Goal: Task Accomplishment & Management: Use online tool/utility

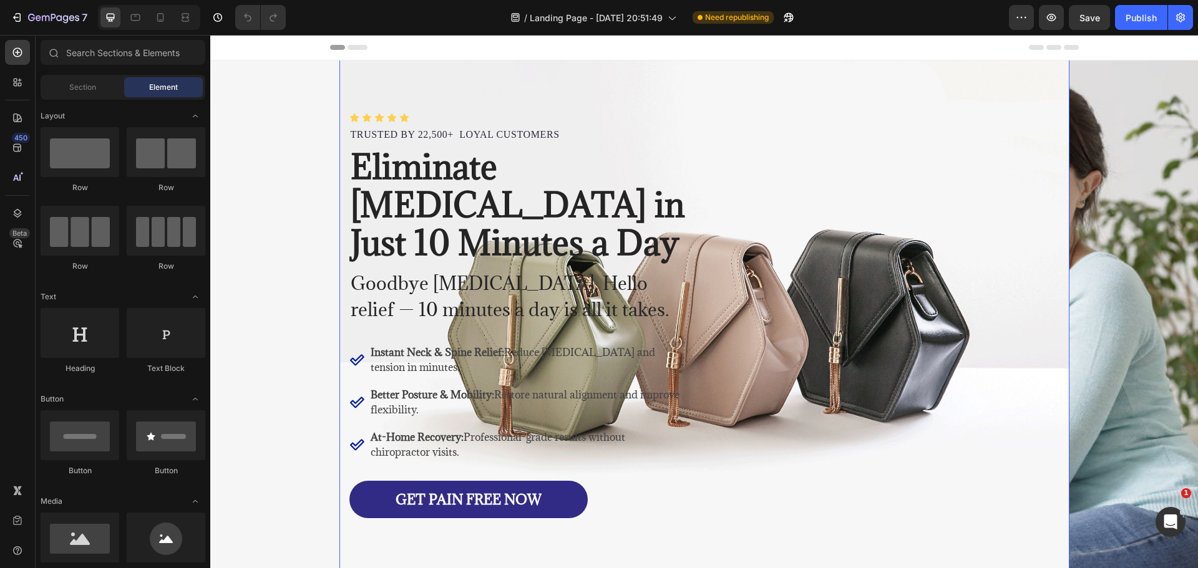
click at [831, 268] on img at bounding box center [704, 316] width 730 height 548
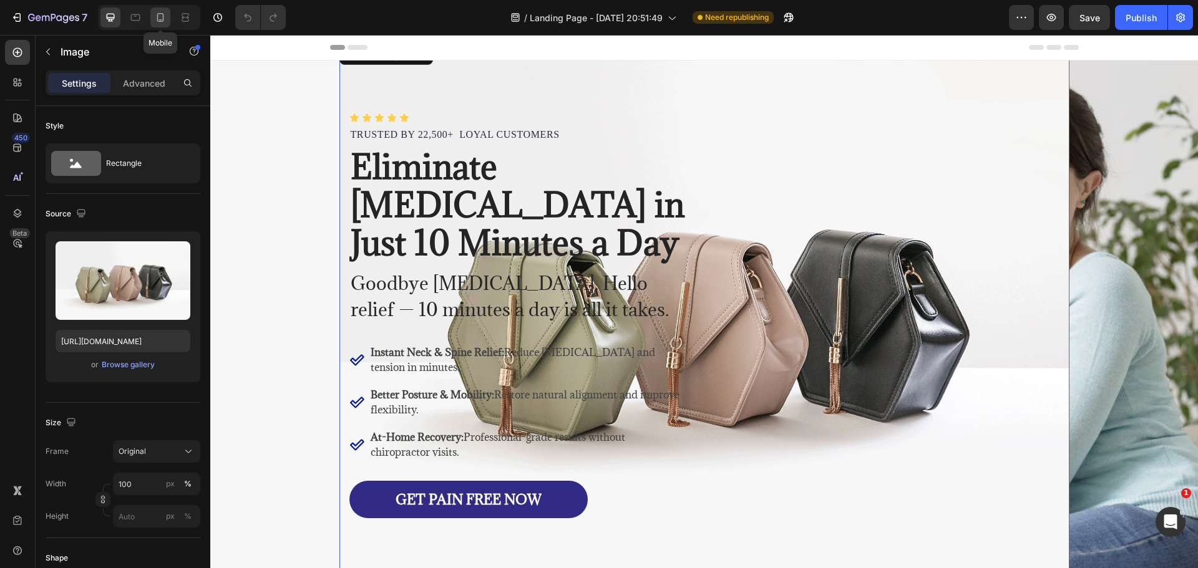
click at [170, 22] on div at bounding box center [160, 17] width 20 height 20
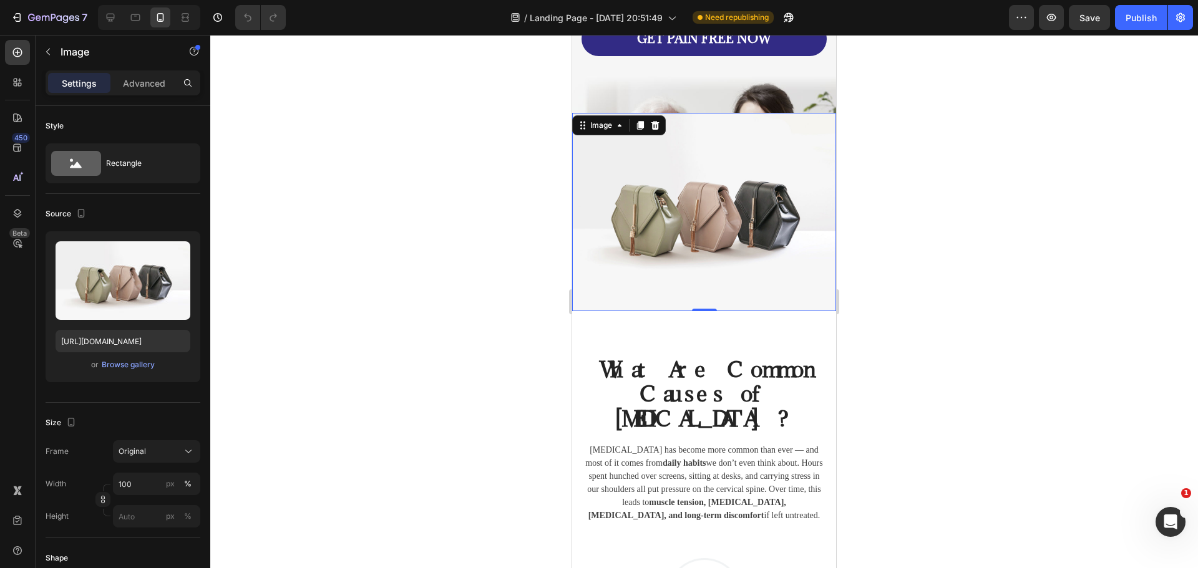
scroll to position [367, 0]
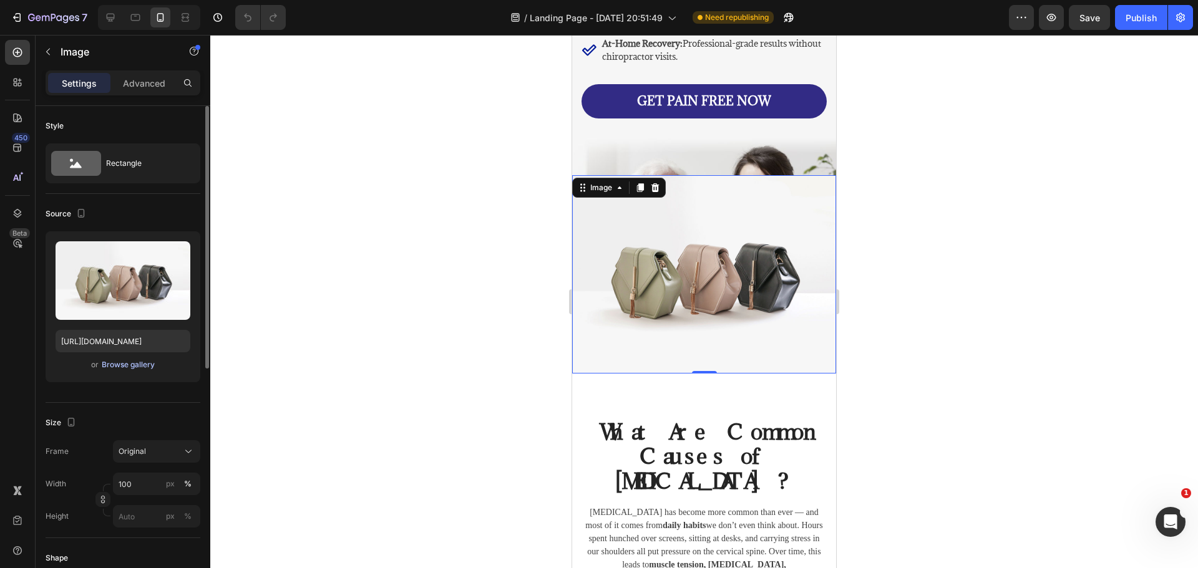
click at [138, 365] on div "Browse gallery" at bounding box center [128, 364] width 53 height 11
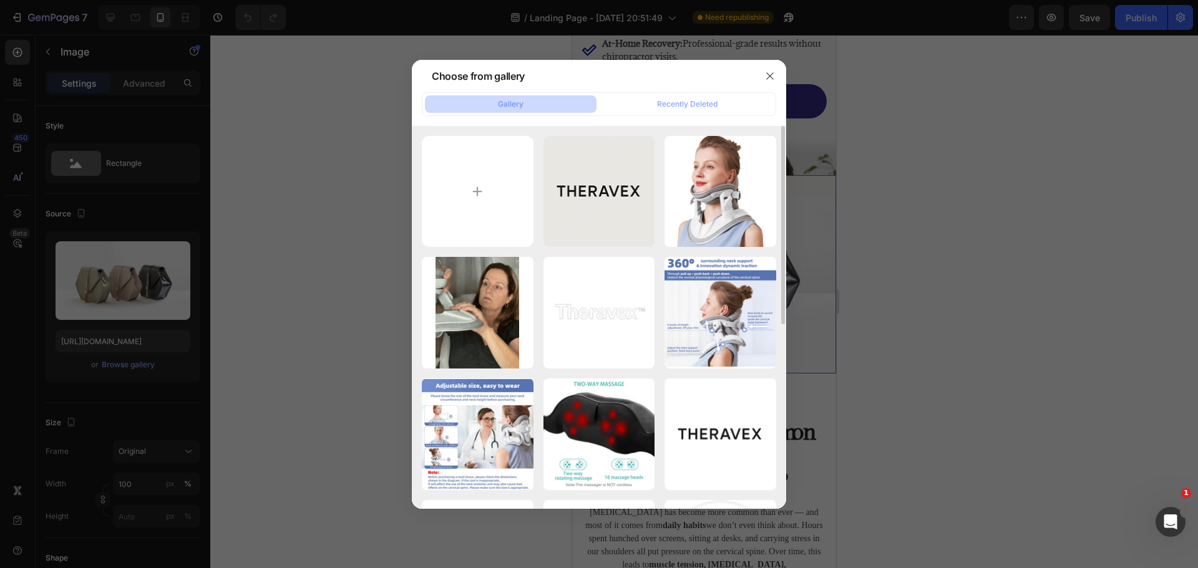
click at [539, 177] on div "ChatGPT Image [DATE],...PM.png 1270.35 kb 61giBl060dL._AC_SL1500_.jpg 103.00 kb…" at bounding box center [599, 495] width 354 height 719
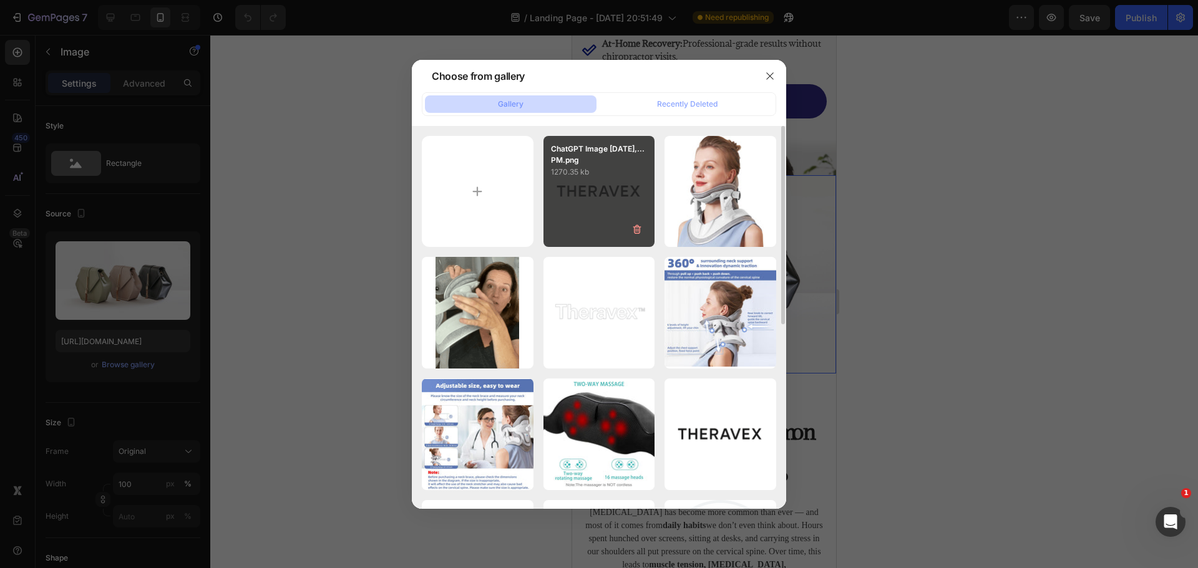
click at [574, 182] on div "ChatGPT Image [DATE],...PM.png 1270.35 kb" at bounding box center [599, 192] width 112 height 112
type input "[URL][DOMAIN_NAME]"
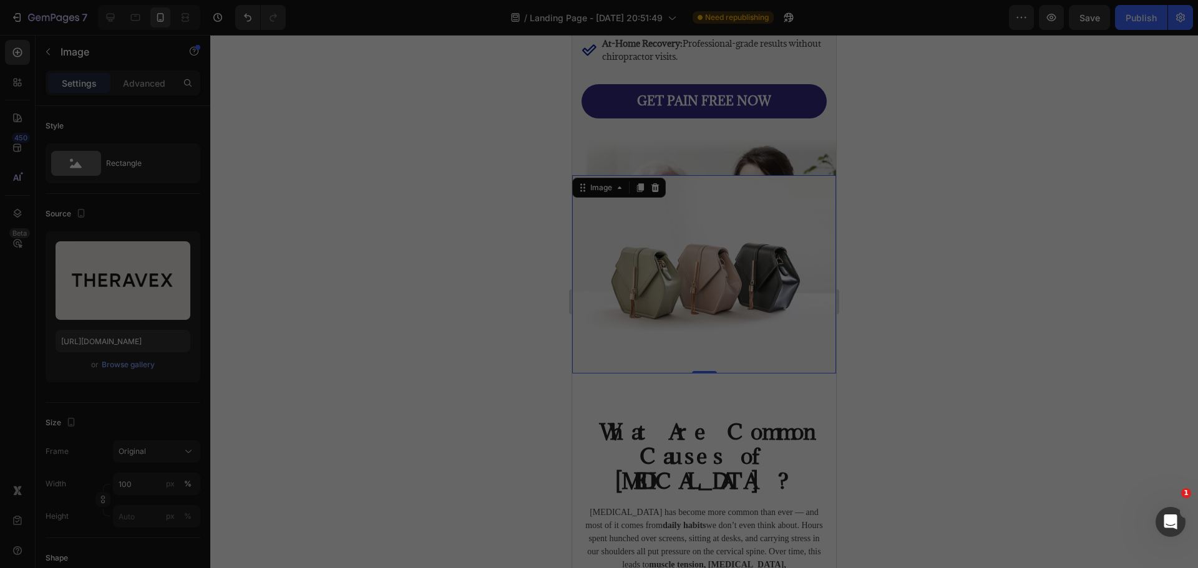
click at [574, 182] on div "ChatGPT Image [DATE],...PM.png 1270.35 kb" at bounding box center [599, 192] width 112 height 112
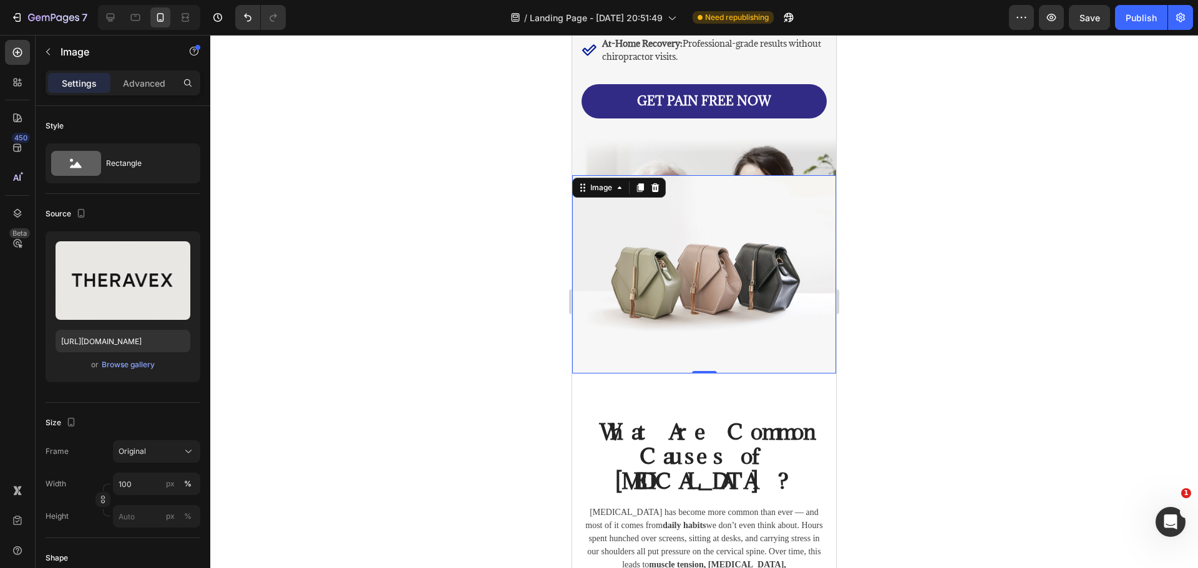
scroll to position [305, 0]
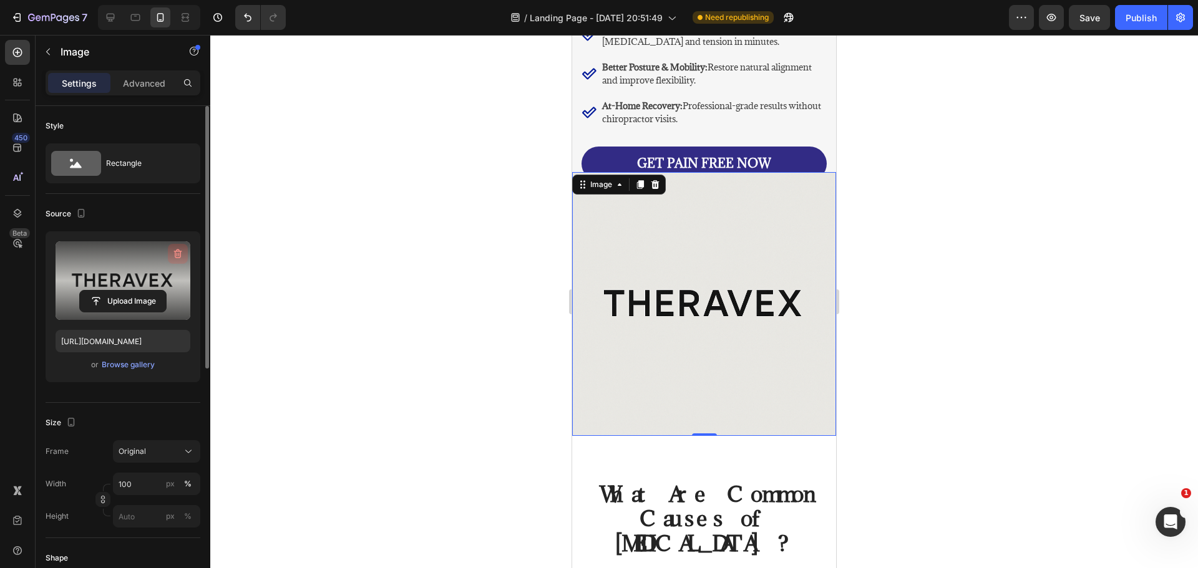
click at [176, 258] on icon "button" at bounding box center [178, 254] width 8 height 9
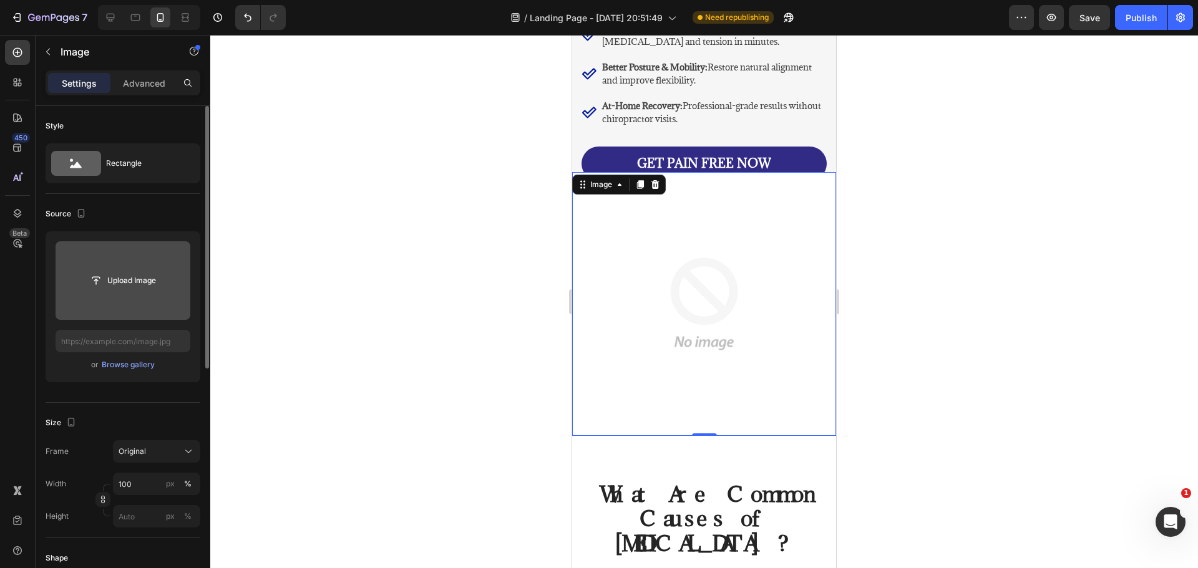
click at [127, 284] on input "file" at bounding box center [123, 280] width 86 height 21
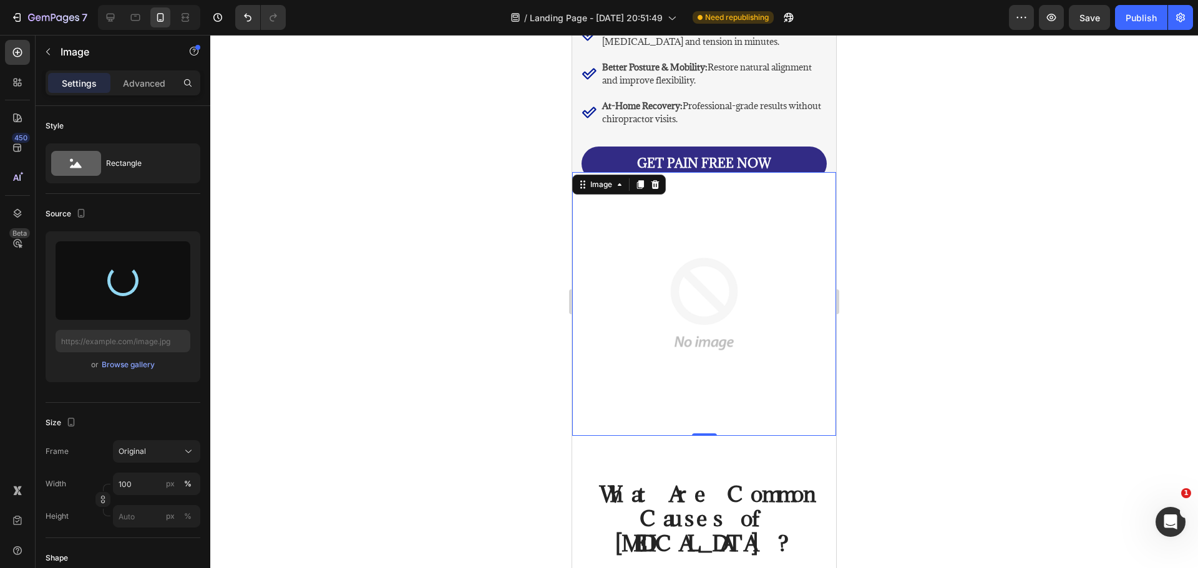
type input "[URL][DOMAIN_NAME]"
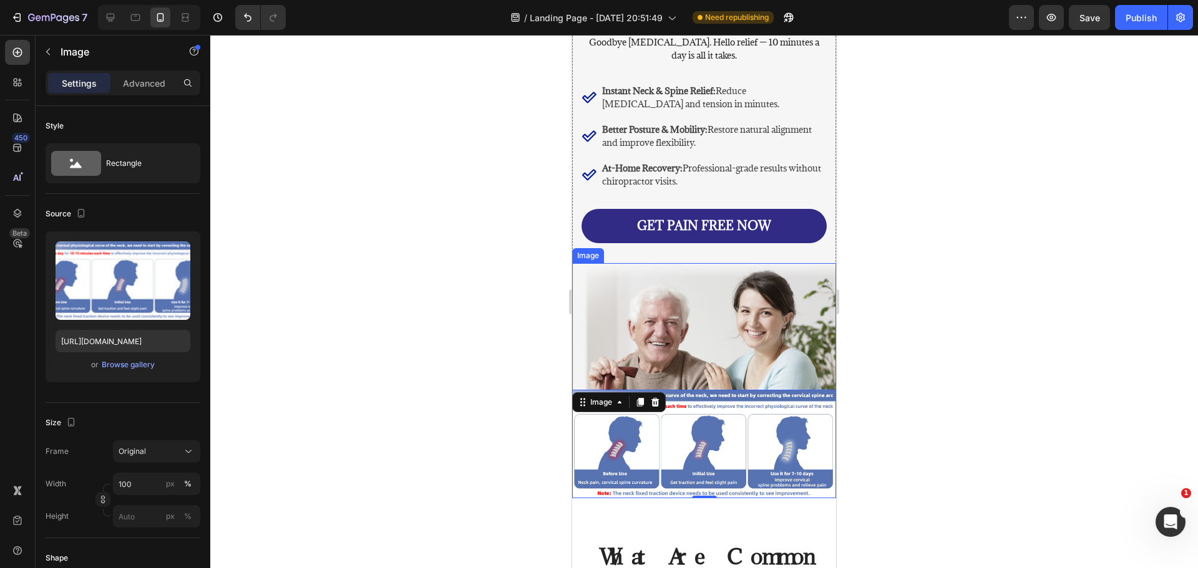
scroll to position [180, 0]
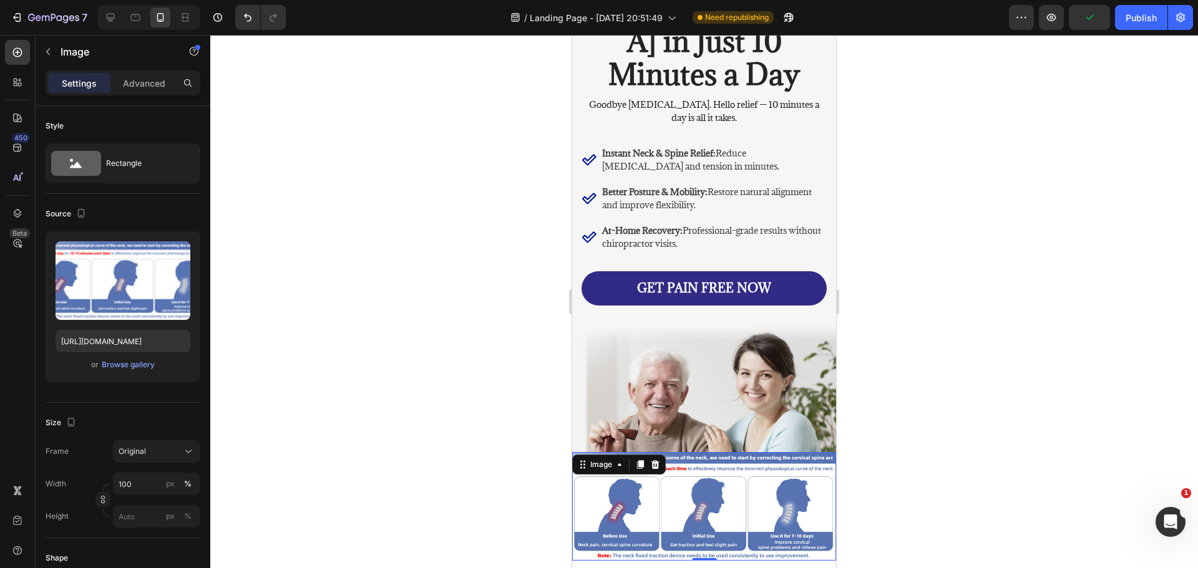
click at [859, 431] on div at bounding box center [703, 301] width 987 height 533
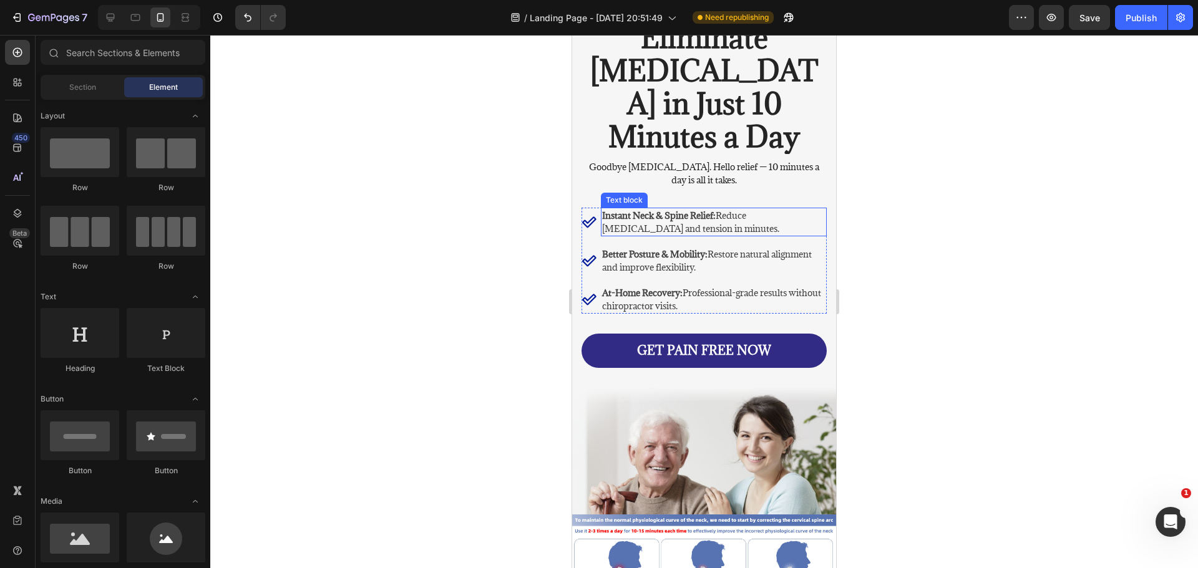
scroll to position [0, 0]
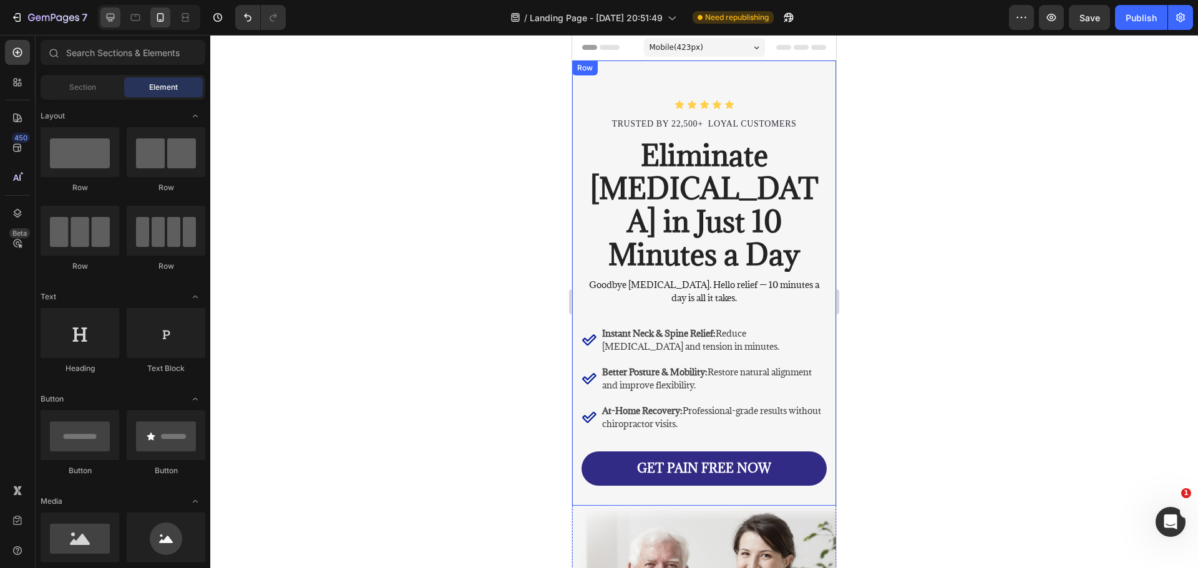
click at [117, 23] on div at bounding box center [110, 17] width 20 height 20
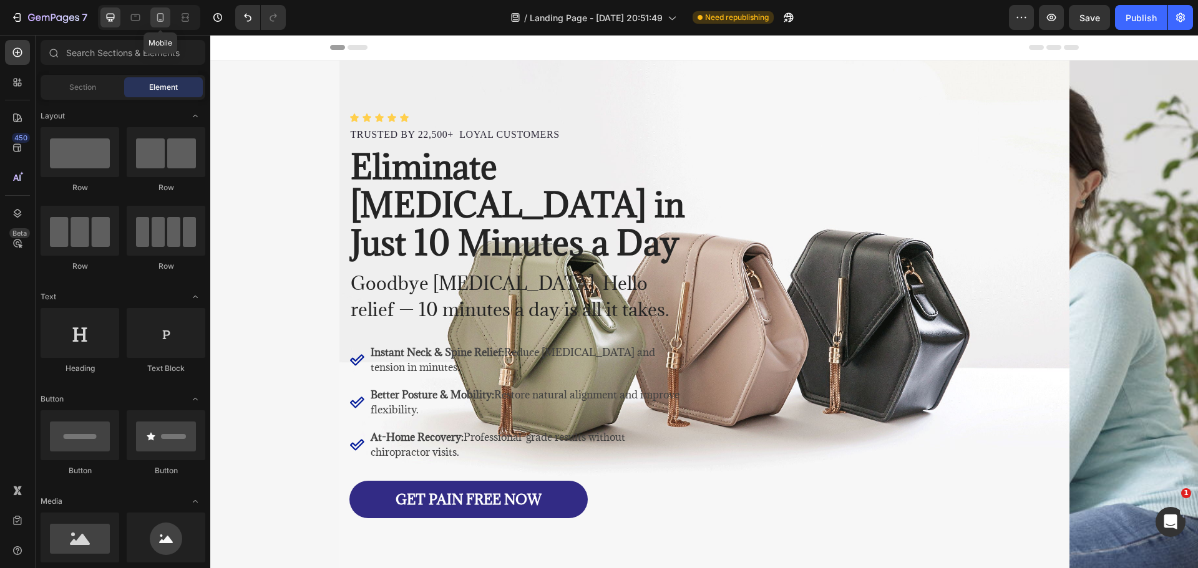
click at [155, 24] on div at bounding box center [160, 17] width 20 height 20
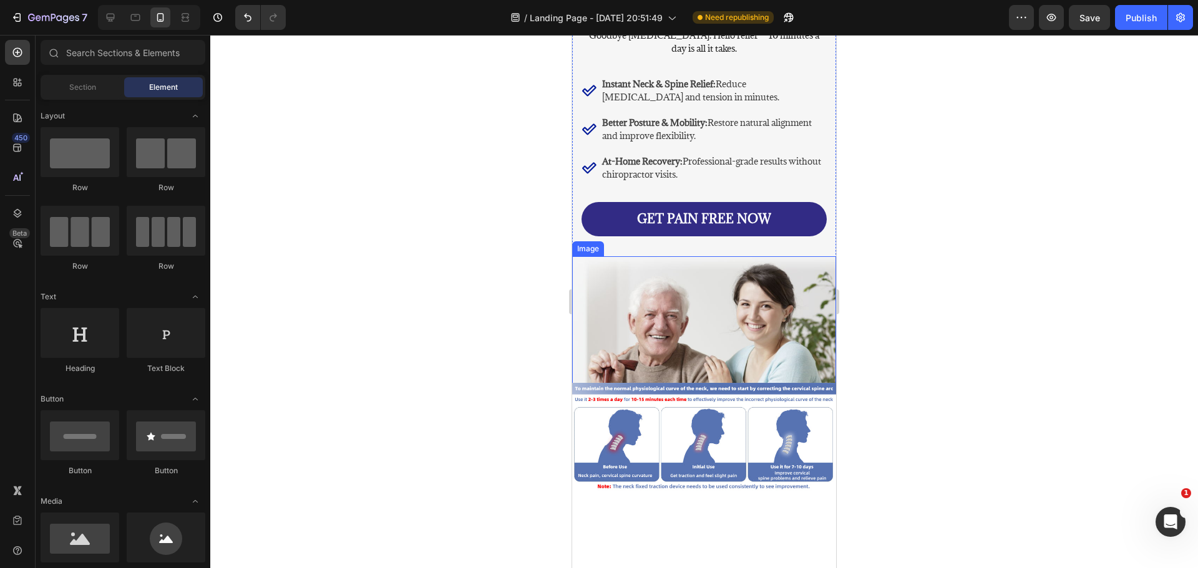
scroll to position [437, 0]
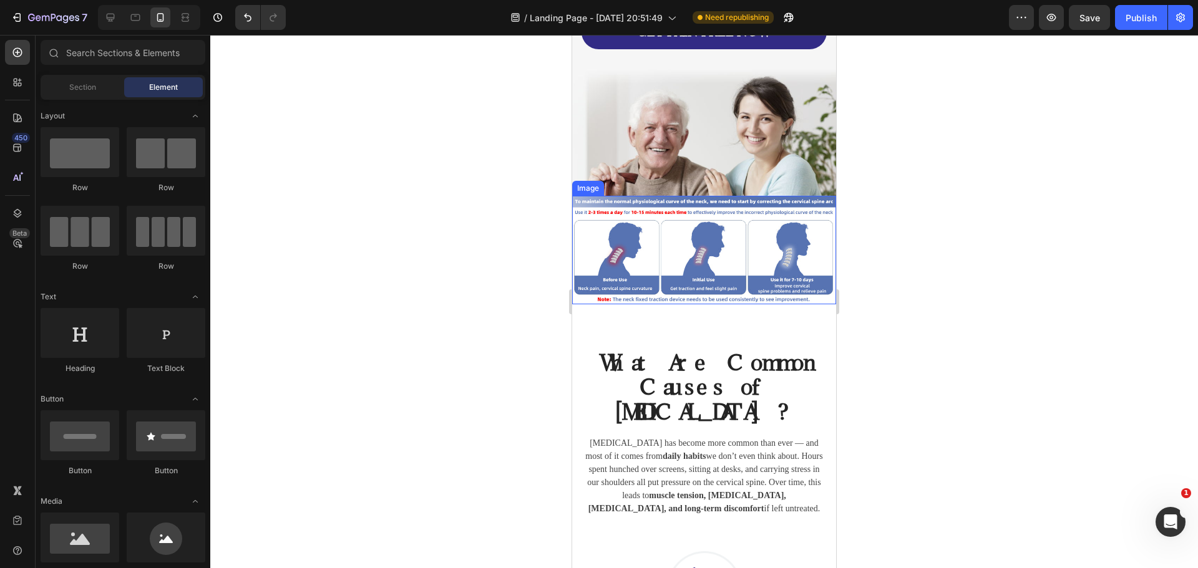
click at [746, 225] on img at bounding box center [704, 250] width 264 height 108
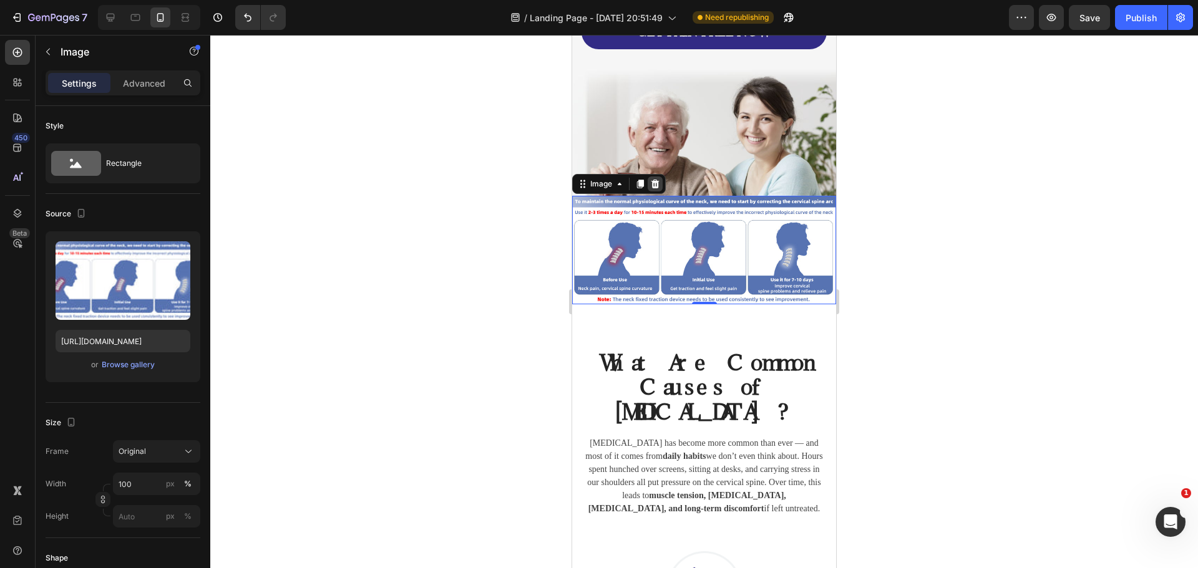
click at [658, 179] on icon at bounding box center [655, 184] width 10 height 10
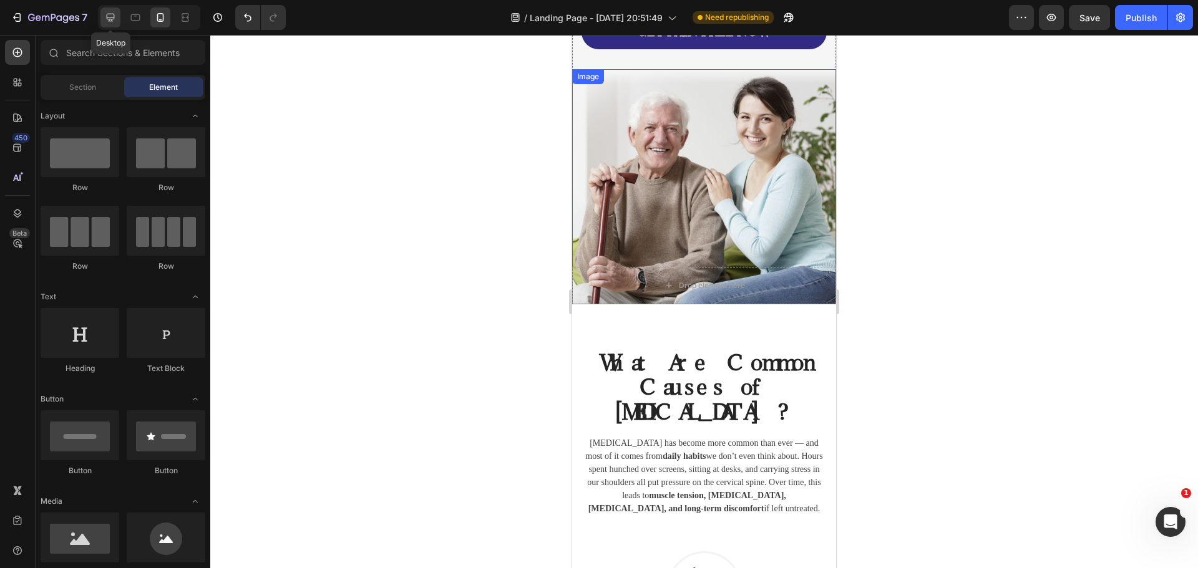
click at [116, 11] on icon at bounding box center [110, 17] width 12 height 12
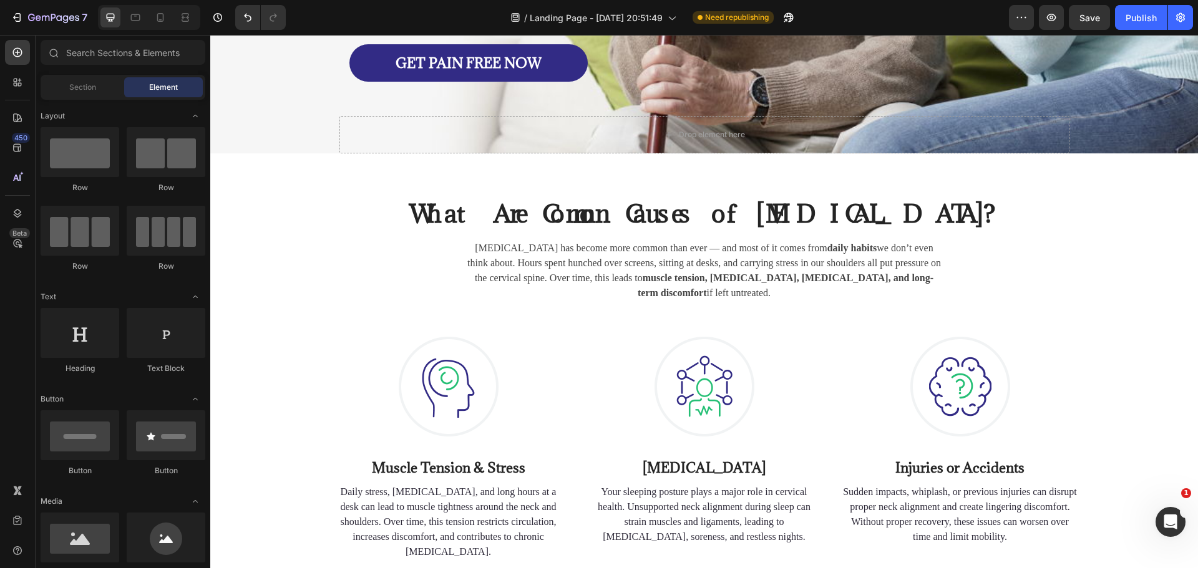
click at [148, 20] on div at bounding box center [149, 17] width 102 height 25
click at [164, 19] on icon at bounding box center [160, 17] width 12 height 12
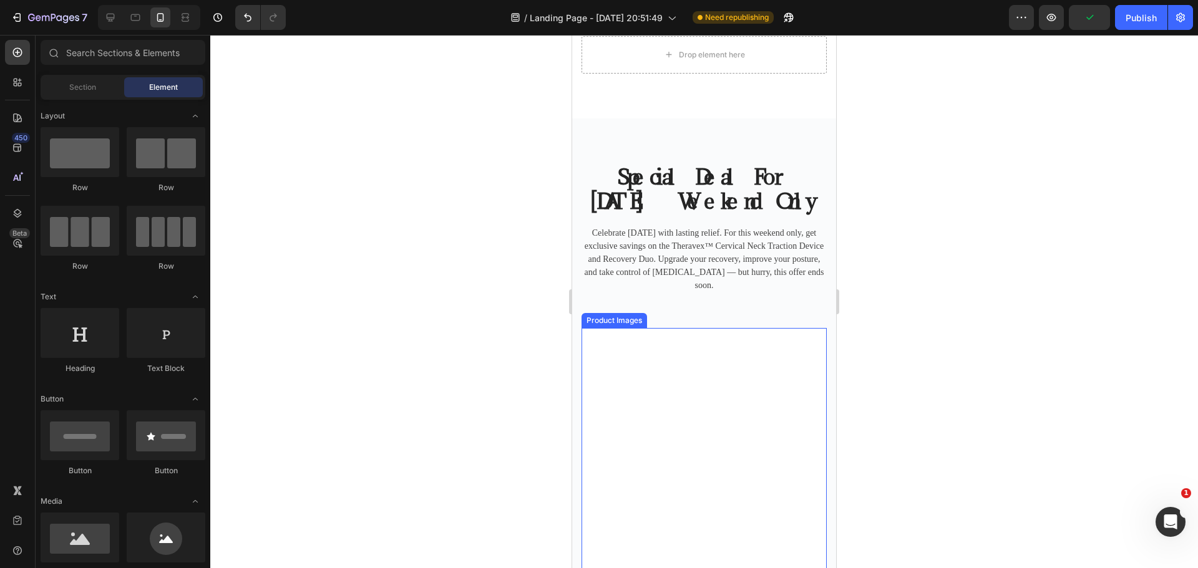
scroll to position [5115, 0]
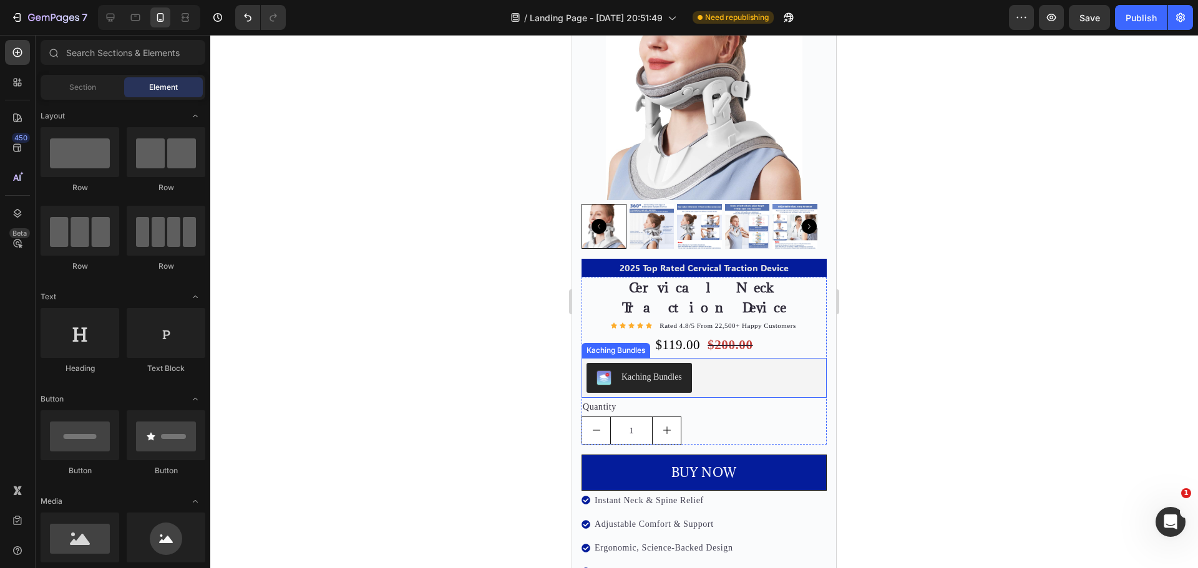
click at [679, 371] on div "Kaching Bundles" at bounding box center [638, 378] width 85 height 15
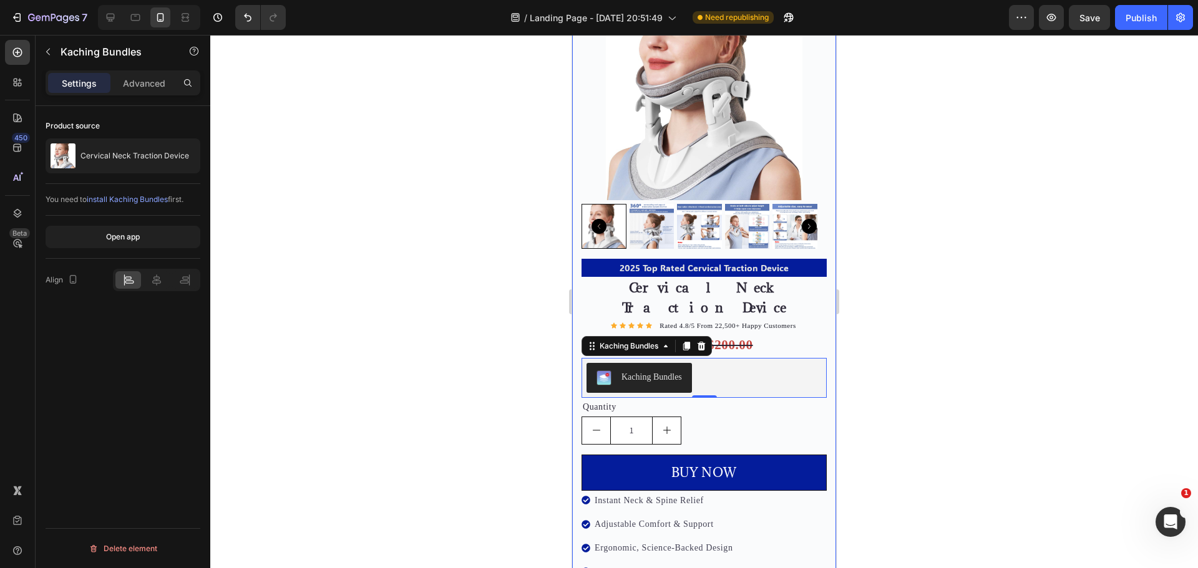
click at [141, 201] on span "install Kaching Bundles" at bounding box center [127, 199] width 81 height 9
click at [929, 399] on div at bounding box center [703, 301] width 987 height 533
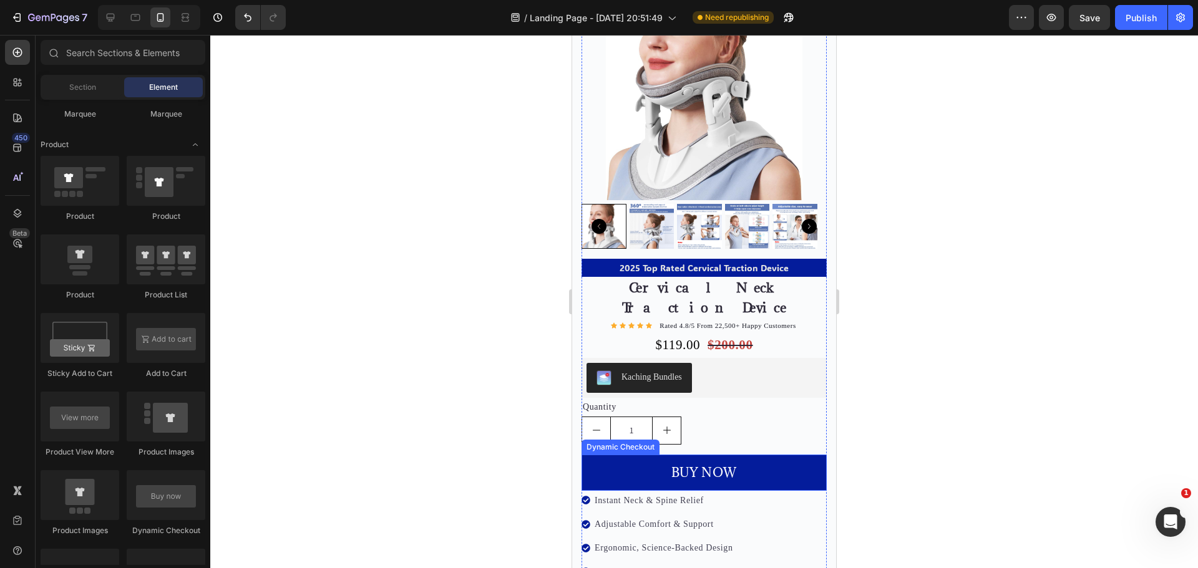
scroll to position [1497, 0]
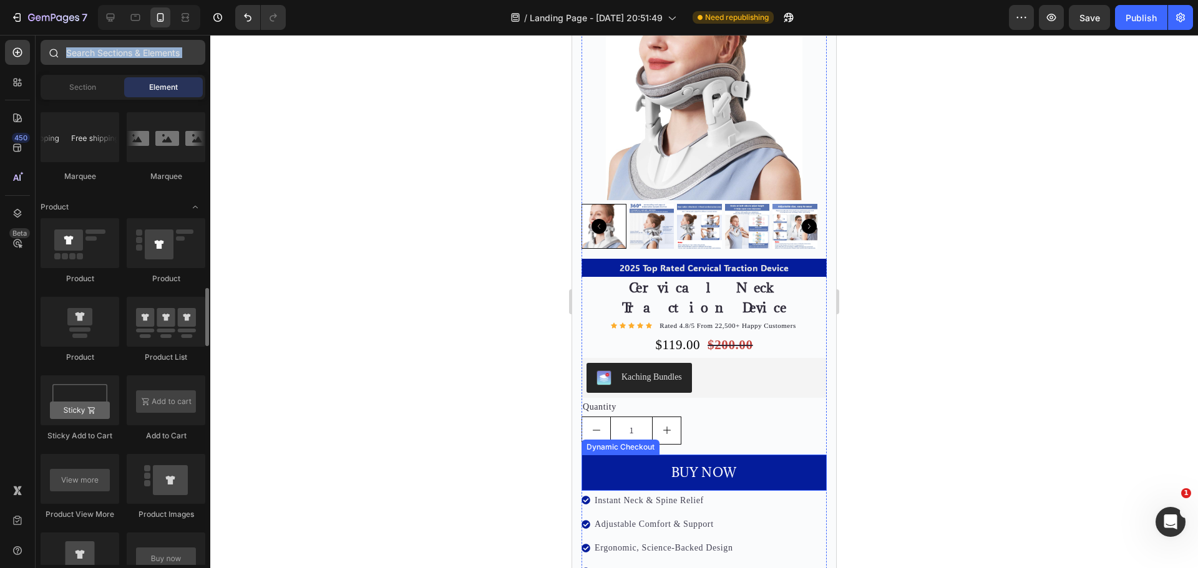
drag, startPoint x: 107, startPoint y: 71, endPoint x: 110, endPoint y: 61, distance: 11.1
click at [108, 65] on div "Sections(18) Elements(83) Section Element Hero Section Product Detail Brands Tr…" at bounding box center [123, 302] width 175 height 525
click at [119, 51] on input "text" at bounding box center [123, 52] width 165 height 25
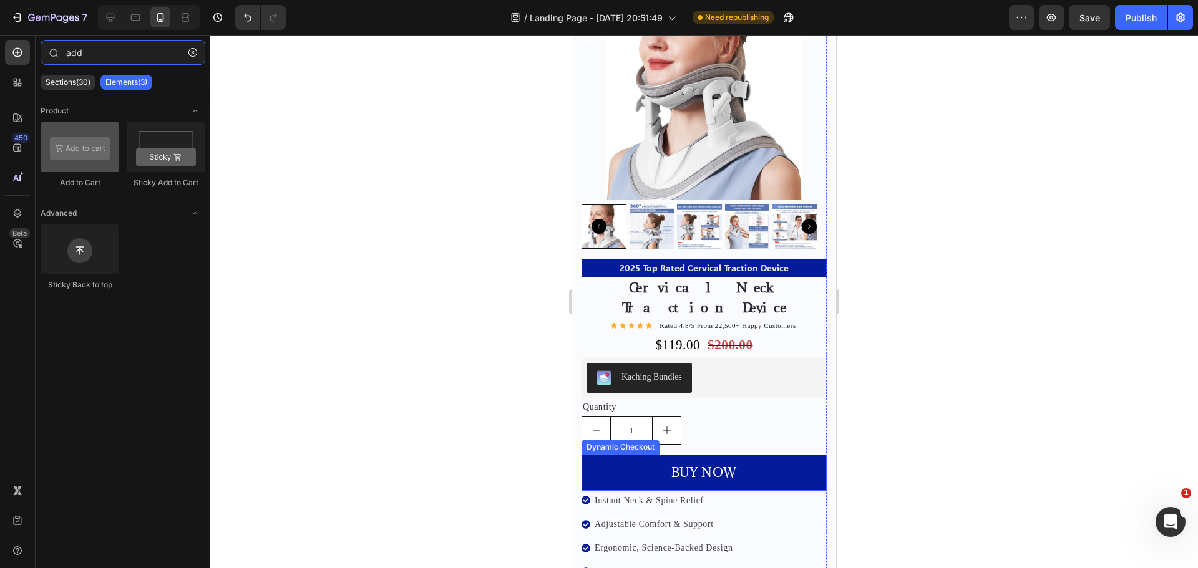
type input "add"
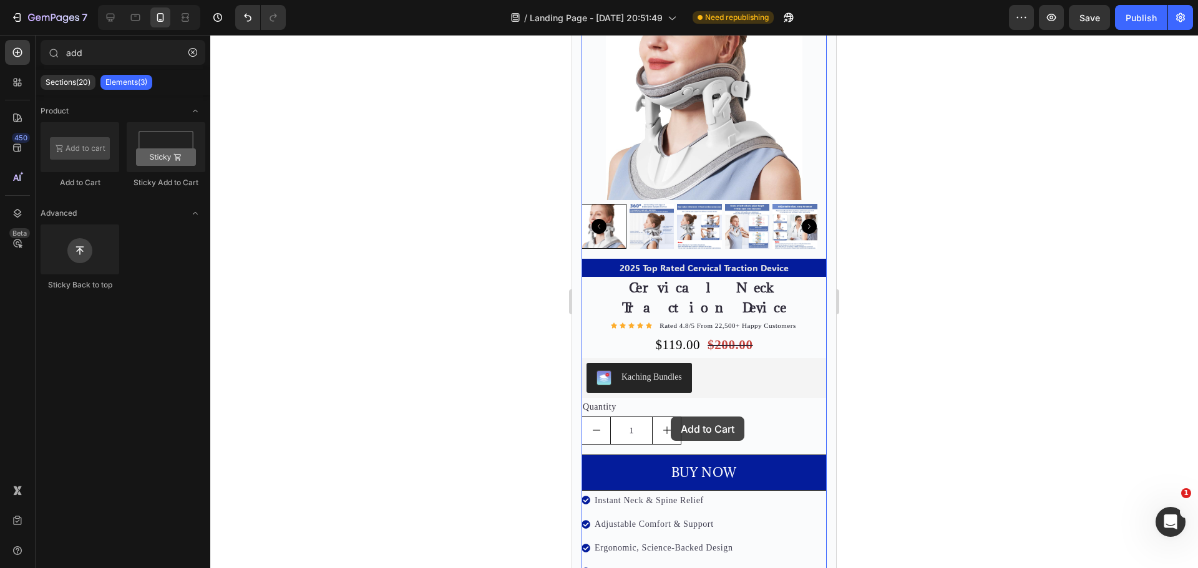
drag, startPoint x: 654, startPoint y: 185, endPoint x: 671, endPoint y: 417, distance: 232.6
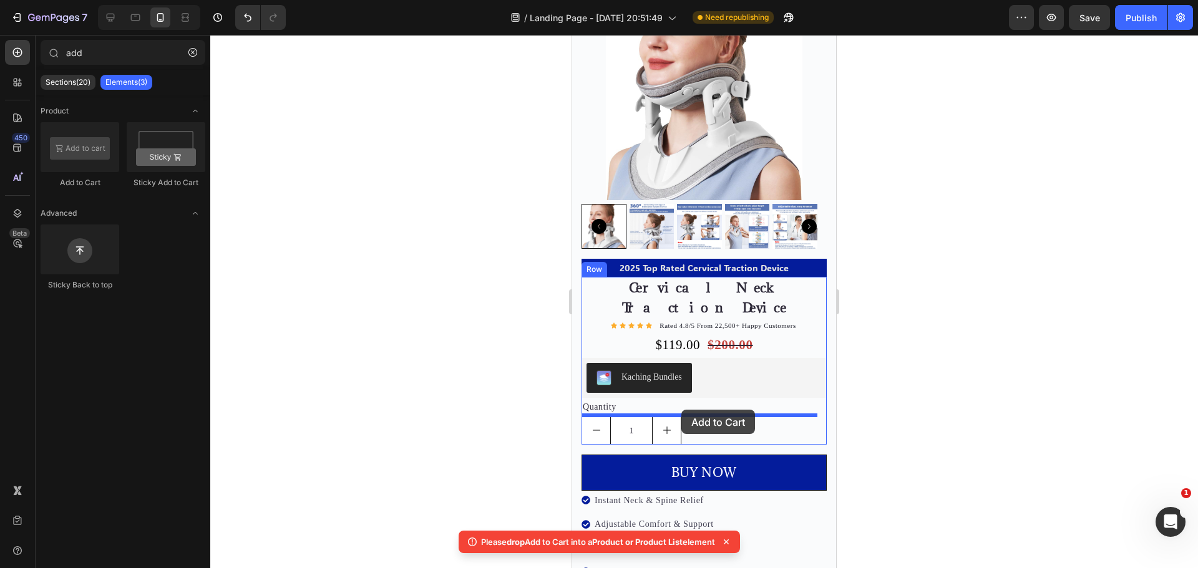
drag, startPoint x: 644, startPoint y: 187, endPoint x: 681, endPoint y: 411, distance: 226.9
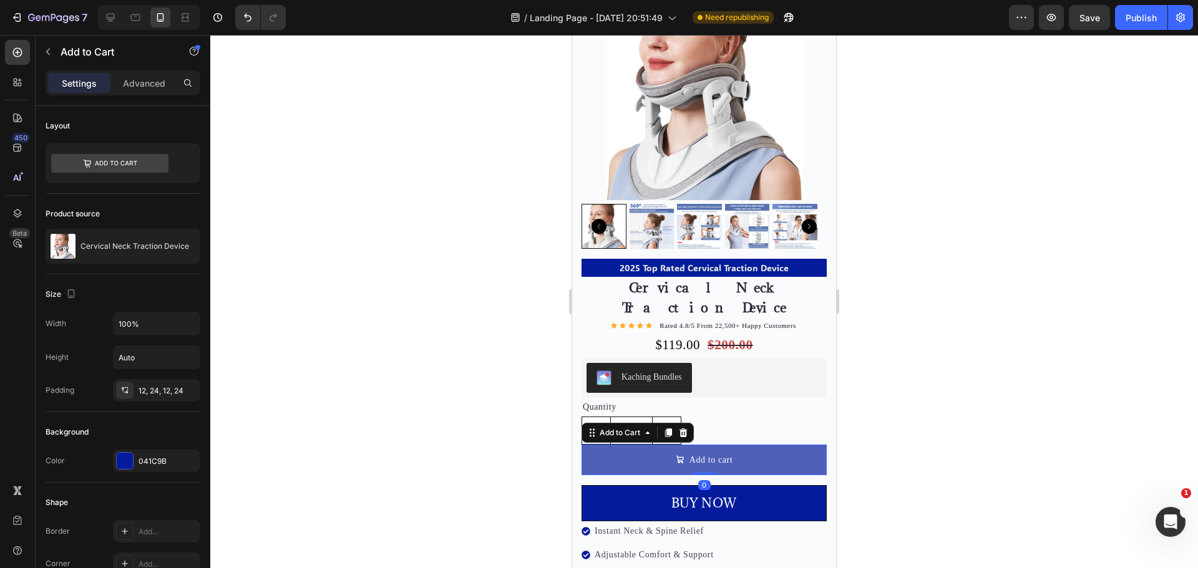
click at [731, 445] on button "Add to cart" at bounding box center [703, 460] width 245 height 31
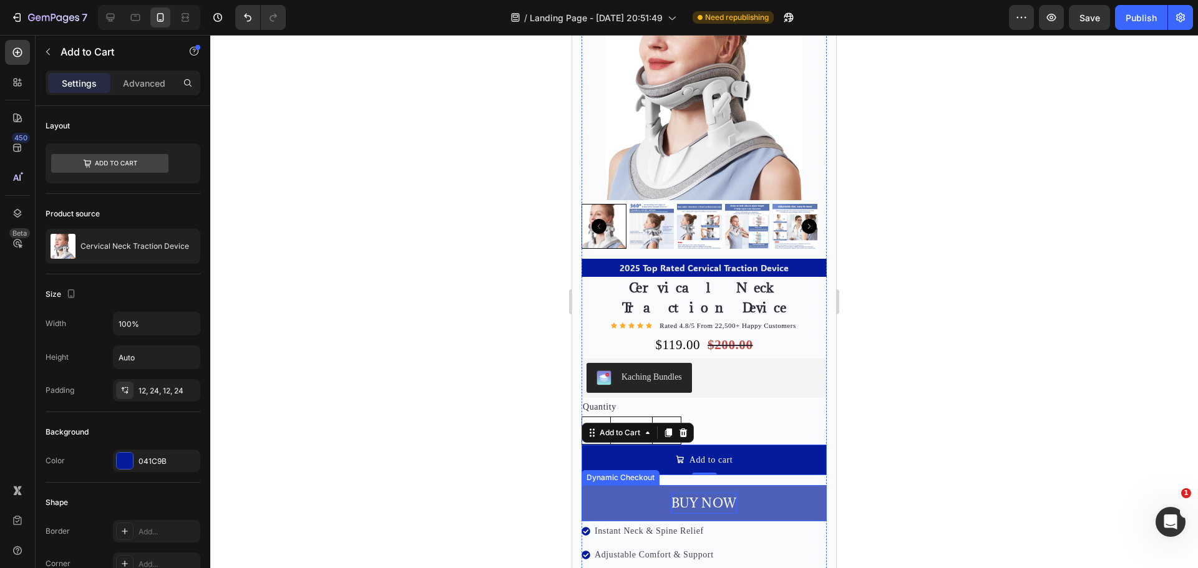
click at [674, 493] on p "BUY NOW" at bounding box center [703, 503] width 65 height 21
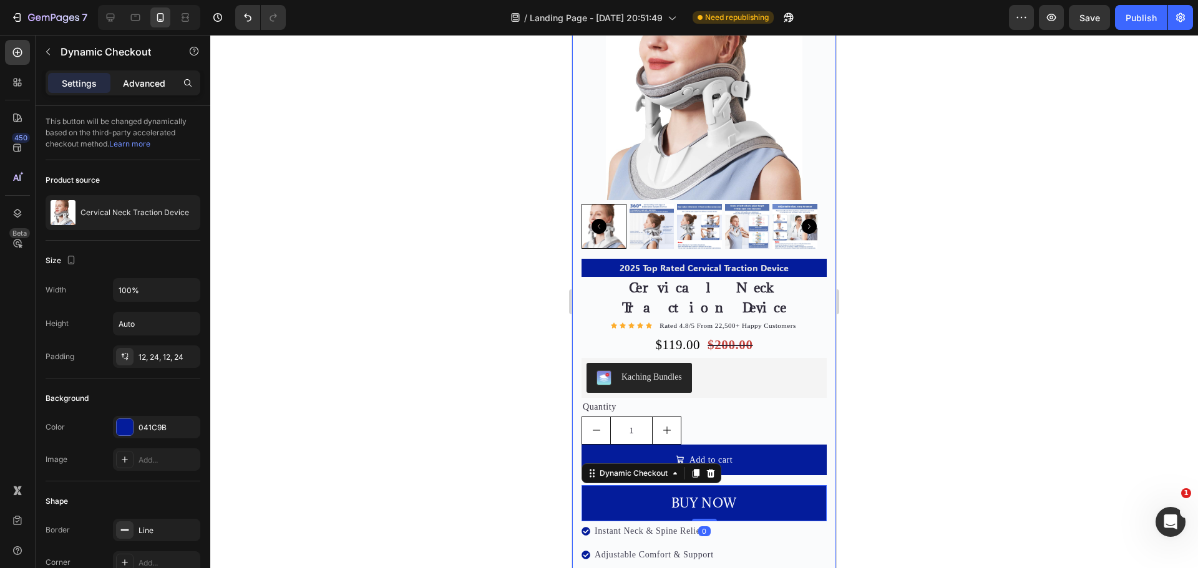
click at [146, 77] on p "Advanced" at bounding box center [144, 83] width 42 height 13
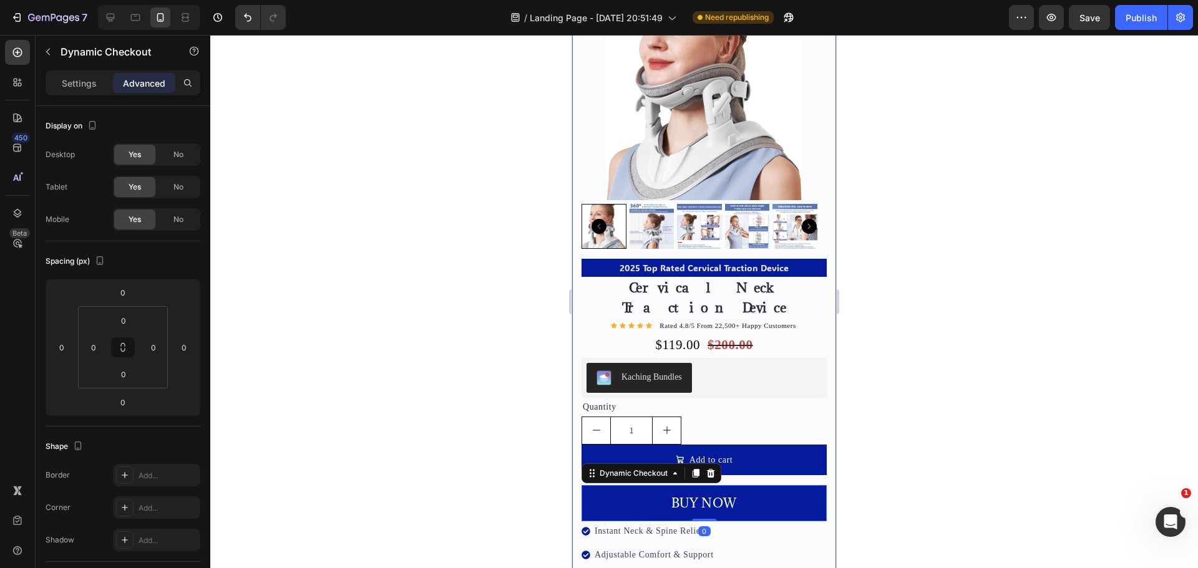
click at [73, 93] on div "Settings Advanced" at bounding box center [123, 82] width 155 height 25
click at [73, 84] on p "Settings" at bounding box center [79, 83] width 35 height 13
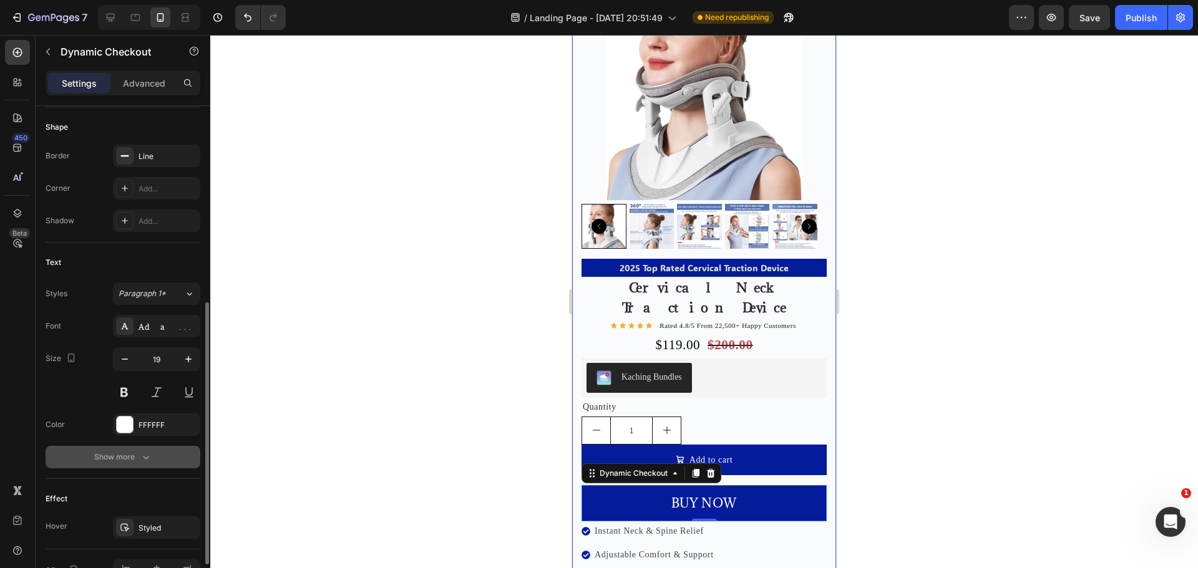
scroll to position [437, 0]
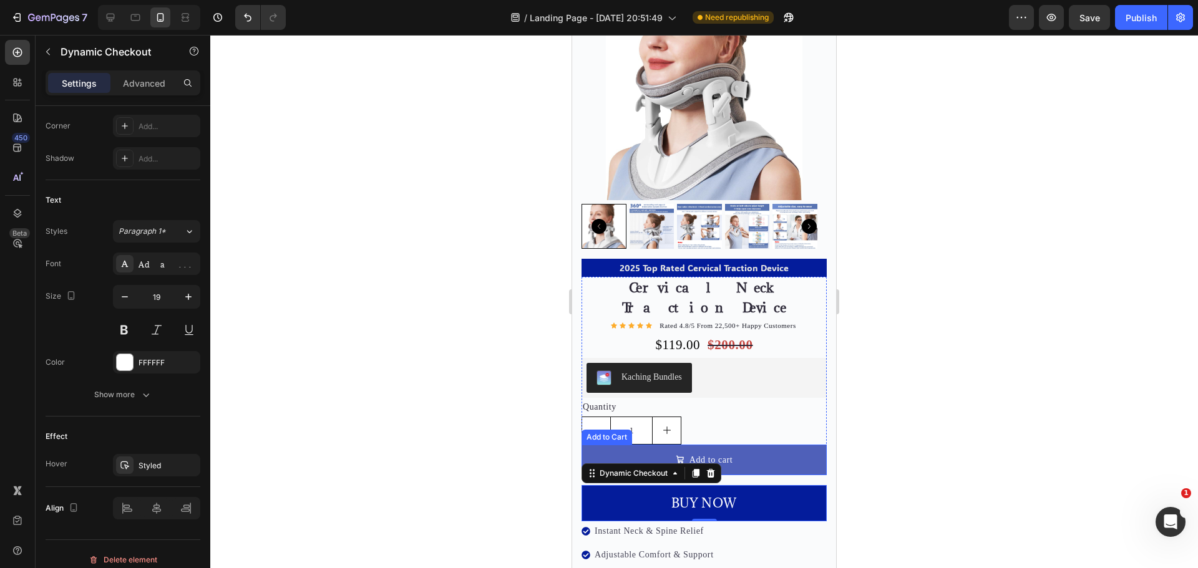
click at [755, 445] on button "Add to cart" at bounding box center [703, 460] width 245 height 31
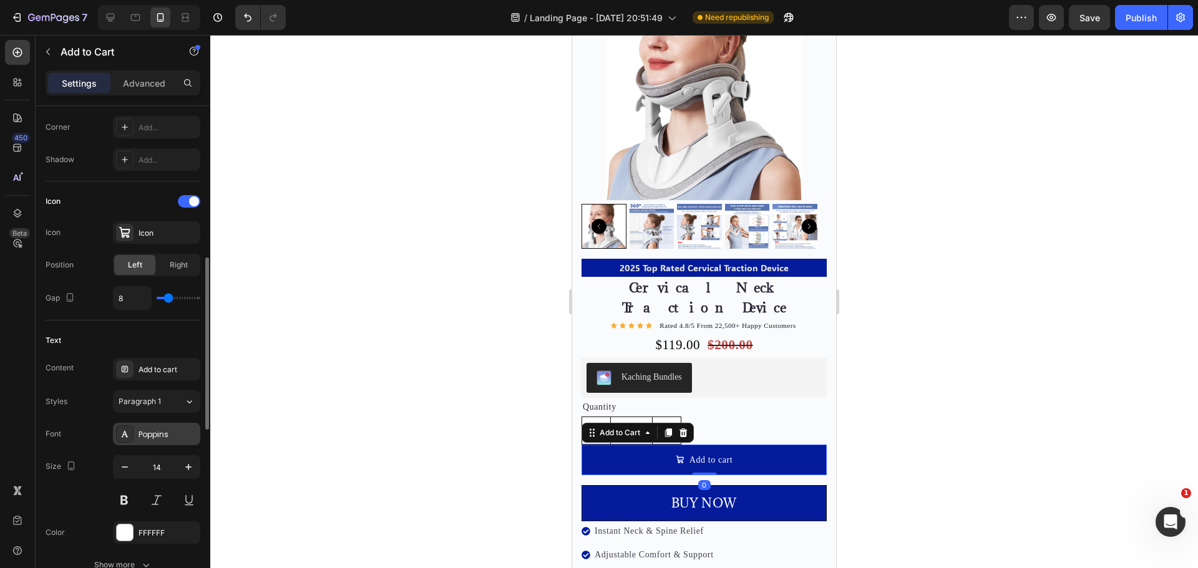
click at [162, 427] on div "Poppins" at bounding box center [156, 434] width 87 height 22
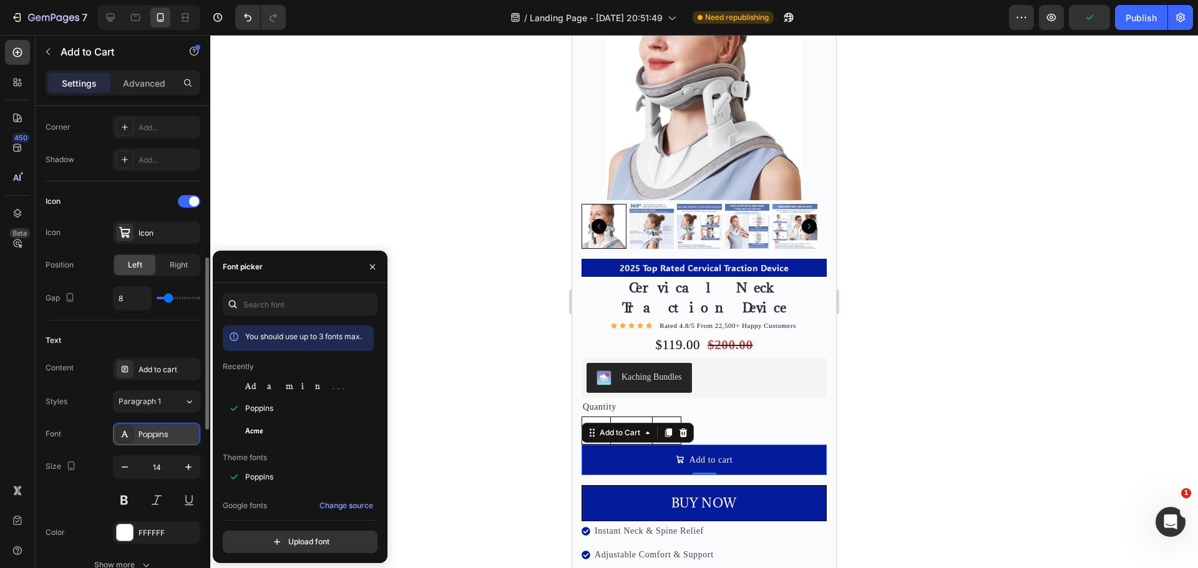
click at [260, 390] on span "Adamina" at bounding box center [297, 385] width 104 height 11
click at [177, 465] on button "button" at bounding box center [188, 467] width 22 height 22
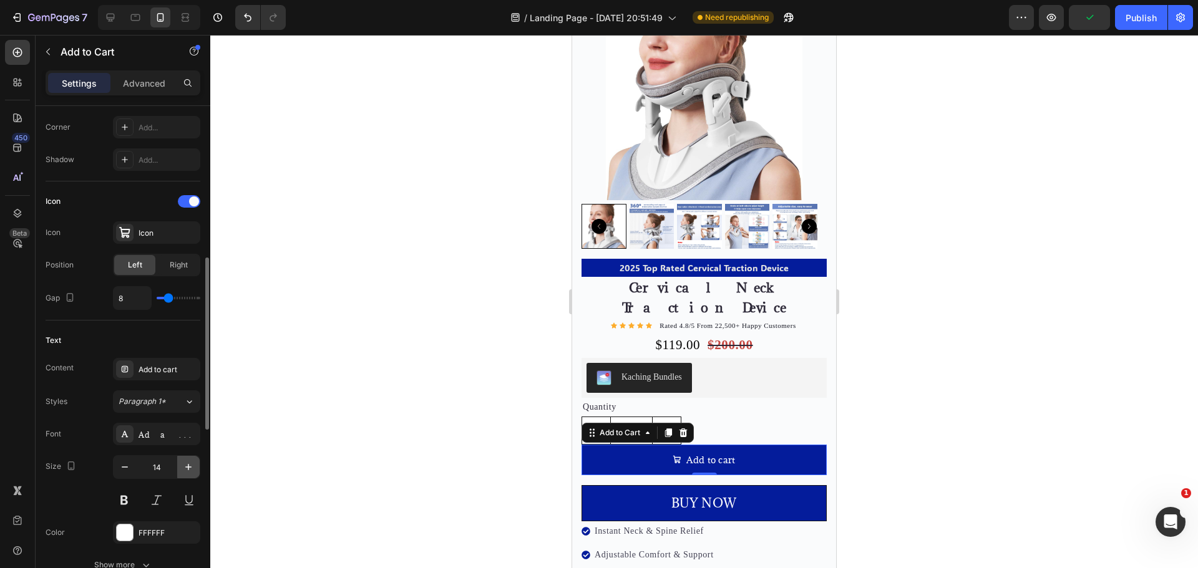
click at [177, 465] on button "button" at bounding box center [188, 467] width 22 height 22
click at [178, 465] on button "button" at bounding box center [188, 467] width 22 height 22
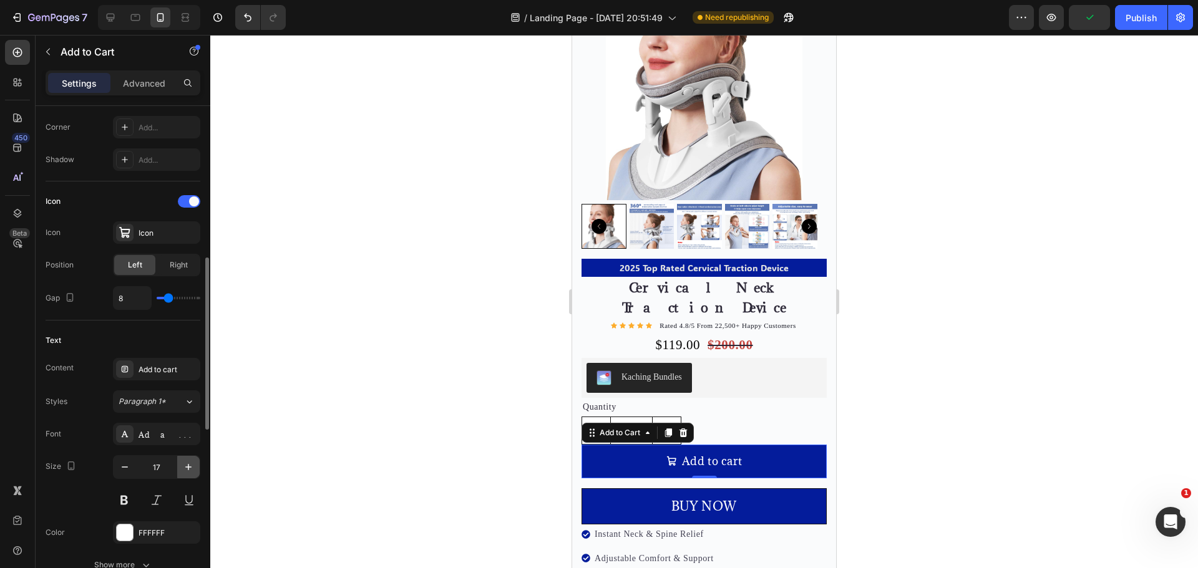
click at [178, 465] on button "button" at bounding box center [188, 467] width 22 height 22
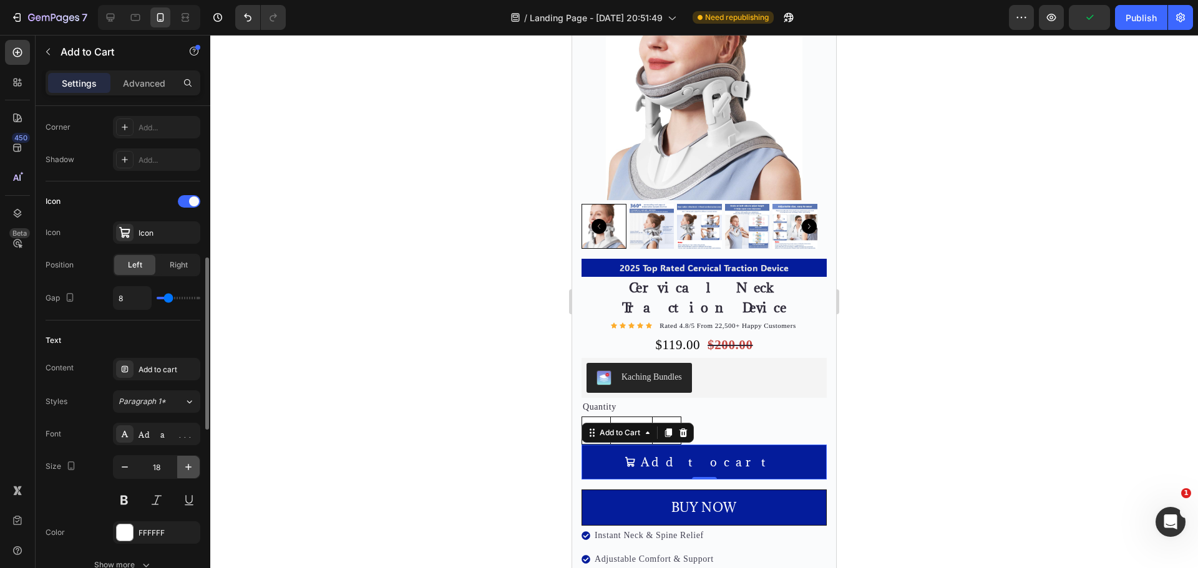
click at [178, 465] on button "button" at bounding box center [188, 467] width 22 height 22
click at [180, 465] on button "button" at bounding box center [188, 467] width 22 height 22
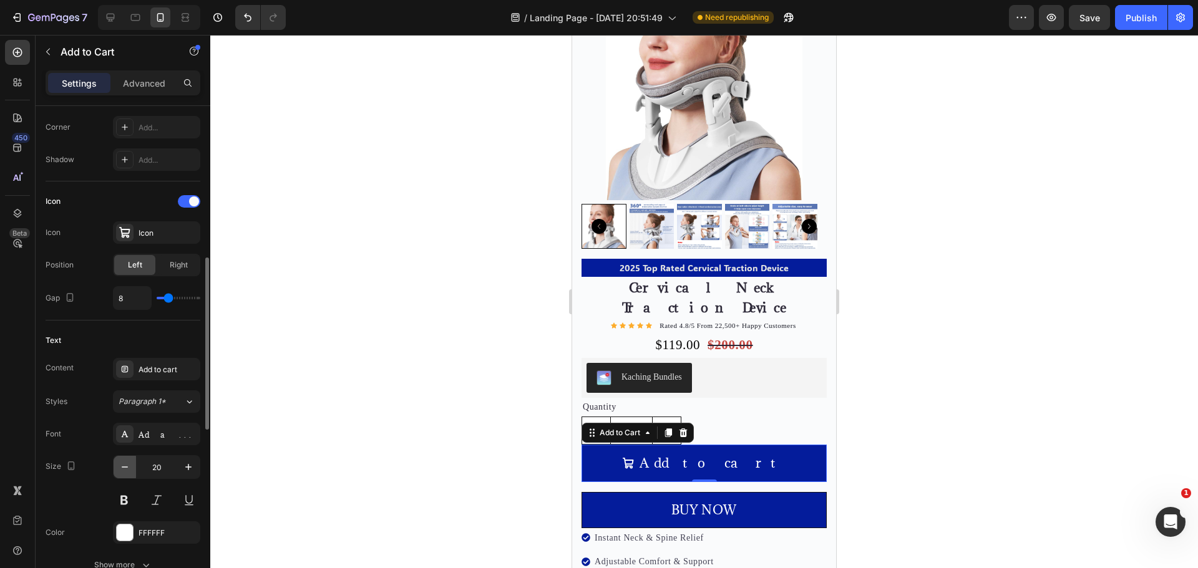
click at [127, 463] on icon "button" at bounding box center [125, 467] width 12 height 12
type input "19"
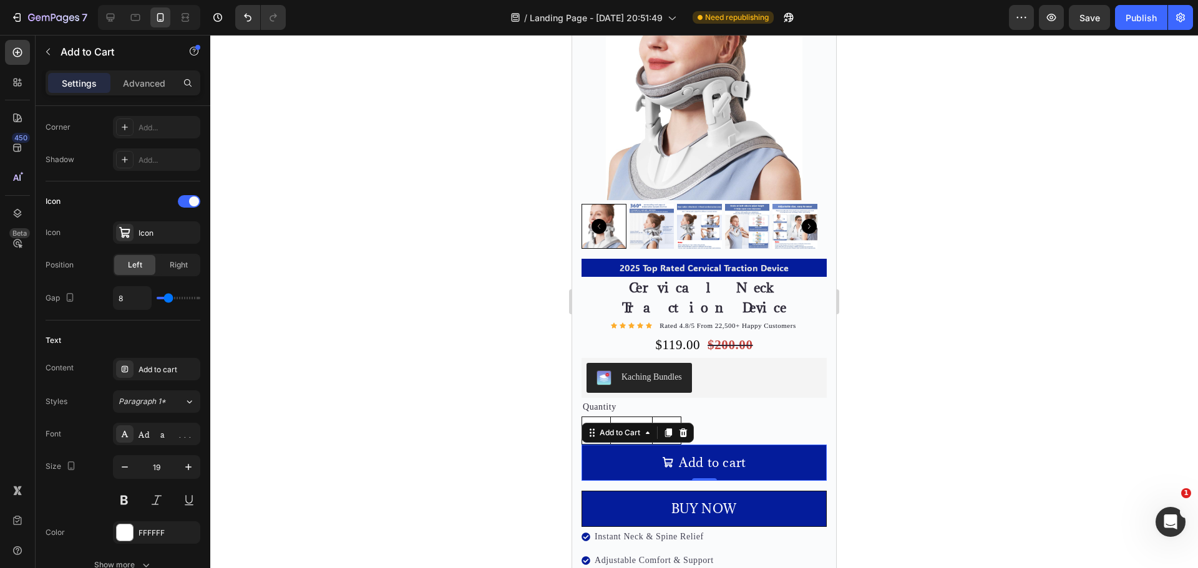
click at [949, 416] on div at bounding box center [703, 301] width 987 height 533
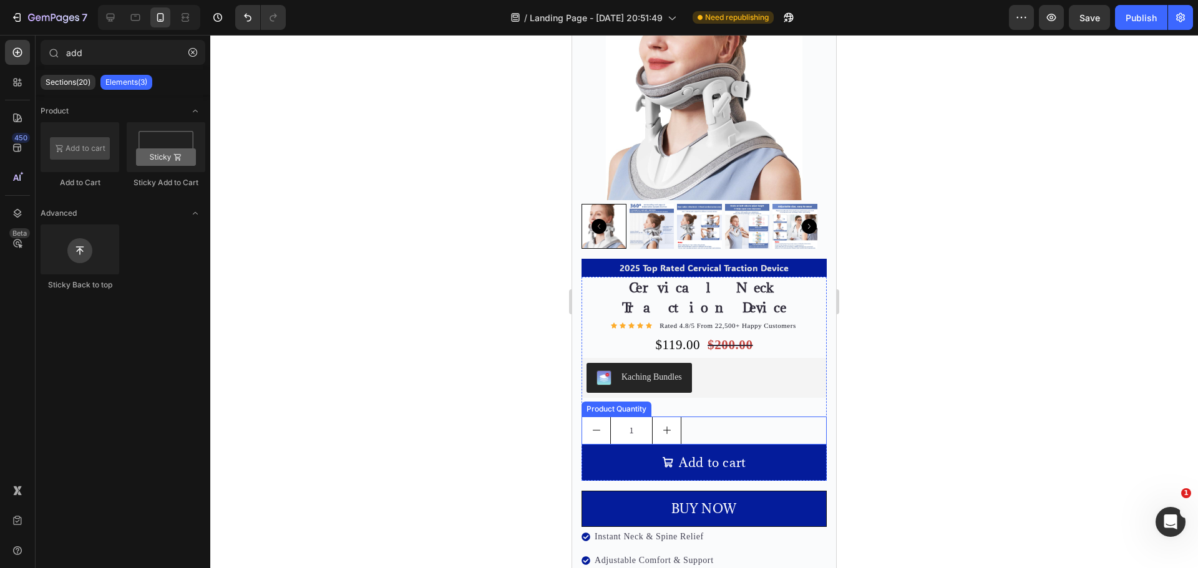
click at [666, 425] on icon "increment" at bounding box center [667, 430] width 10 height 10
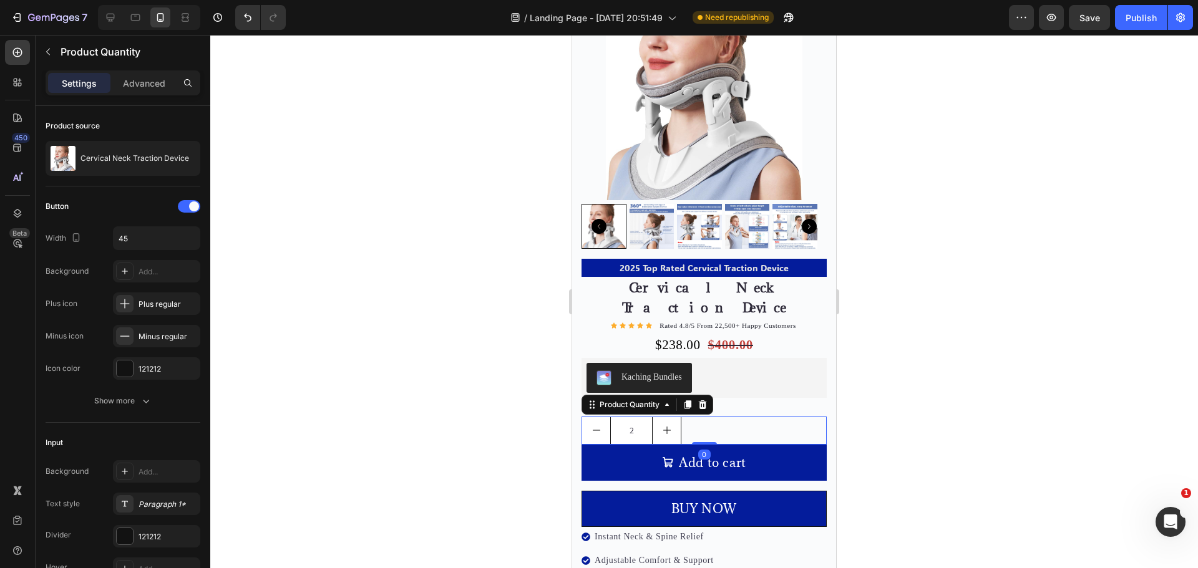
click at [662, 425] on icon "increment" at bounding box center [667, 430] width 10 height 10
click at [664, 427] on icon "increment" at bounding box center [666, 430] width 7 height 7
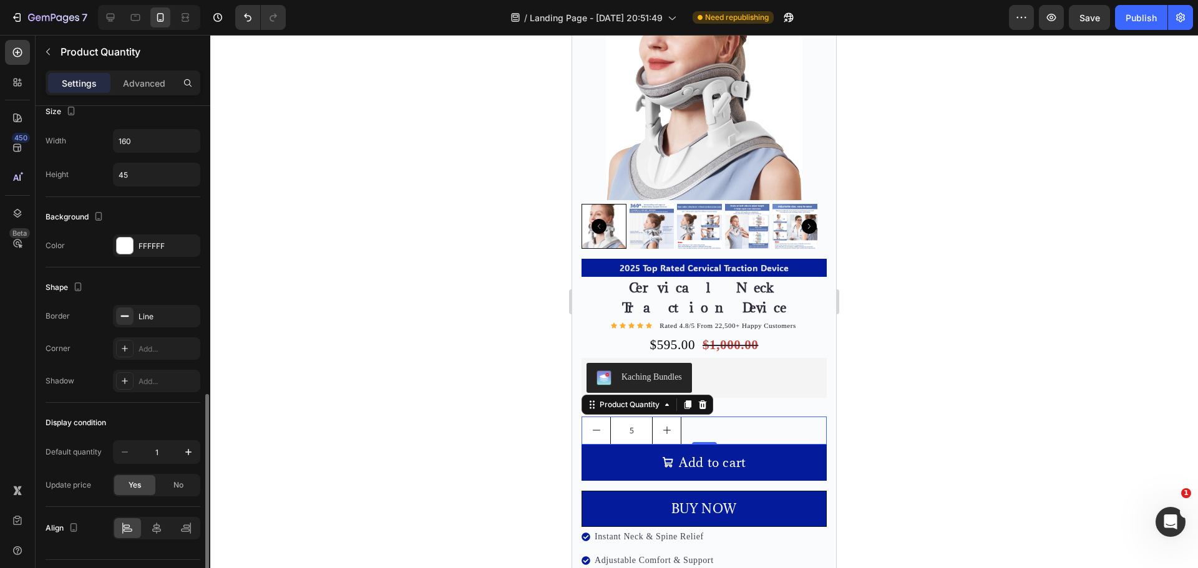
scroll to position [530, 0]
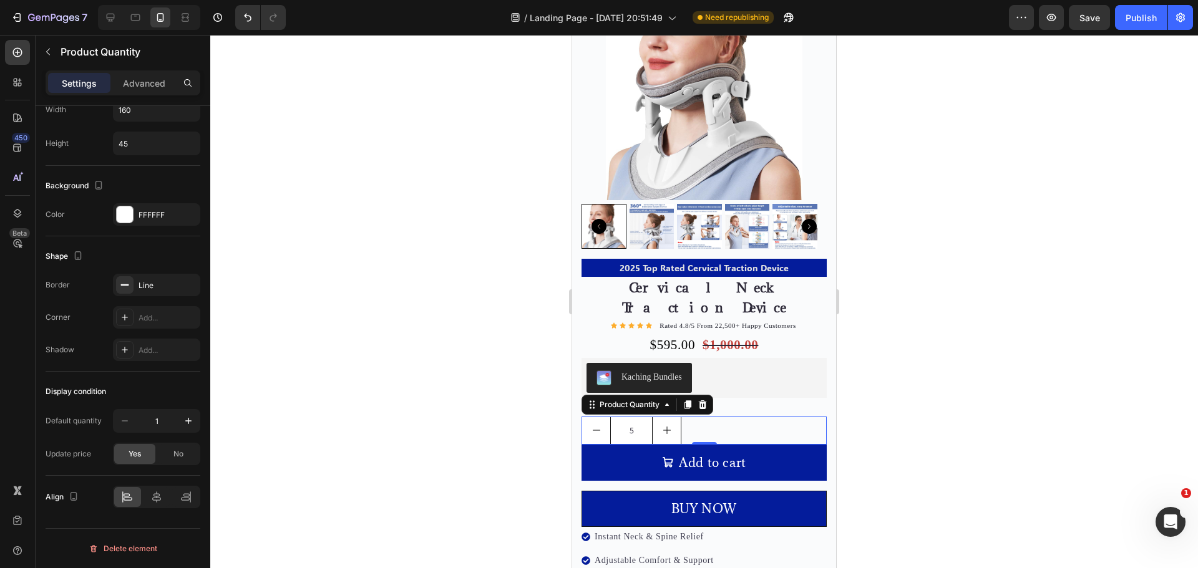
click at [601, 417] on button "decrement" at bounding box center [596, 430] width 28 height 27
click at [599, 417] on button "decrement" at bounding box center [596, 430] width 28 height 27
type input "1"
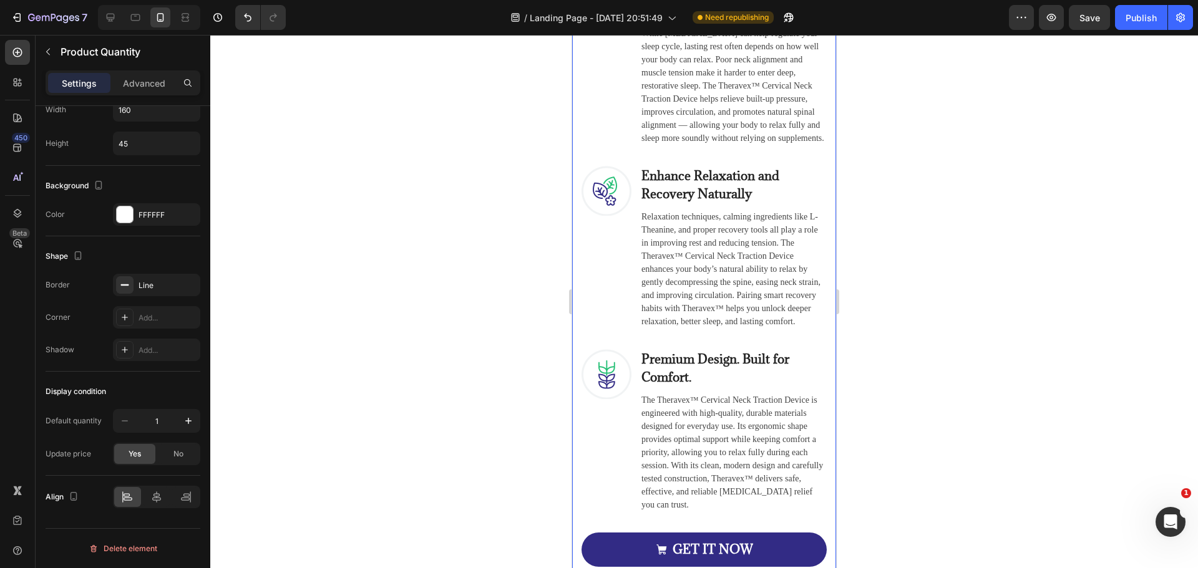
scroll to position [4429, 0]
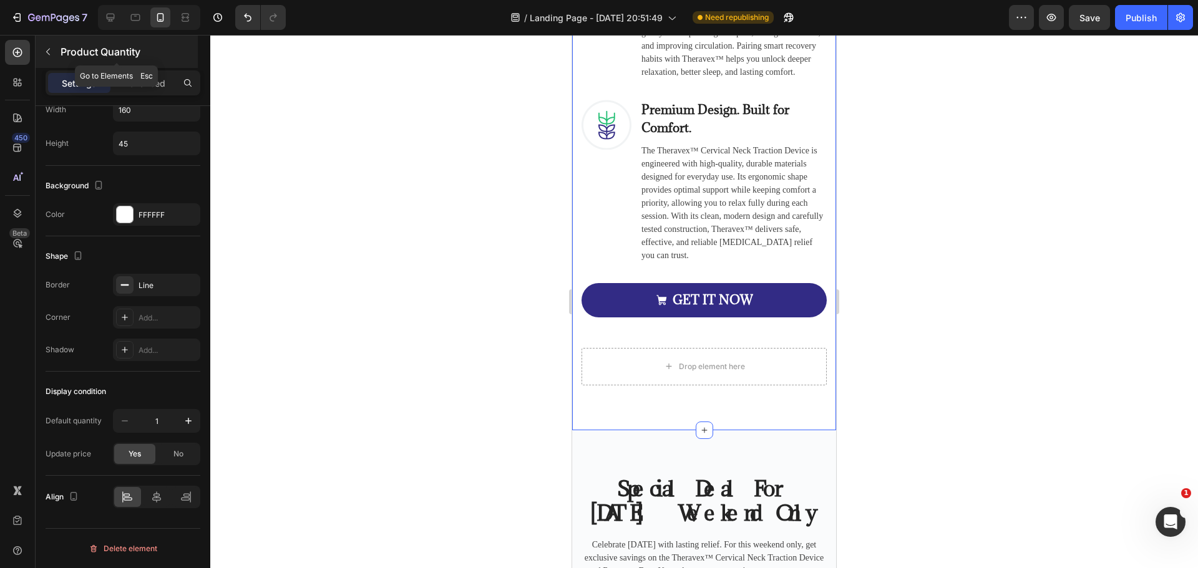
click at [49, 51] on icon "button" at bounding box center [48, 52] width 10 height 10
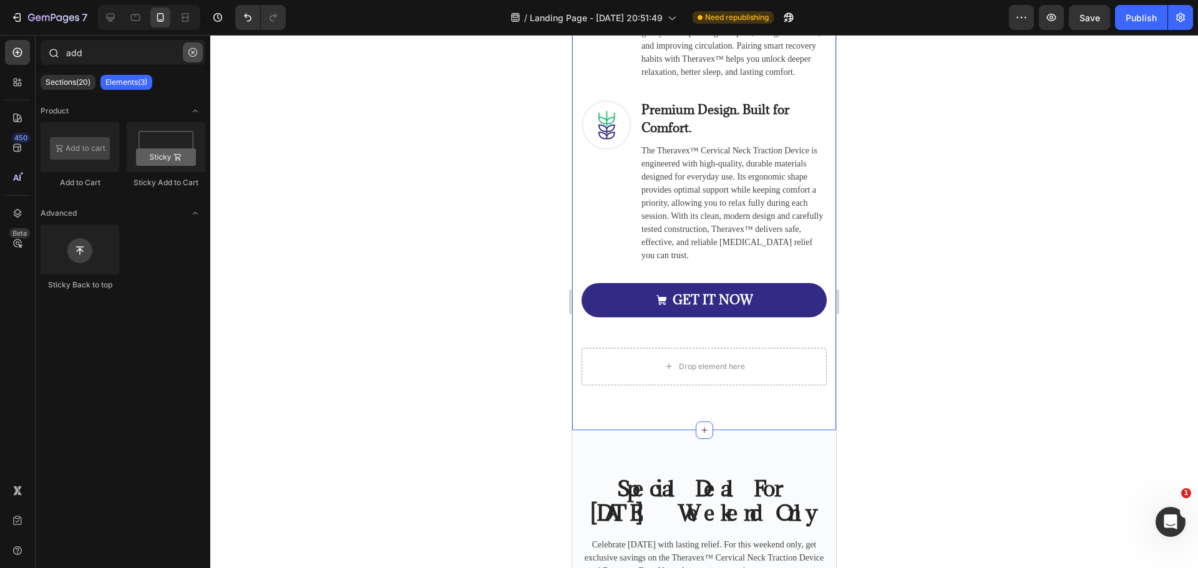
click at [190, 45] on button "button" at bounding box center [193, 52] width 20 height 20
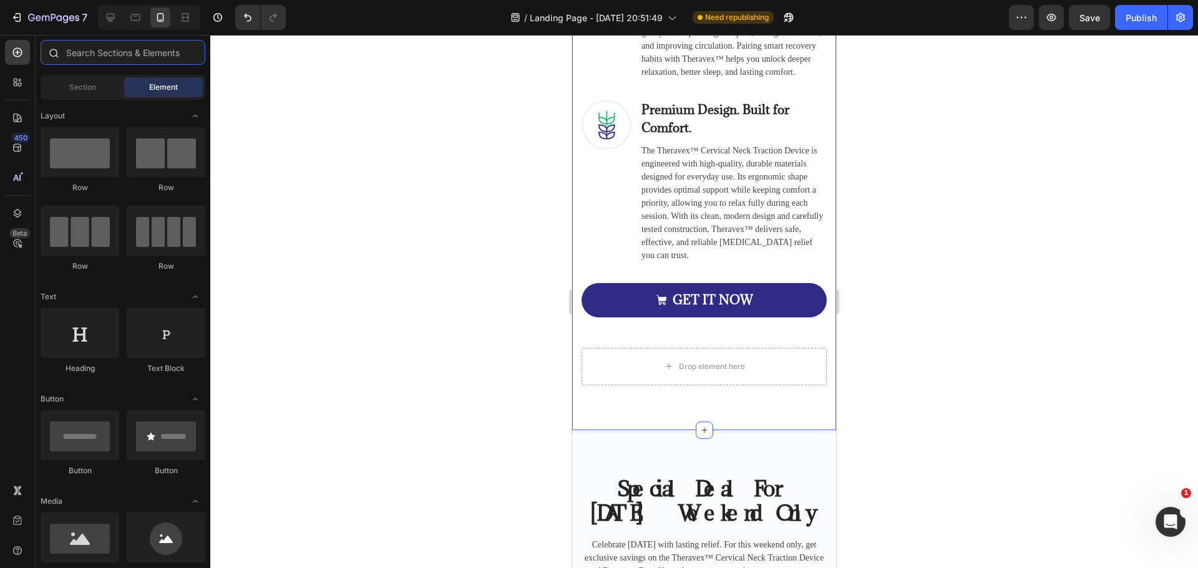
click at [121, 49] on input "text" at bounding box center [123, 52] width 165 height 25
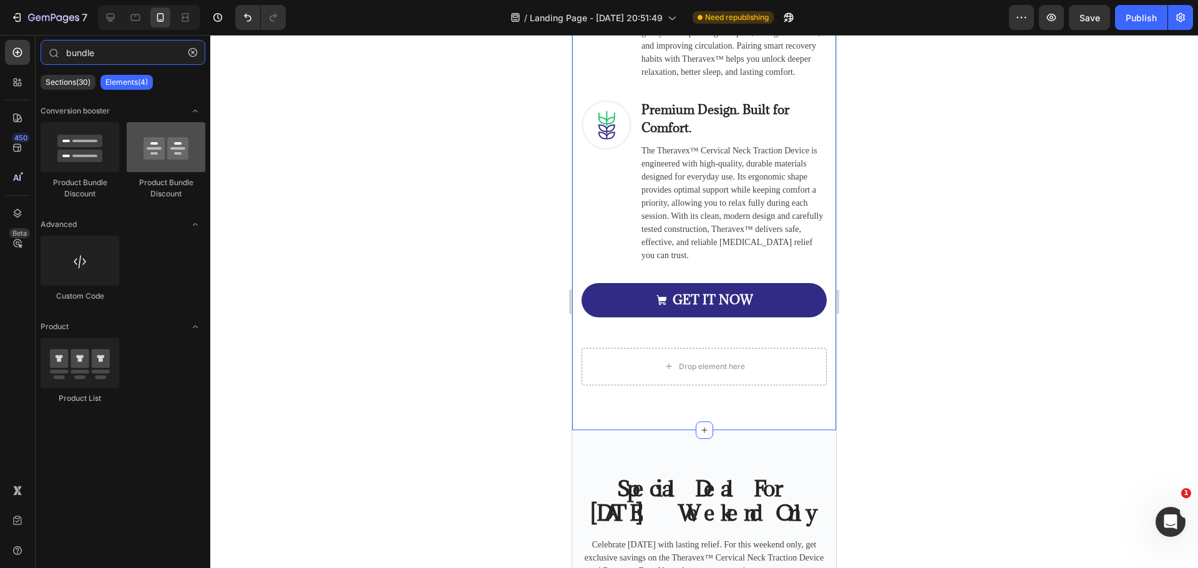
type input "bundle"
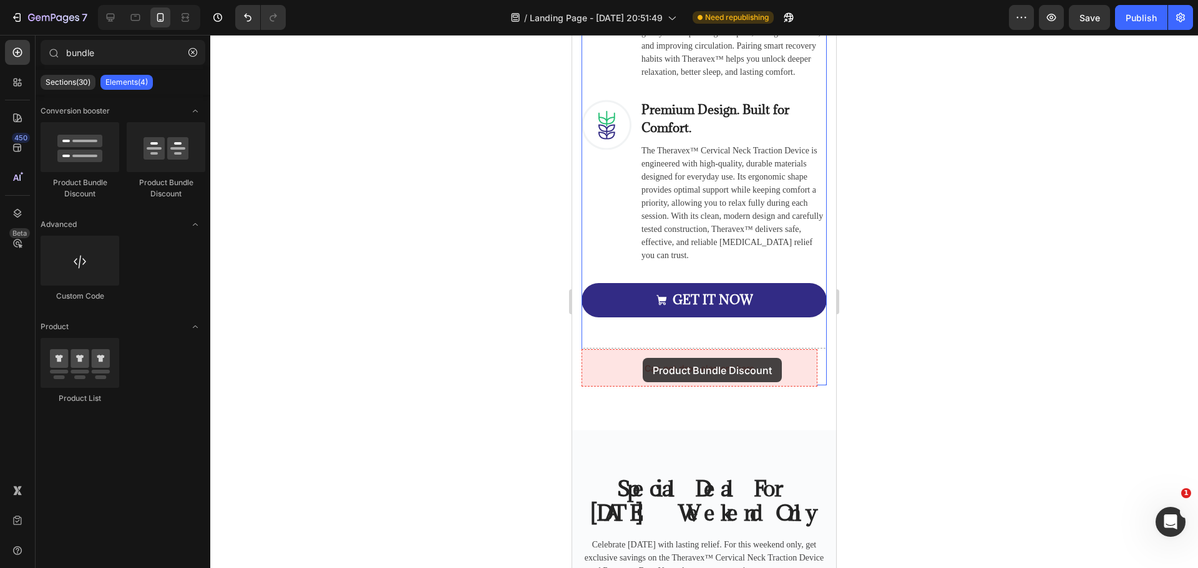
drag, startPoint x: 733, startPoint y: 183, endPoint x: 642, endPoint y: 358, distance: 197.5
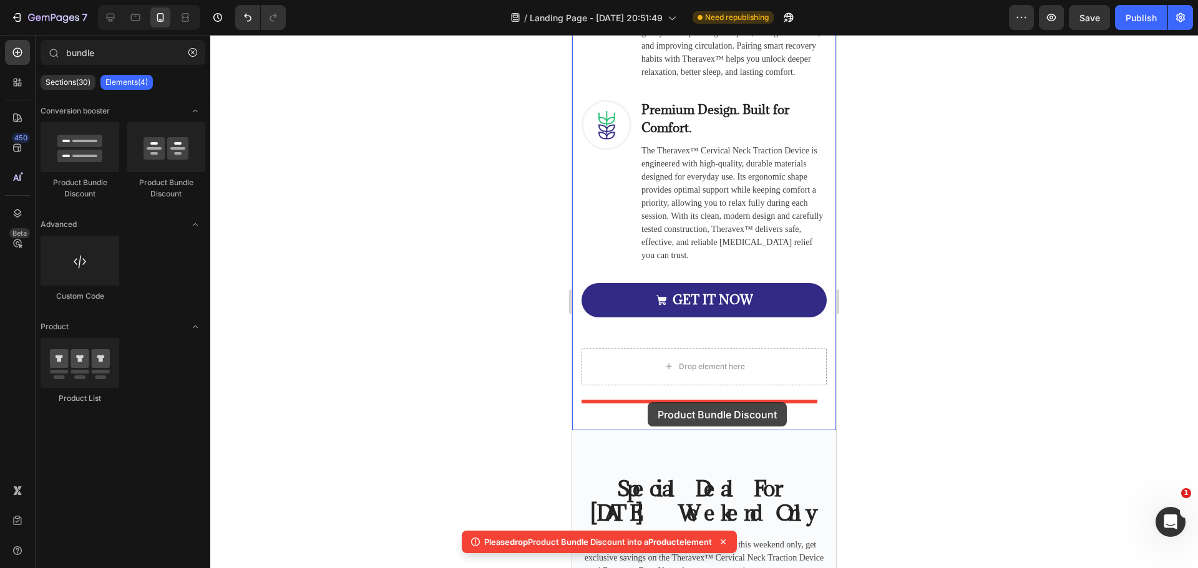
drag, startPoint x: 740, startPoint y: 188, endPoint x: 647, endPoint y: 402, distance: 233.3
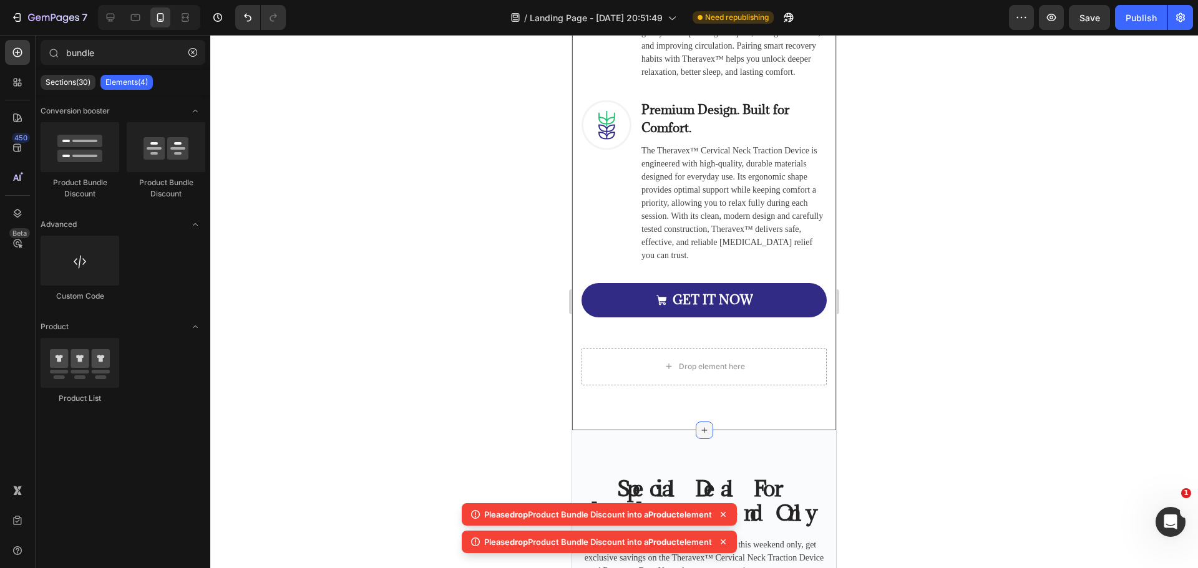
click at [699, 432] on icon at bounding box center [704, 430] width 10 height 10
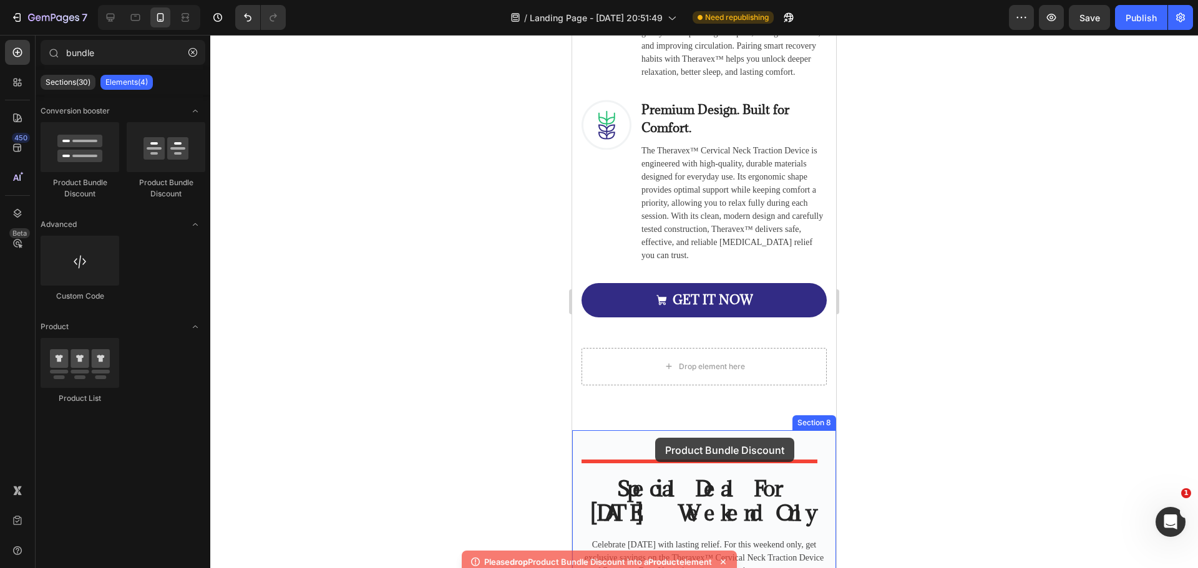
drag, startPoint x: 741, startPoint y: 183, endPoint x: 655, endPoint y: 438, distance: 269.3
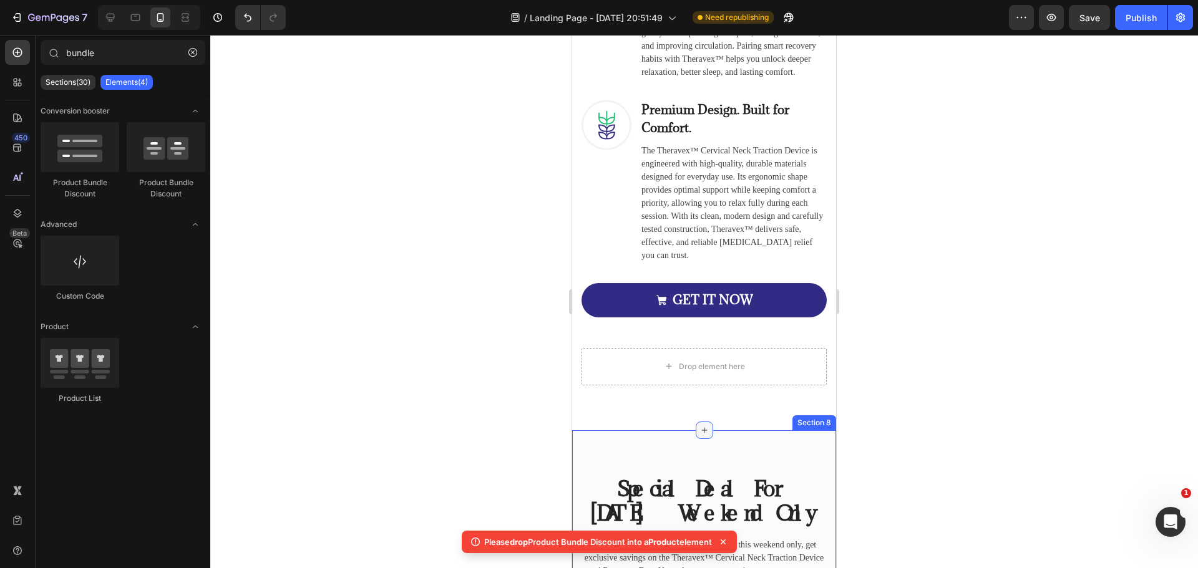
click at [696, 434] on div at bounding box center [704, 430] width 17 height 17
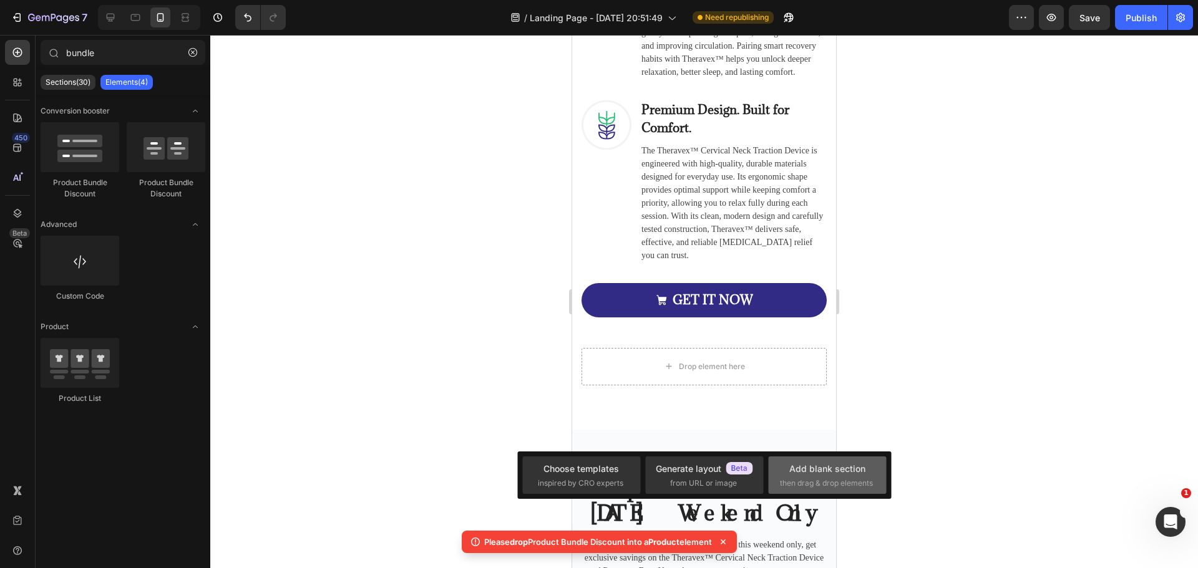
click at [798, 464] on div "Add blank section" at bounding box center [827, 468] width 76 height 13
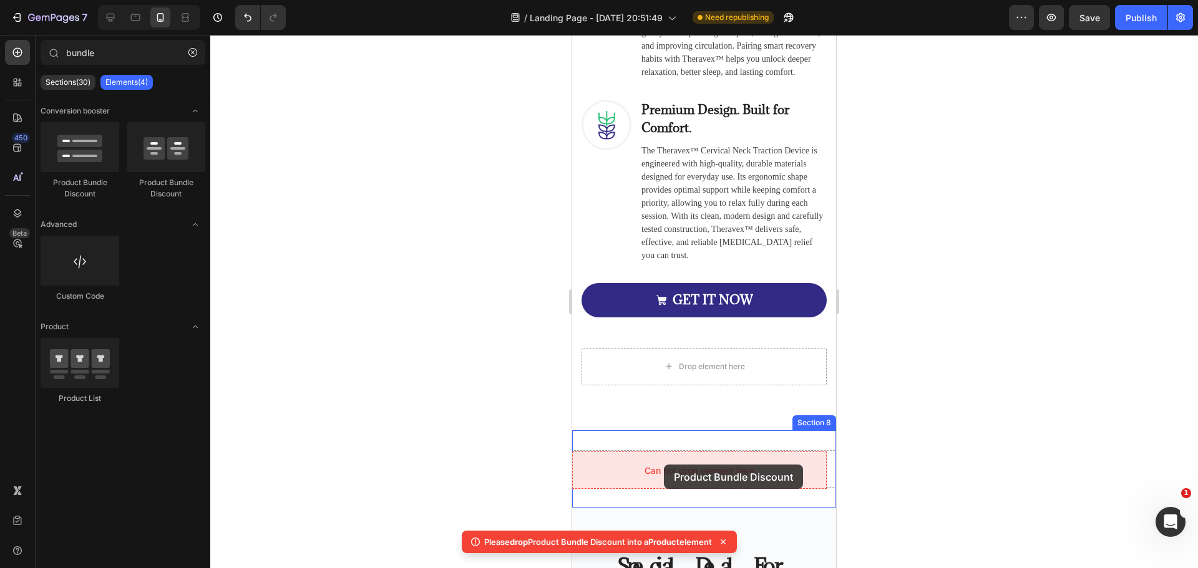
drag, startPoint x: 725, startPoint y: 170, endPoint x: 665, endPoint y: 465, distance: 301.7
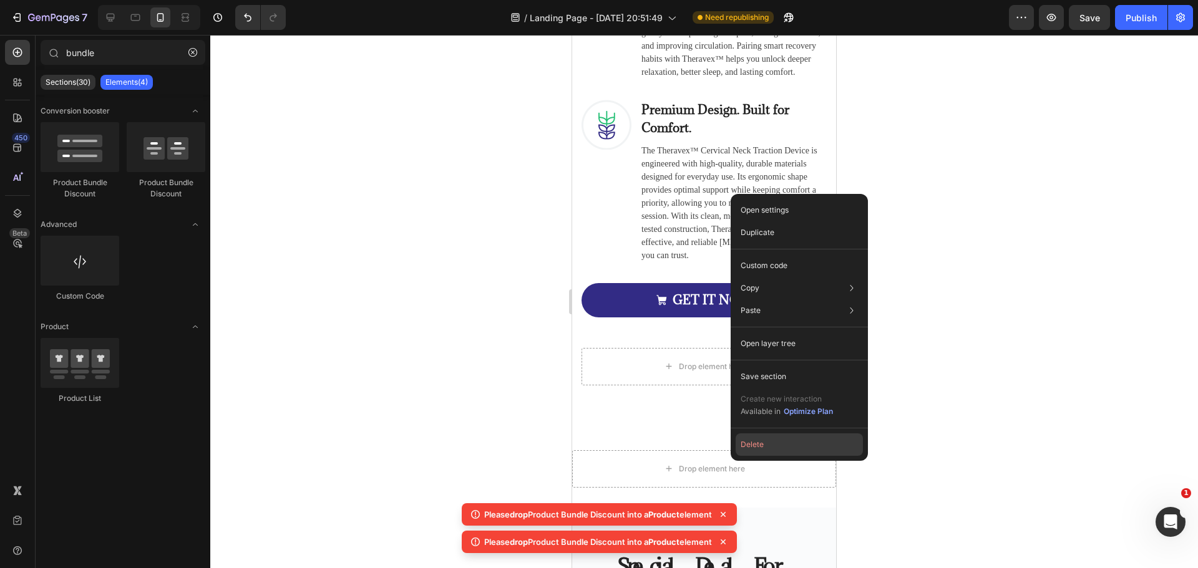
drag, startPoint x: 774, startPoint y: 440, endPoint x: 769, endPoint y: 444, distance: 6.6
click at [769, 444] on button "Delete" at bounding box center [798, 445] width 127 height 22
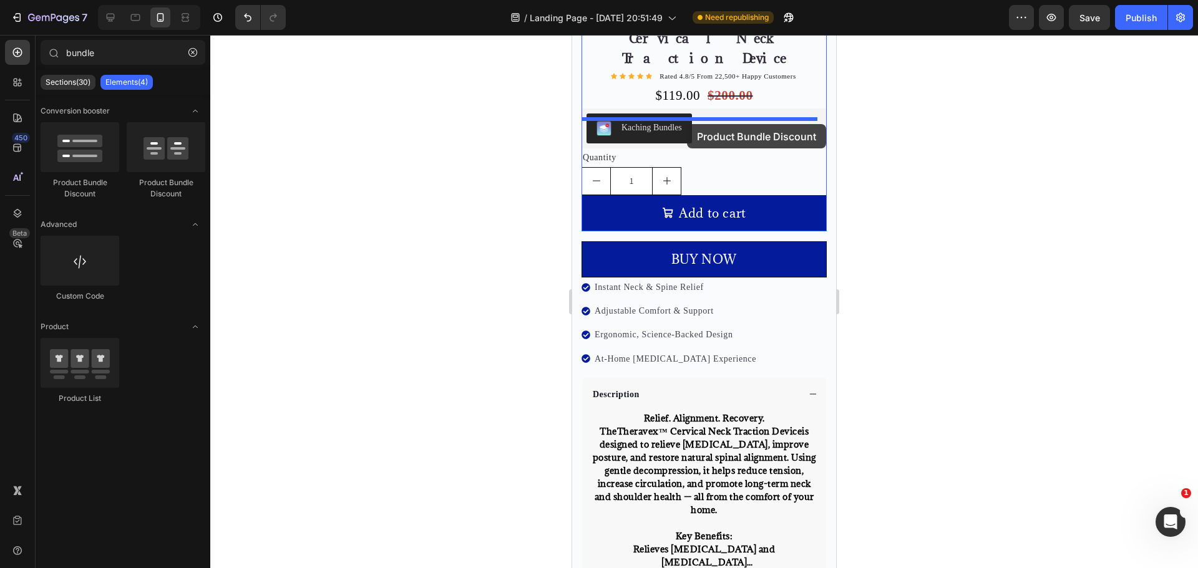
scroll to position [5302, 0]
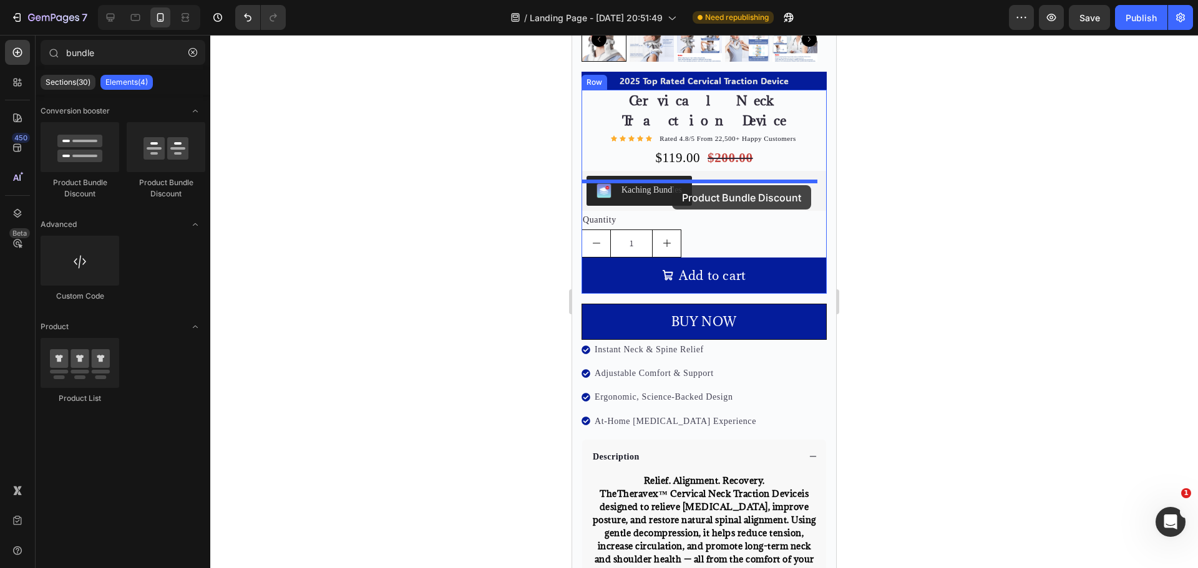
drag, startPoint x: 739, startPoint y: 175, endPoint x: 671, endPoint y: 185, distance: 68.8
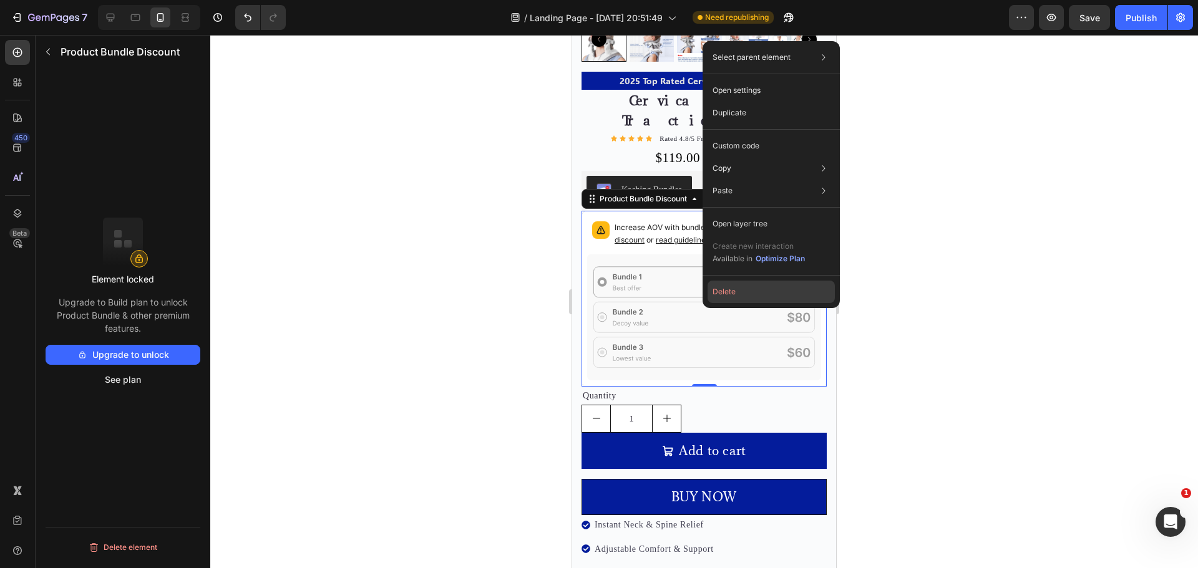
drag, startPoint x: 735, startPoint y: 296, endPoint x: 163, endPoint y: 258, distance: 573.8
click at [735, 296] on button "Delete" at bounding box center [770, 292] width 127 height 22
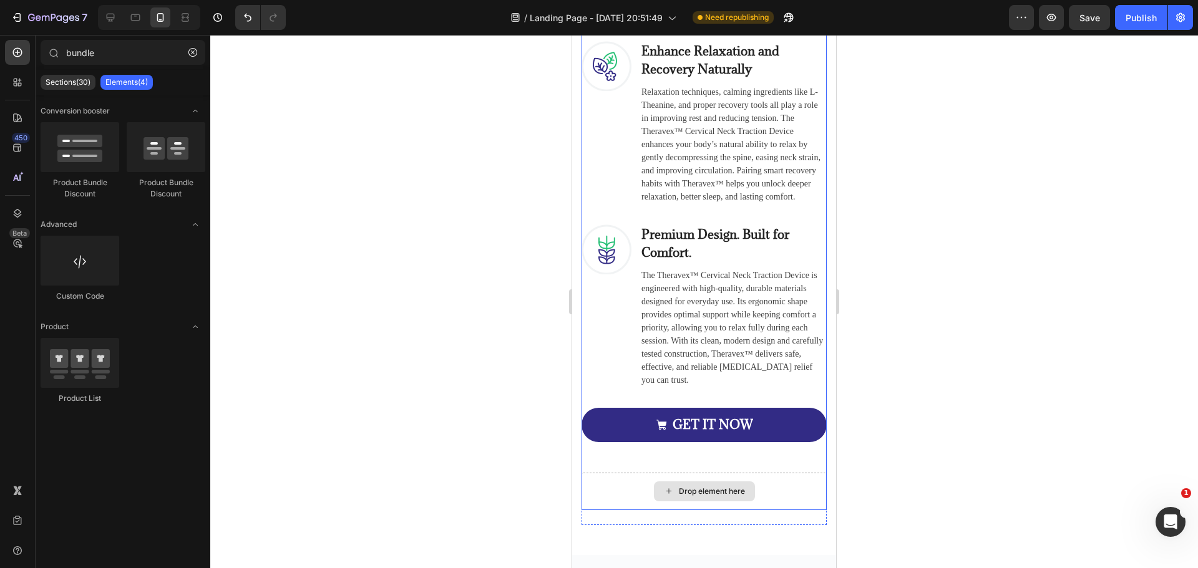
scroll to position [4366, 0]
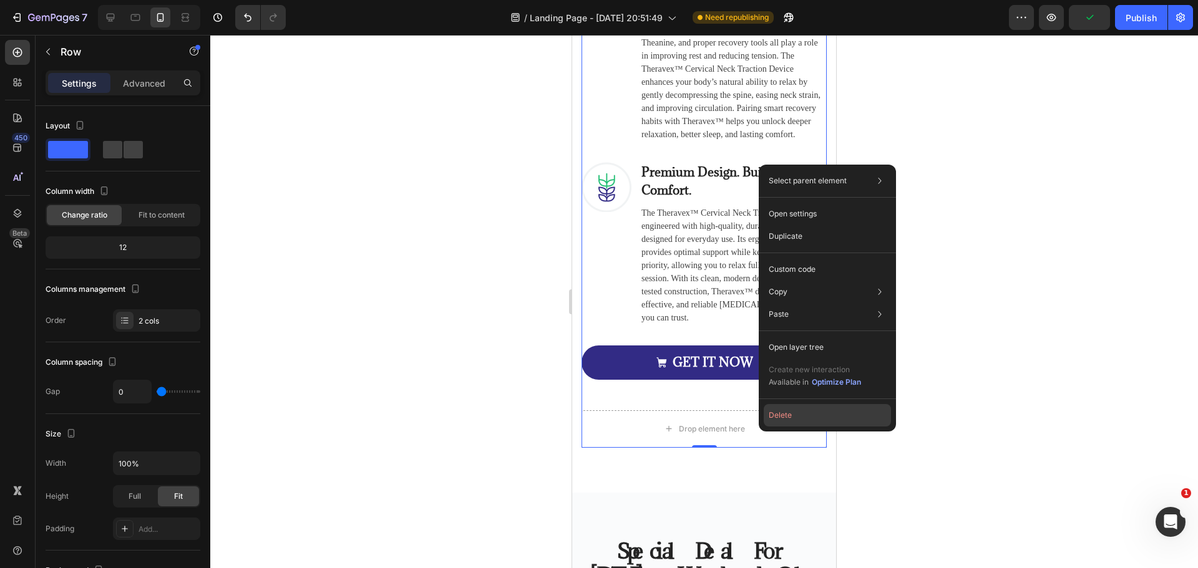
click at [800, 422] on button "Delete" at bounding box center [826, 415] width 127 height 22
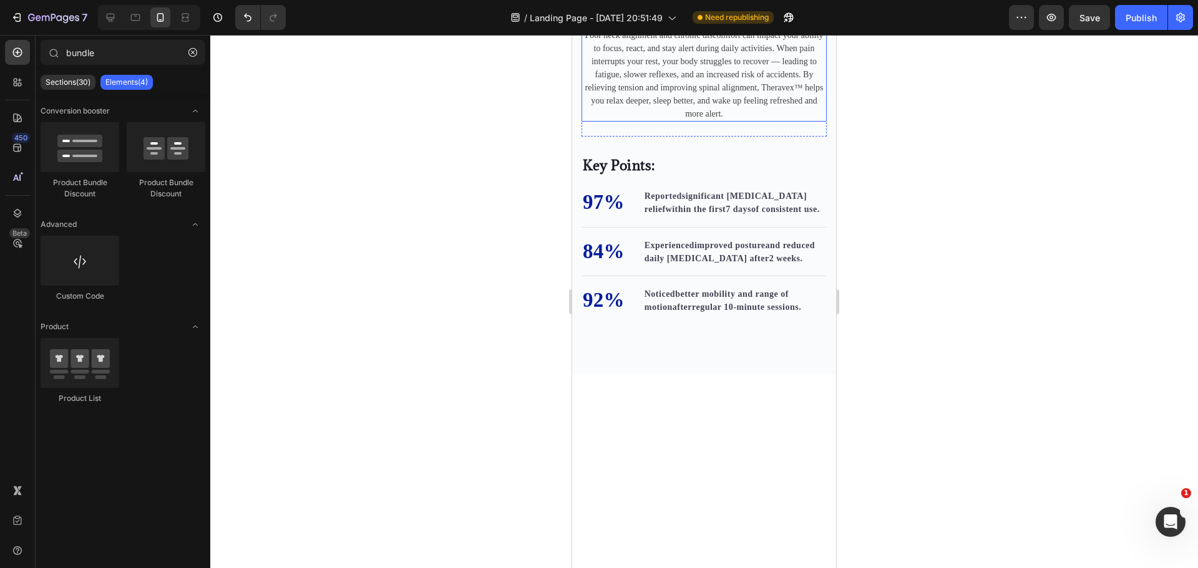
scroll to position [3088, 0]
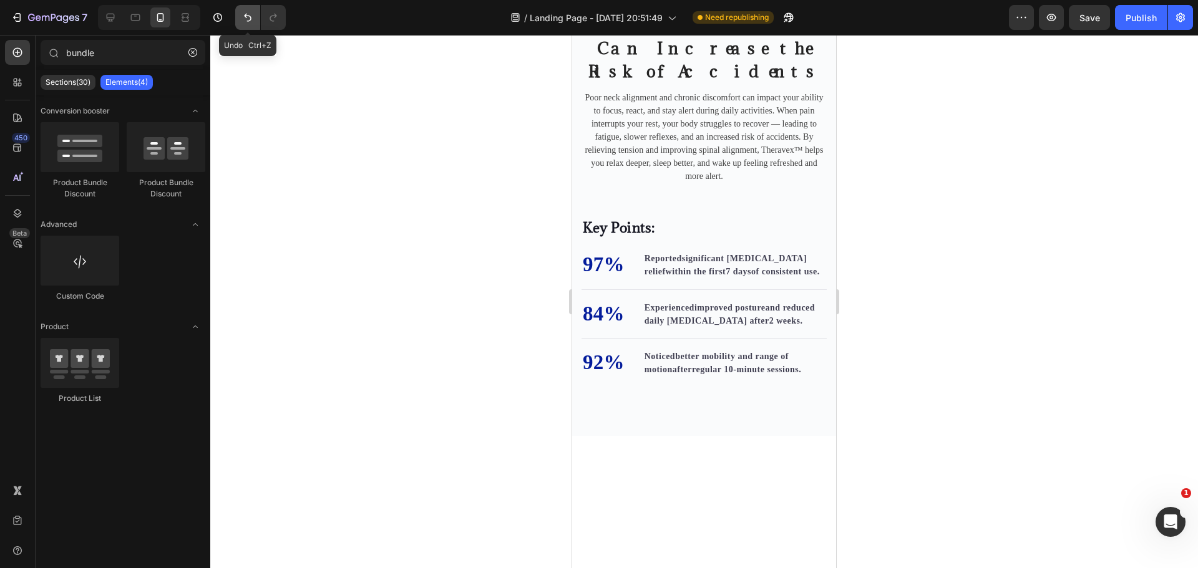
click at [249, 8] on button "Undo/Redo" at bounding box center [247, 17] width 25 height 25
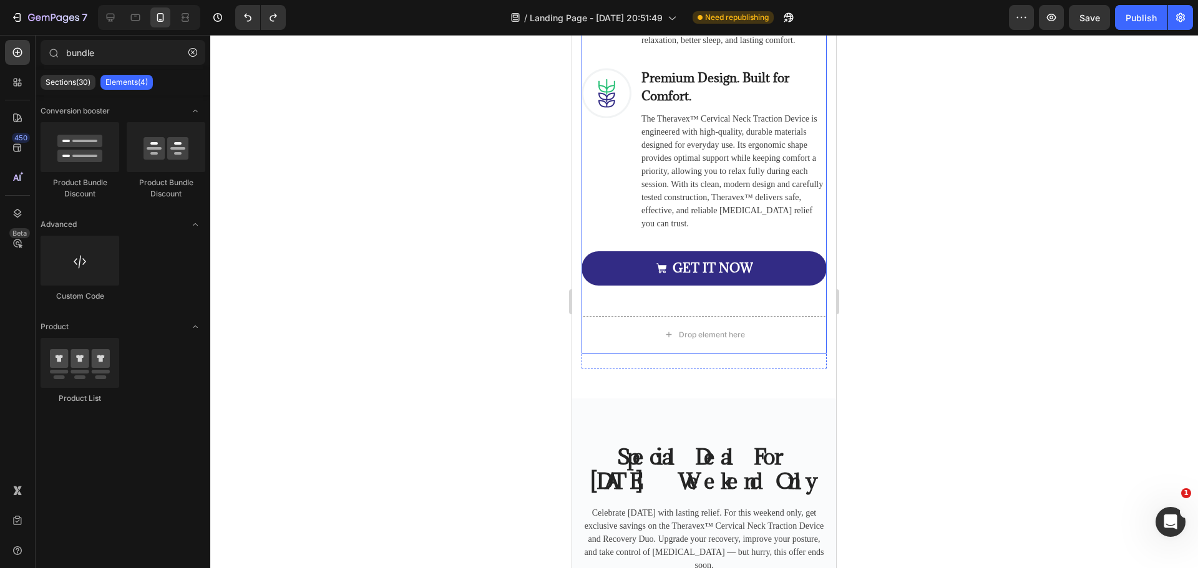
scroll to position [4523, 0]
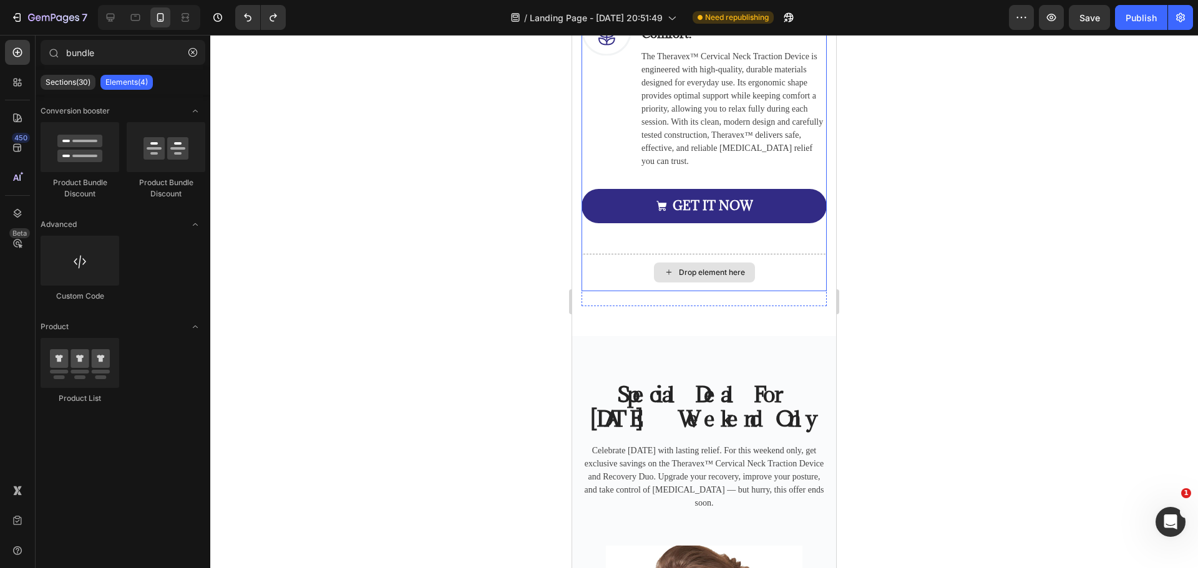
click at [773, 276] on div "Drop element here" at bounding box center [703, 272] width 245 height 37
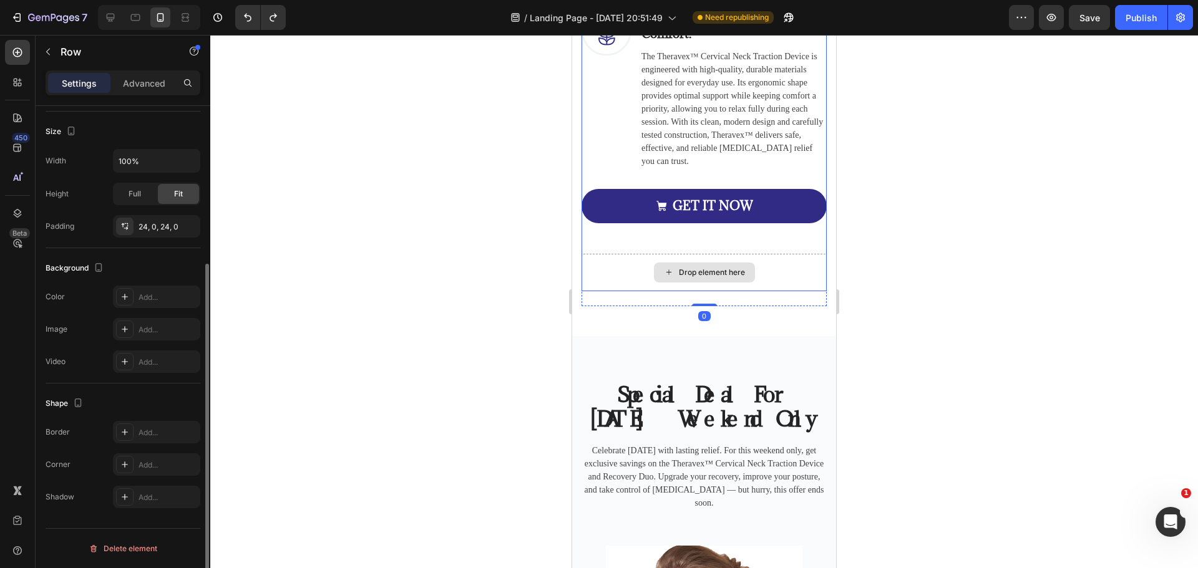
click at [750, 278] on div "Drop element here" at bounding box center [703, 272] width 245 height 37
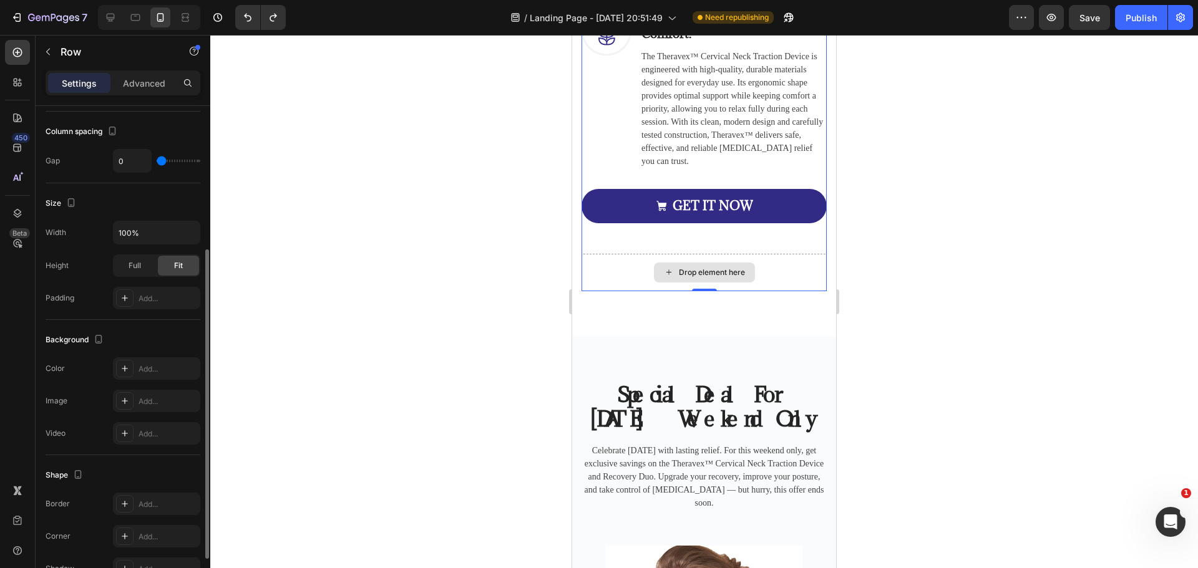
click at [750, 268] on div "Drop element here" at bounding box center [703, 272] width 245 height 37
click at [763, 277] on div "Drop element here" at bounding box center [703, 272] width 245 height 37
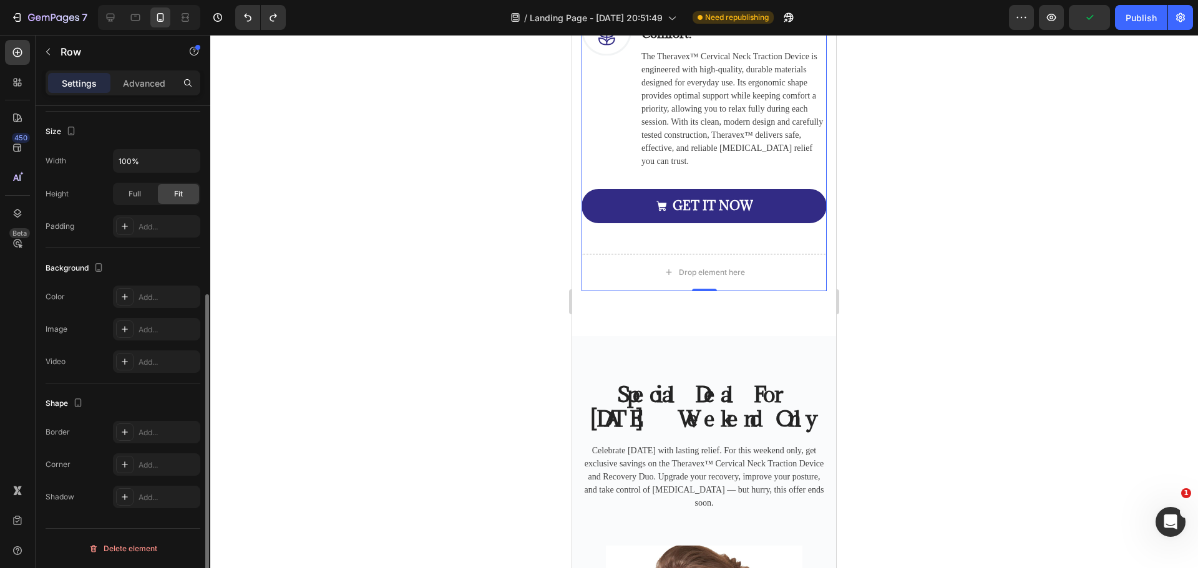
click at [127, 548] on div "Delete element" at bounding box center [123, 548] width 69 height 15
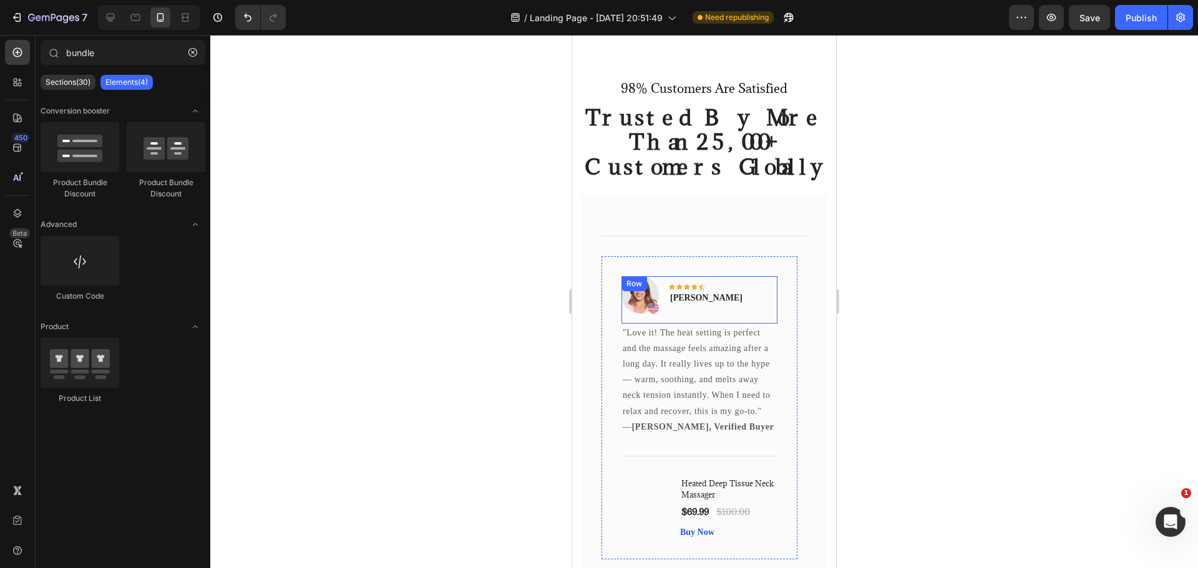
scroll to position [5209, 0]
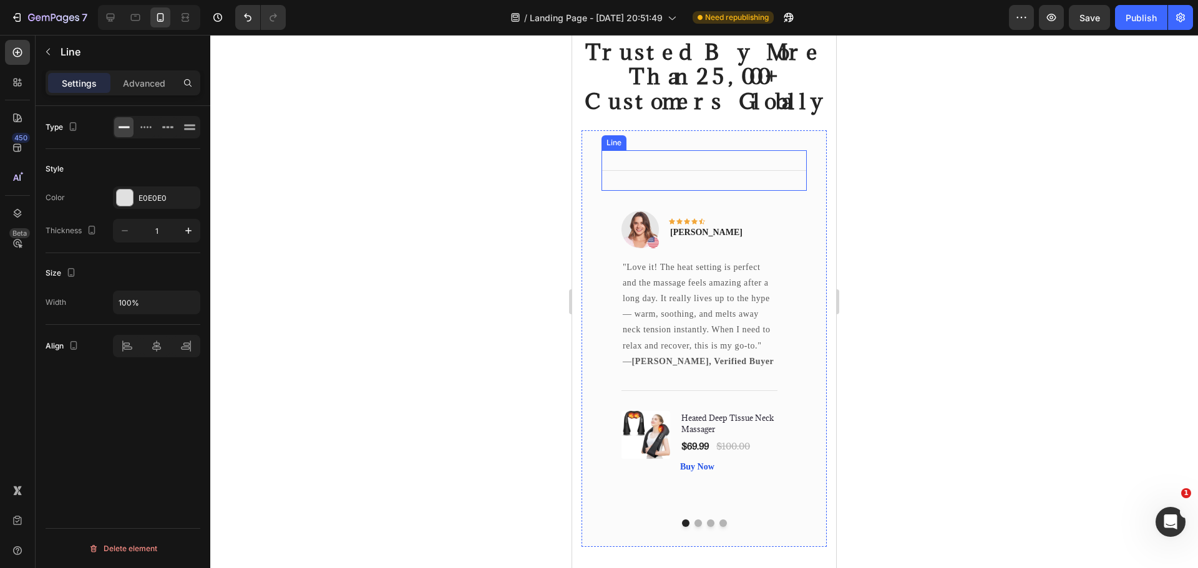
click at [685, 165] on div "Title Line" at bounding box center [703, 170] width 205 height 41
click at [138, 548] on div "Delete element" at bounding box center [123, 548] width 69 height 15
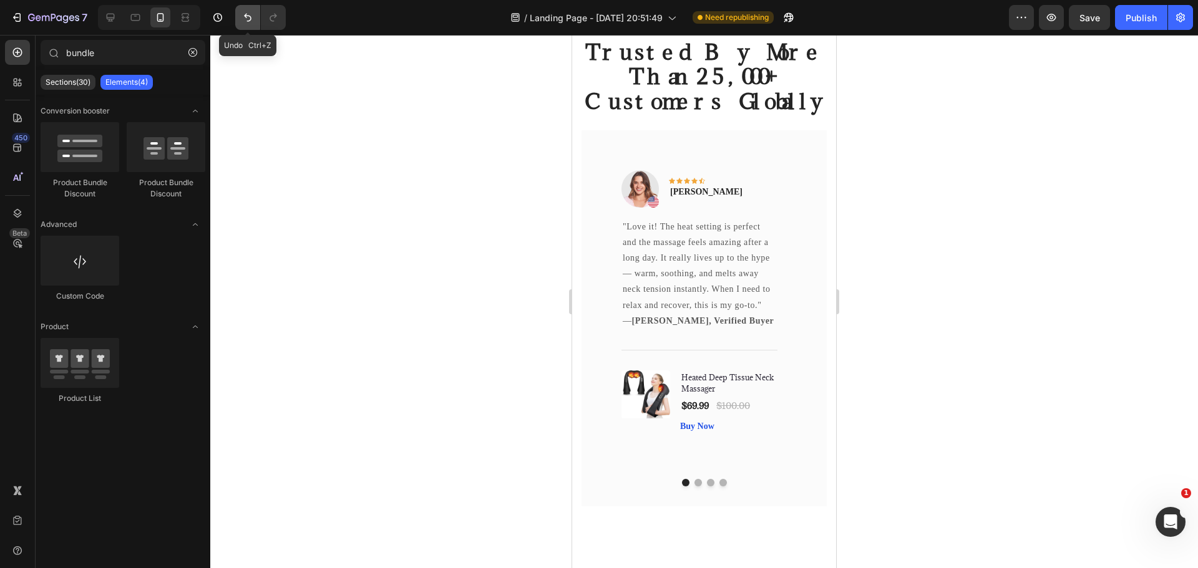
click at [240, 17] on button "Undo/Redo" at bounding box center [247, 17] width 25 height 25
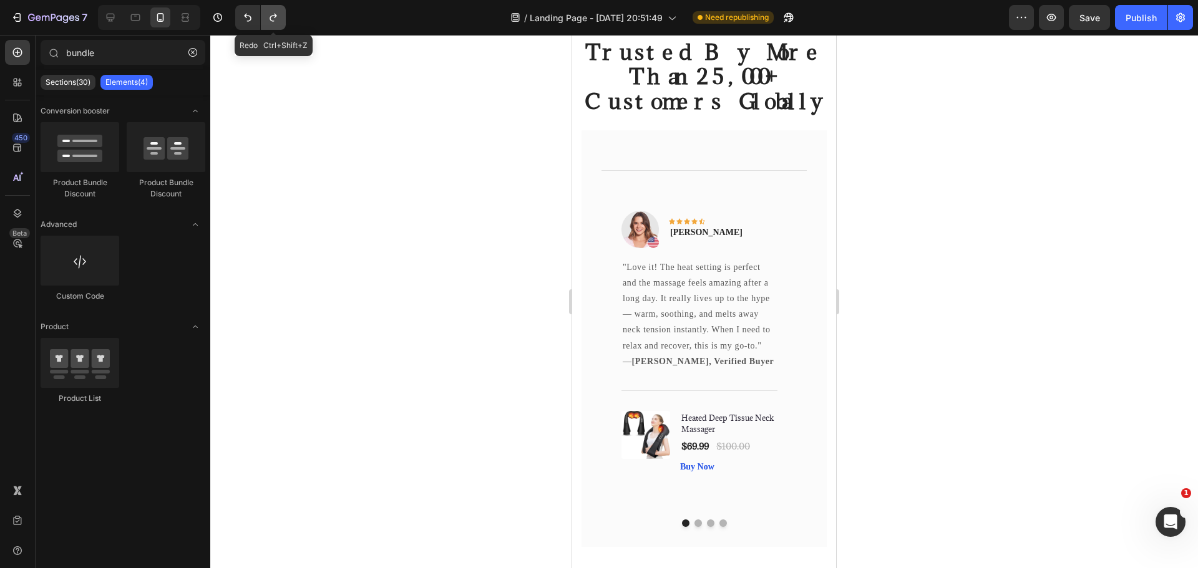
click at [269, 13] on icon "Undo/Redo" at bounding box center [273, 17] width 12 height 12
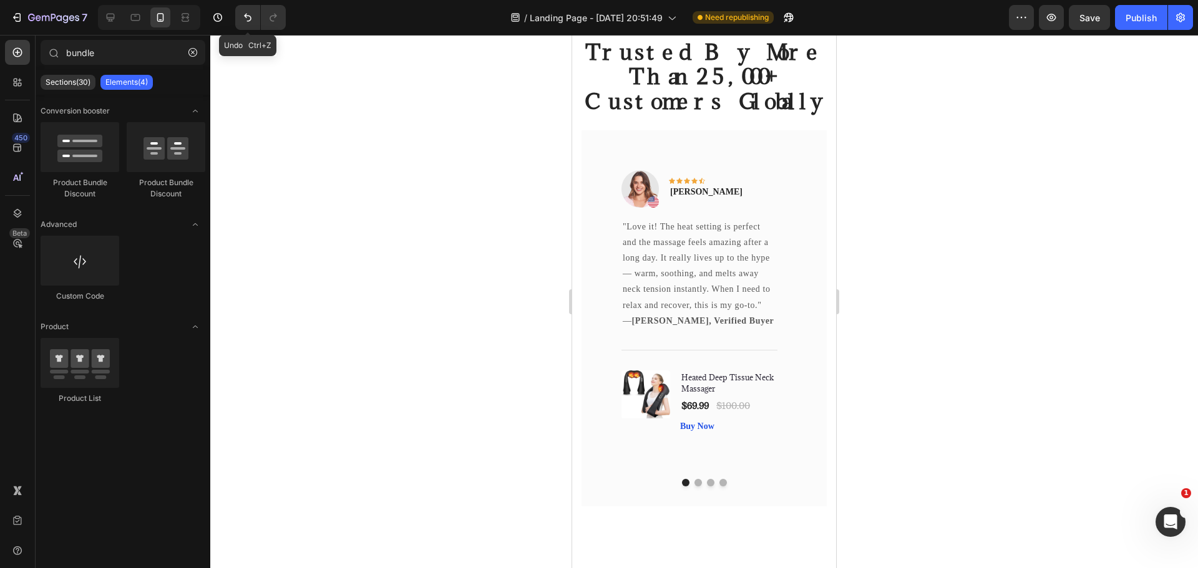
drag, startPoint x: 246, startPoint y: 19, endPoint x: 336, endPoint y: 19, distance: 89.8
click at [246, 18] on icon "Undo/Redo" at bounding box center [247, 17] width 12 height 12
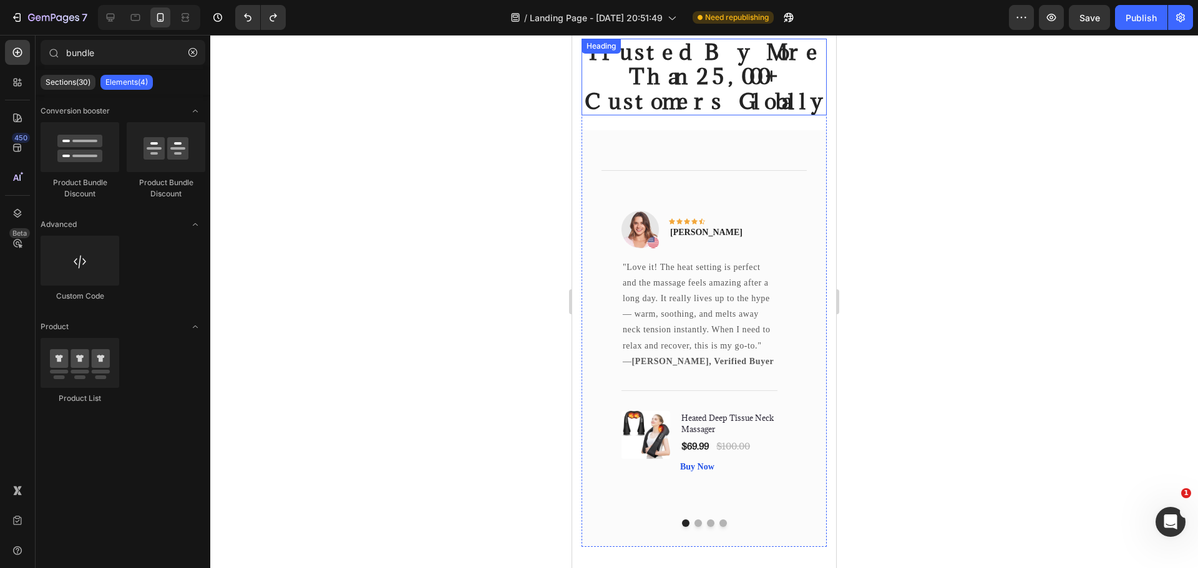
click at [674, 85] on h2 "Trusted By More Than 25,000+ Customers Globally" at bounding box center [703, 77] width 245 height 77
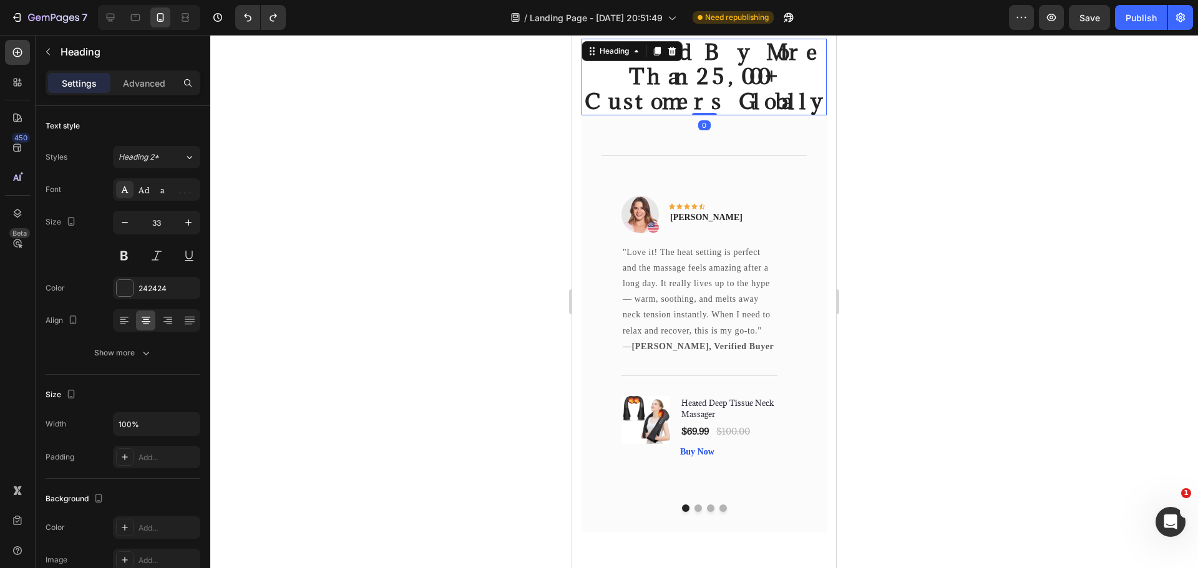
drag, startPoint x: 696, startPoint y: 127, endPoint x: 693, endPoint y: 104, distance: 23.8
click at [689, 97] on div "Trusted By More Than 25,000+ Customers Globally Heading 0" at bounding box center [703, 77] width 245 height 77
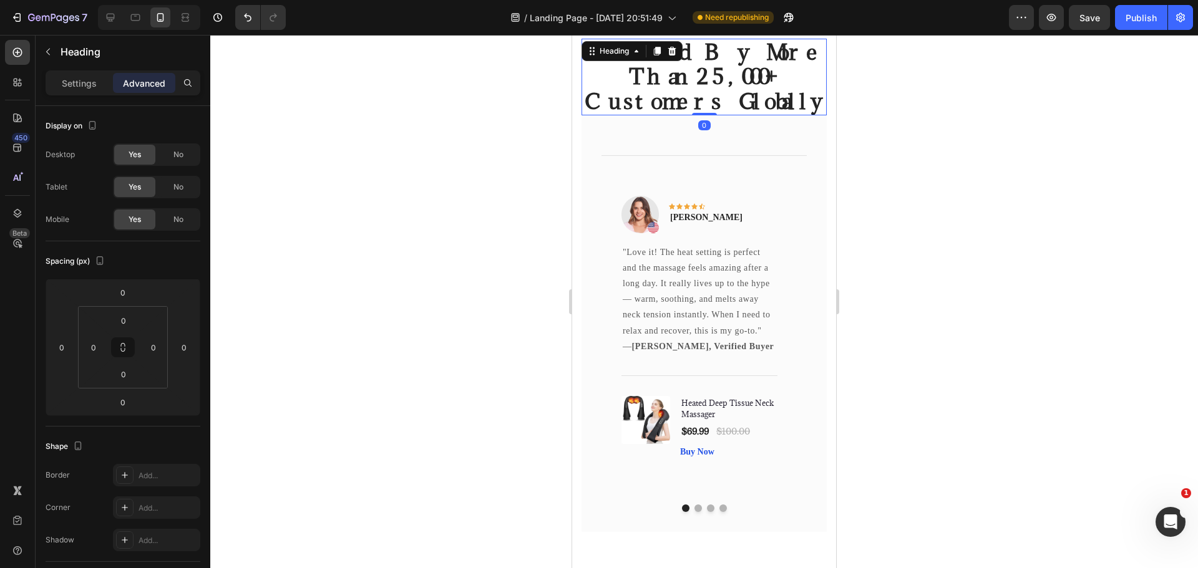
drag, startPoint x: 938, startPoint y: 141, endPoint x: 876, endPoint y: 140, distance: 61.1
click at [937, 141] on div at bounding box center [703, 301] width 987 height 533
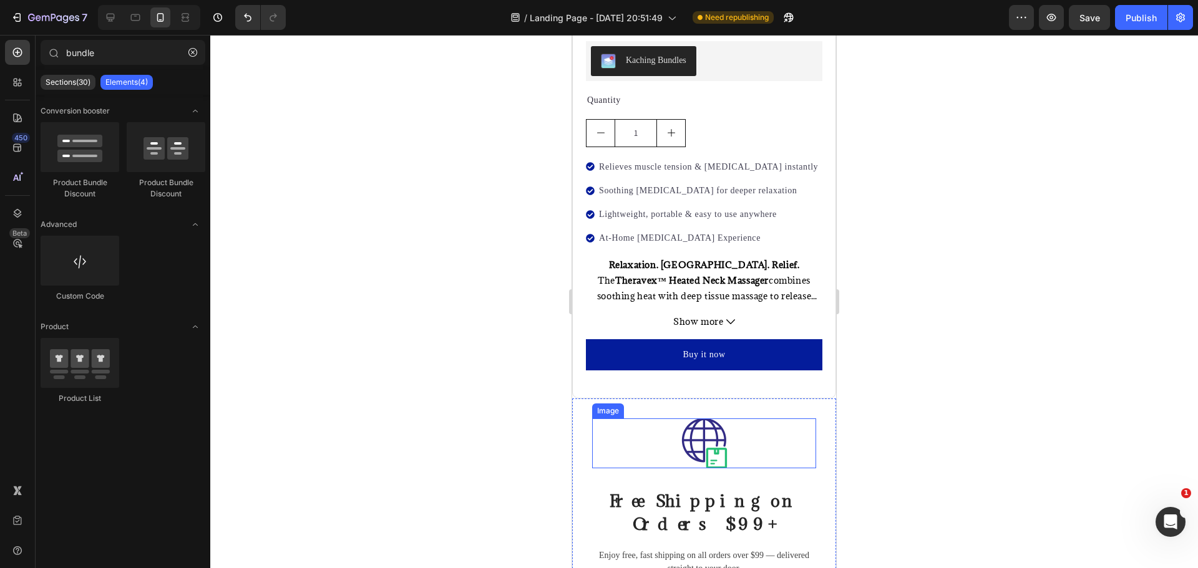
scroll to position [6394, 0]
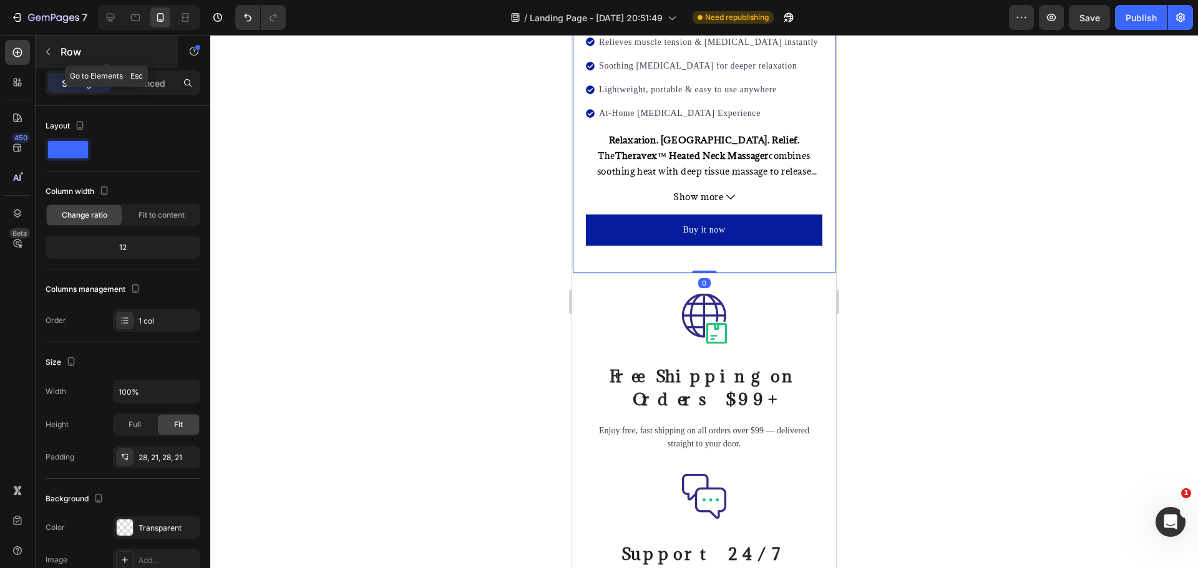
click at [48, 54] on icon "button" at bounding box center [48, 52] width 4 height 7
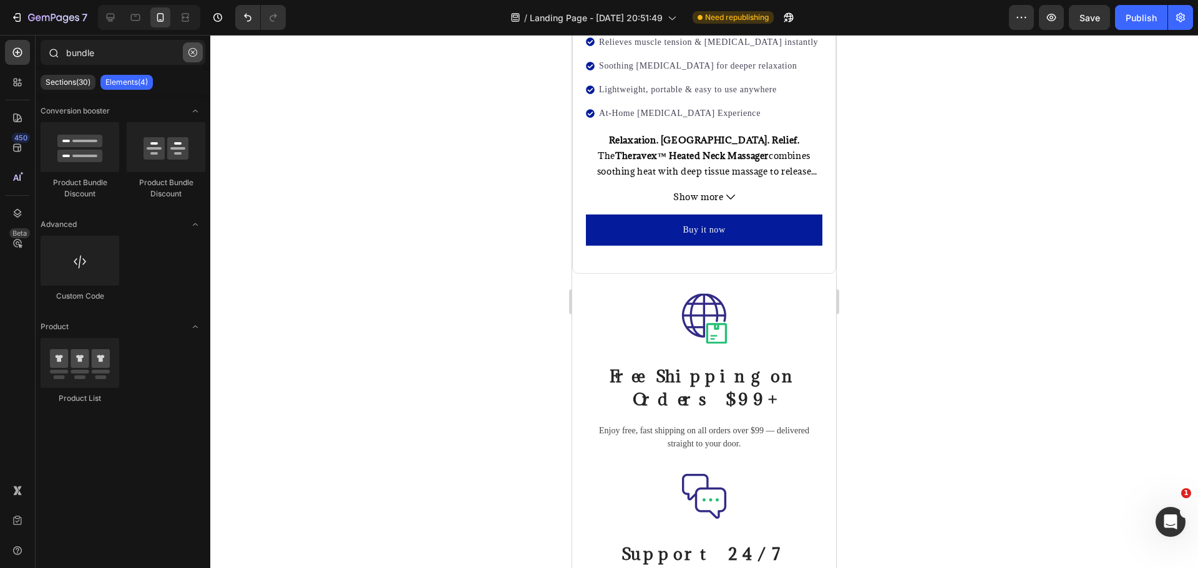
click at [191, 51] on icon "button" at bounding box center [192, 52] width 9 height 9
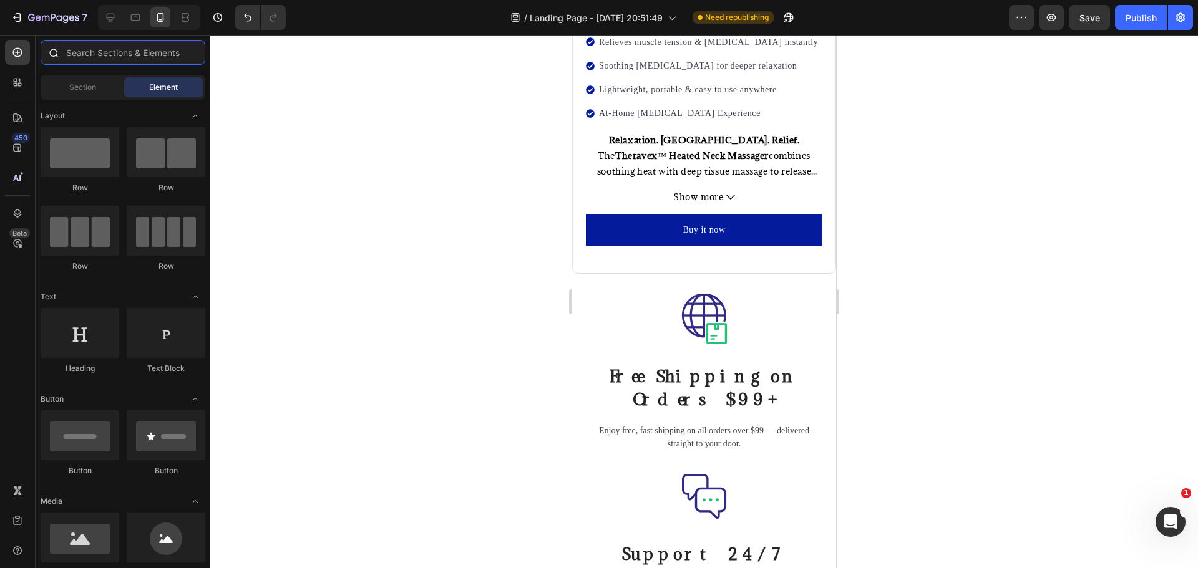
click at [130, 44] on input "text" at bounding box center [123, 52] width 165 height 25
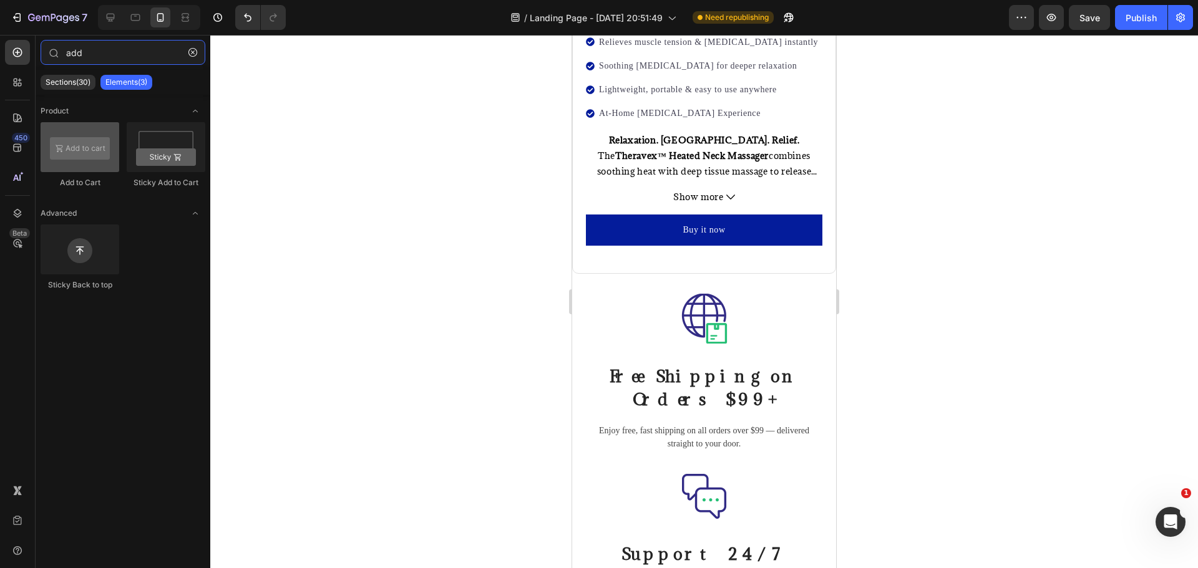
type input "add"
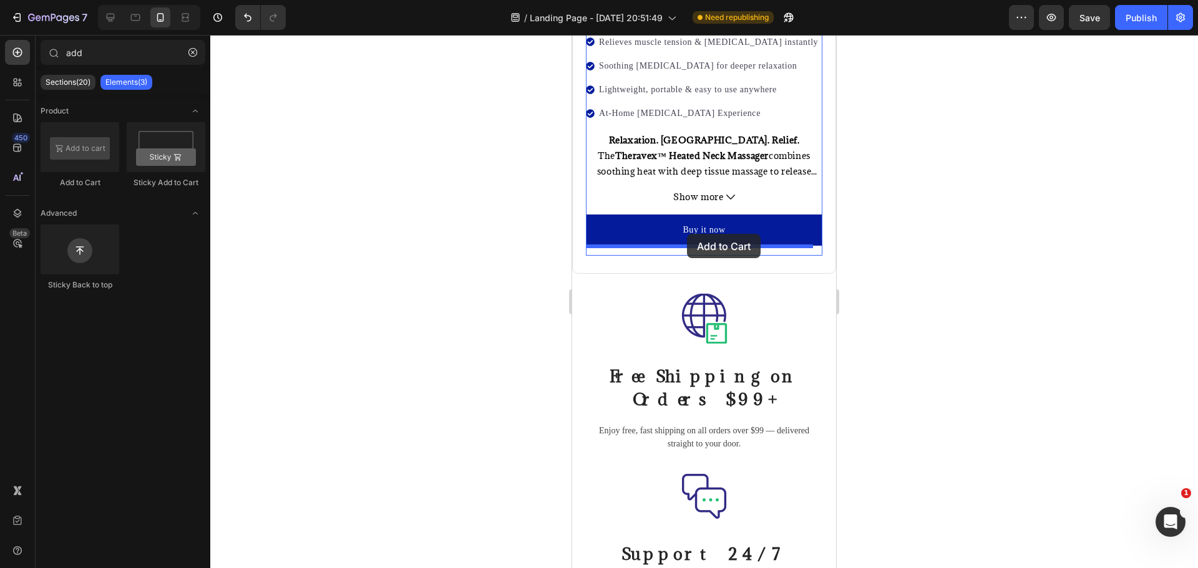
drag, startPoint x: 662, startPoint y: 171, endPoint x: 687, endPoint y: 234, distance: 67.5
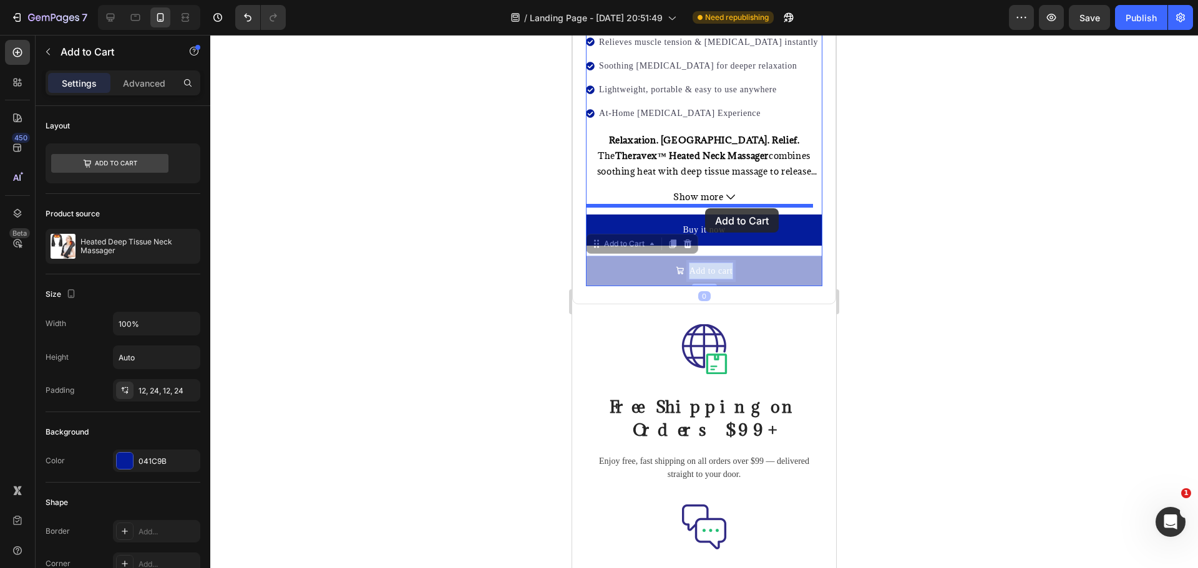
drag, startPoint x: 723, startPoint y: 265, endPoint x: 704, endPoint y: 208, distance: 60.0
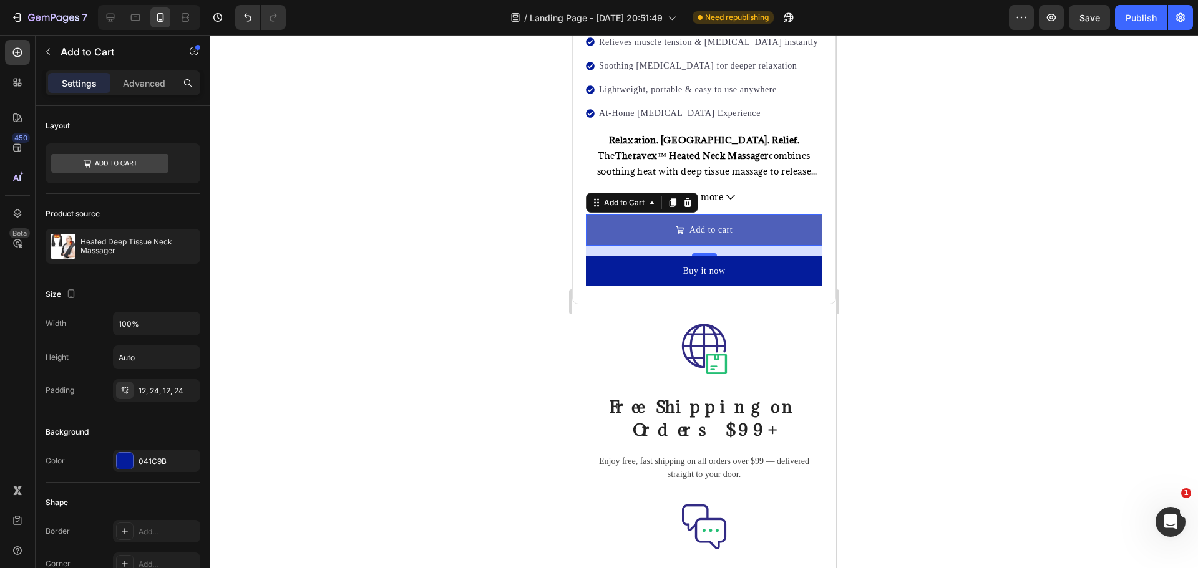
click at [742, 219] on button "Add to cart" at bounding box center [704, 230] width 236 height 31
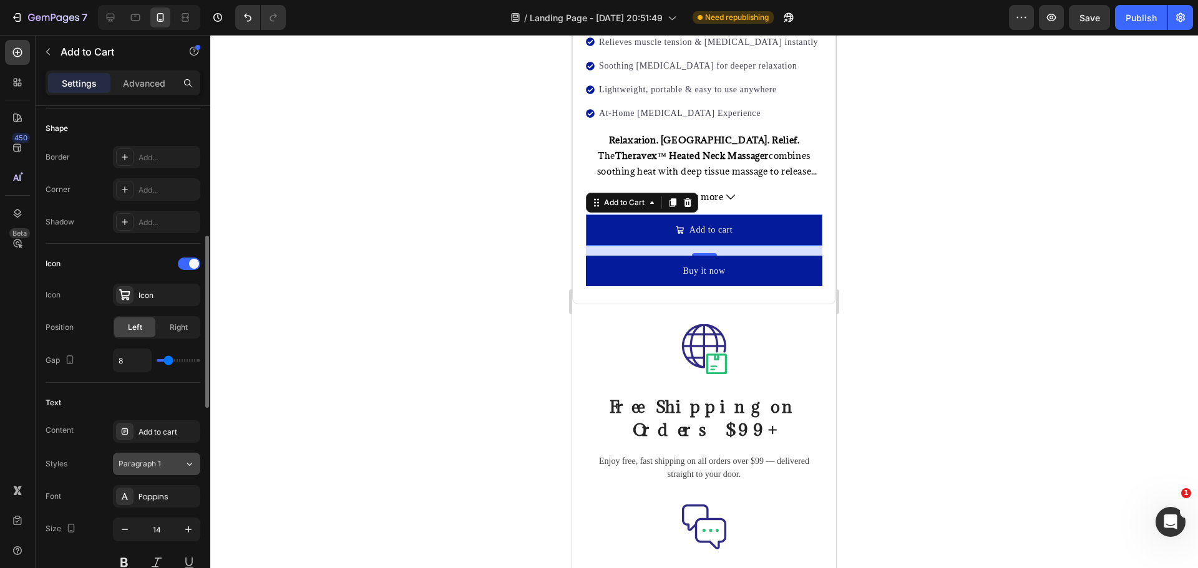
scroll to position [499, 0]
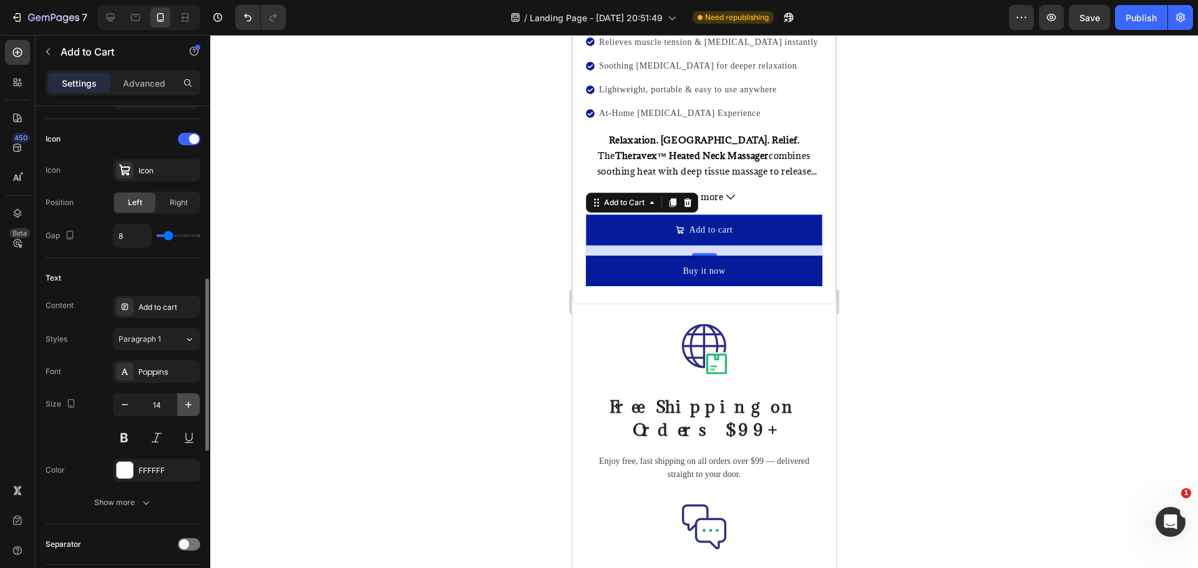
click at [183, 407] on icon "button" at bounding box center [188, 405] width 12 height 12
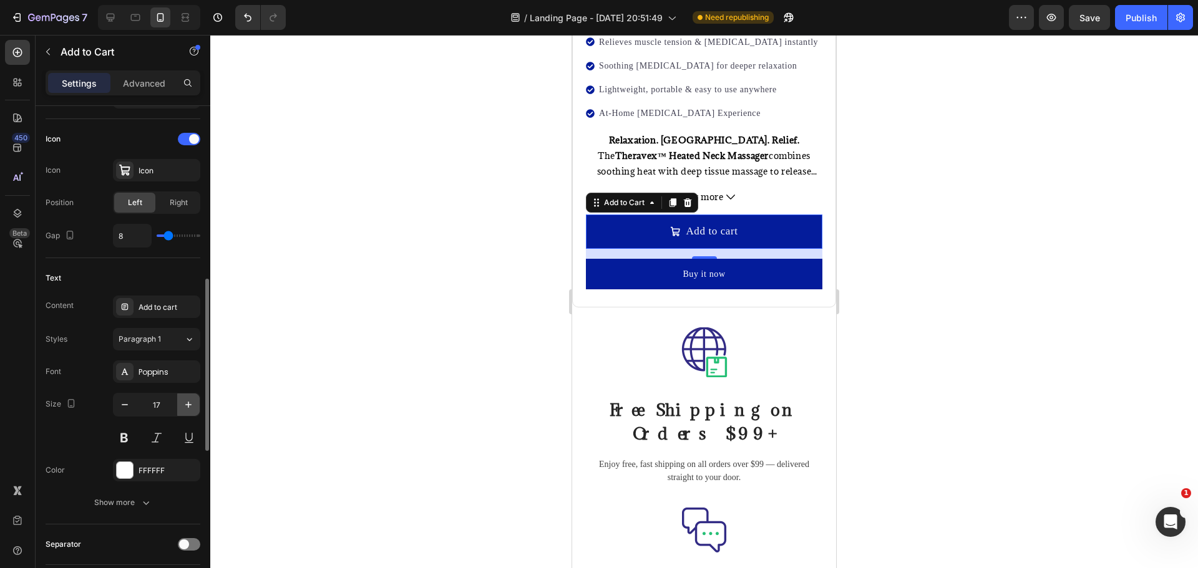
click at [183, 407] on icon "button" at bounding box center [188, 405] width 12 height 12
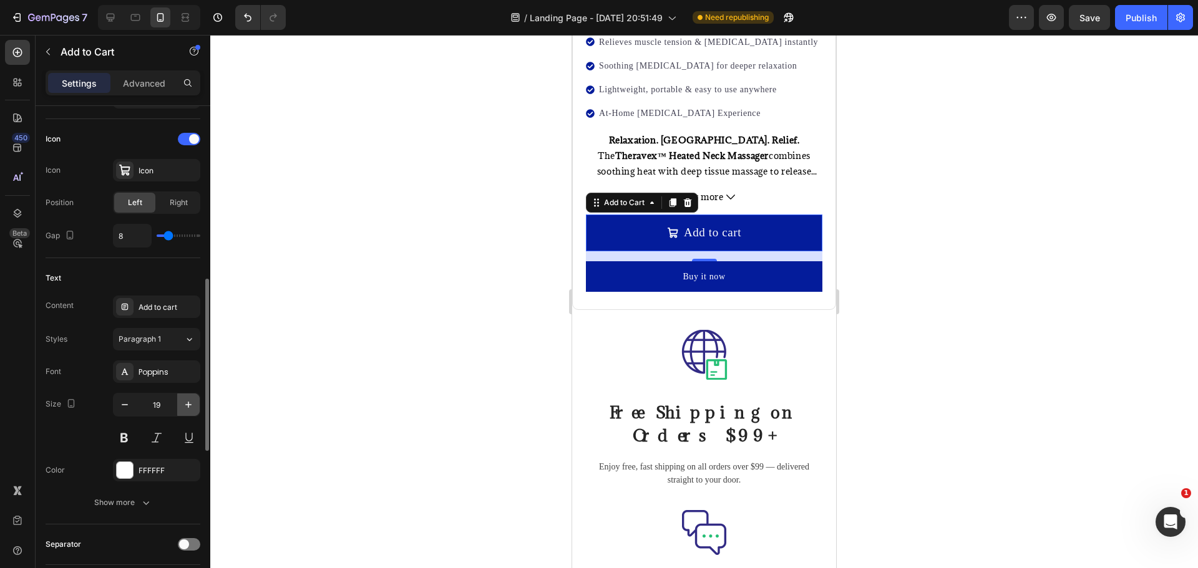
type input "20"
click at [169, 372] on div "Poppins" at bounding box center [167, 372] width 59 height 11
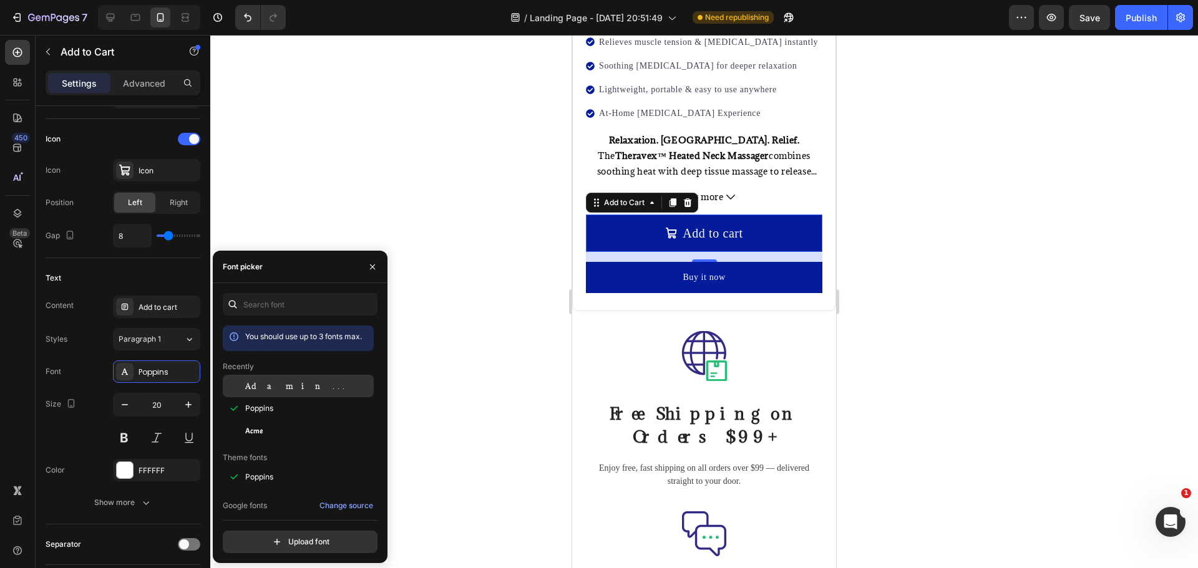
click at [271, 385] on span "Adamina" at bounding box center [297, 385] width 104 height 11
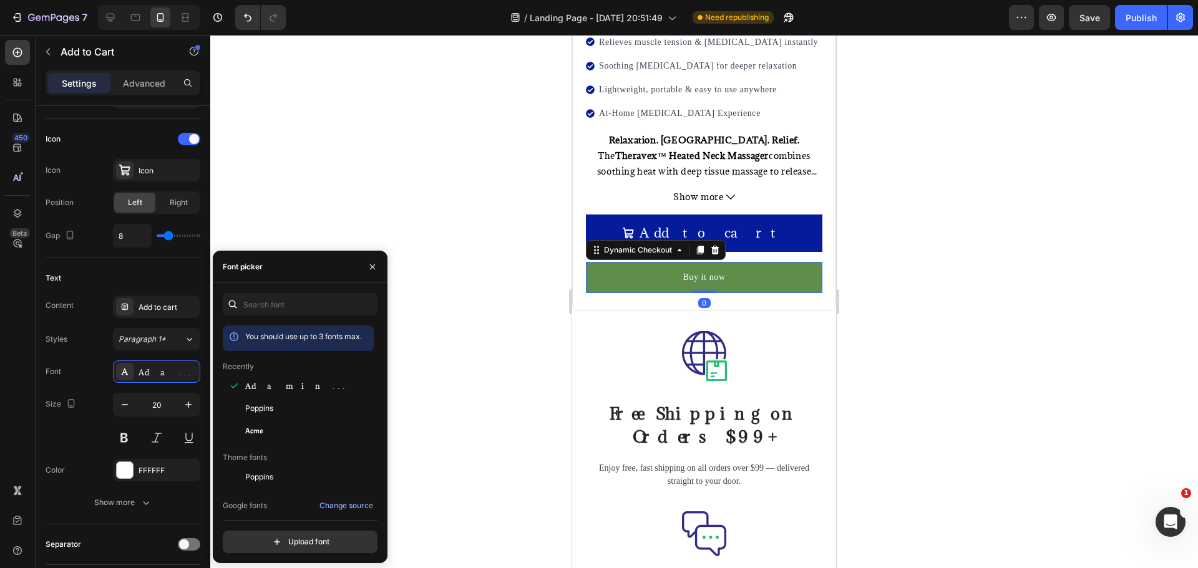
click at [771, 274] on button "Buy it now" at bounding box center [704, 277] width 236 height 31
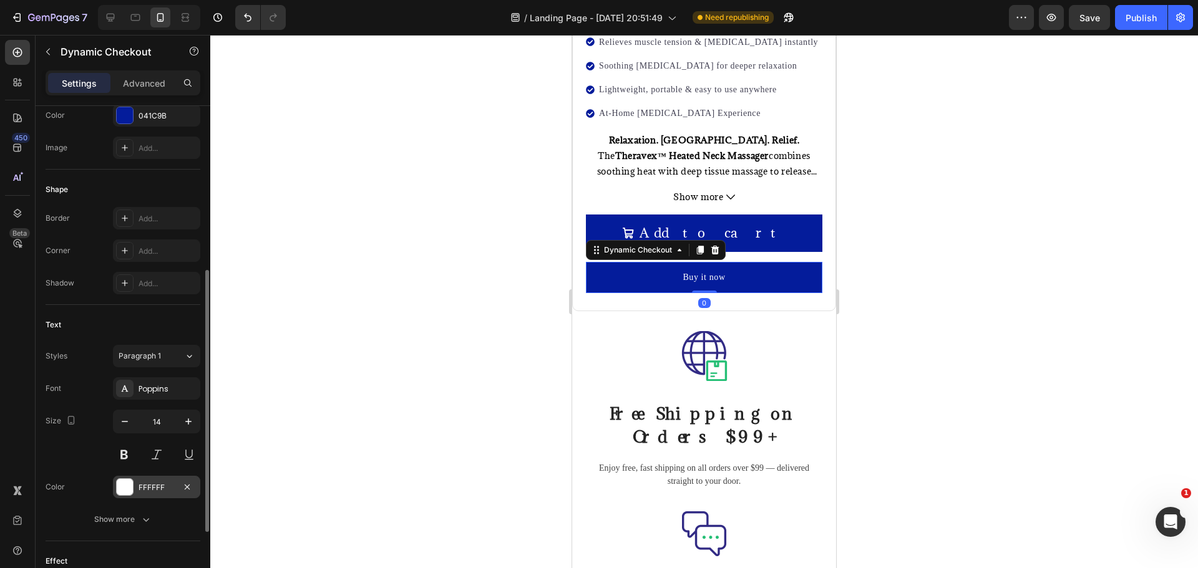
scroll to position [374, 0]
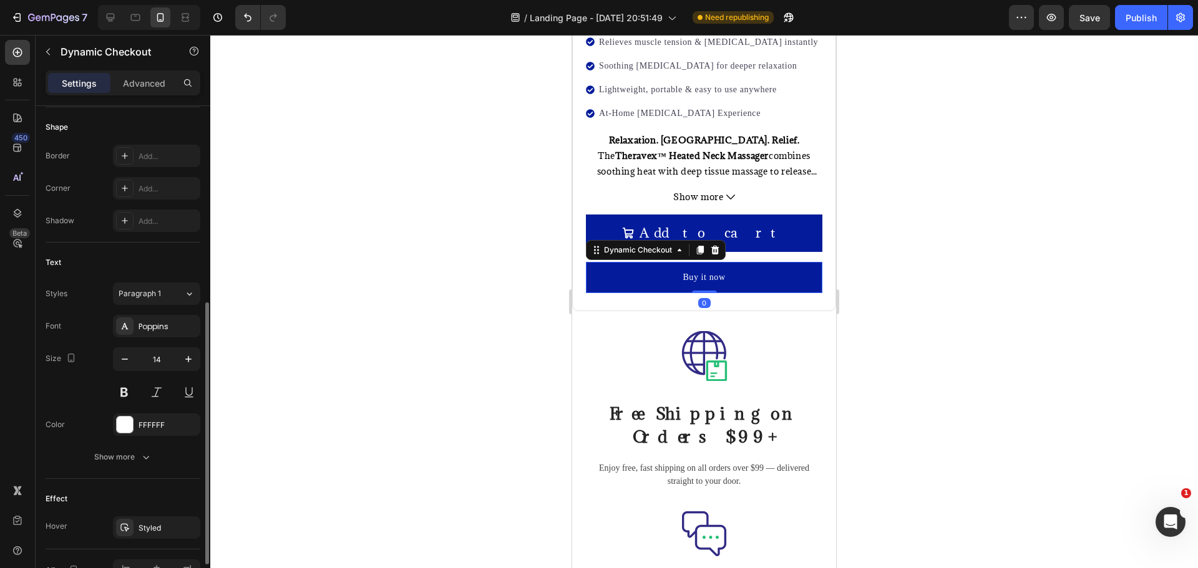
click at [167, 340] on div "Font Poppins Size 14 Color FFFFFF Show more" at bounding box center [123, 391] width 155 height 153
click at [169, 332] on div "Poppins" at bounding box center [156, 326] width 87 height 22
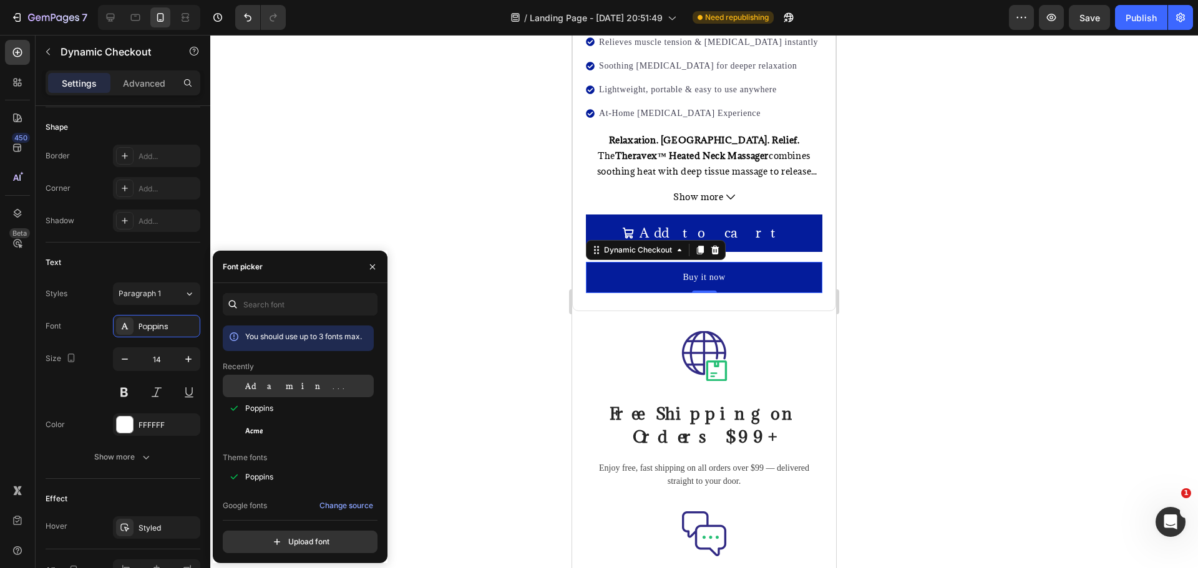
click at [274, 391] on span "Adamina" at bounding box center [297, 385] width 104 height 11
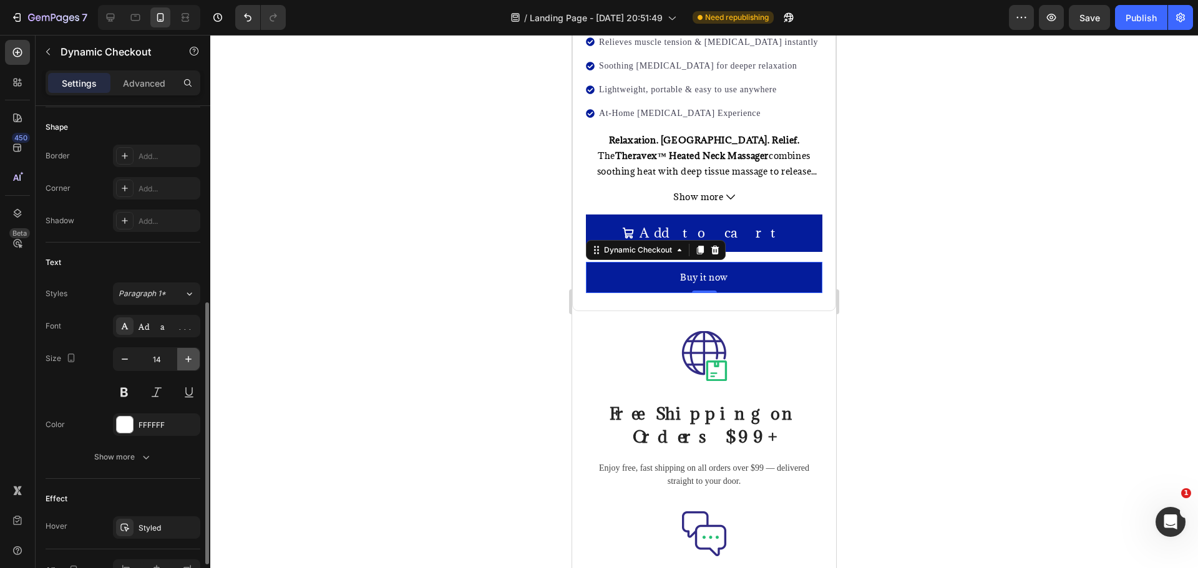
click at [188, 357] on icon "button" at bounding box center [188, 359] width 12 height 12
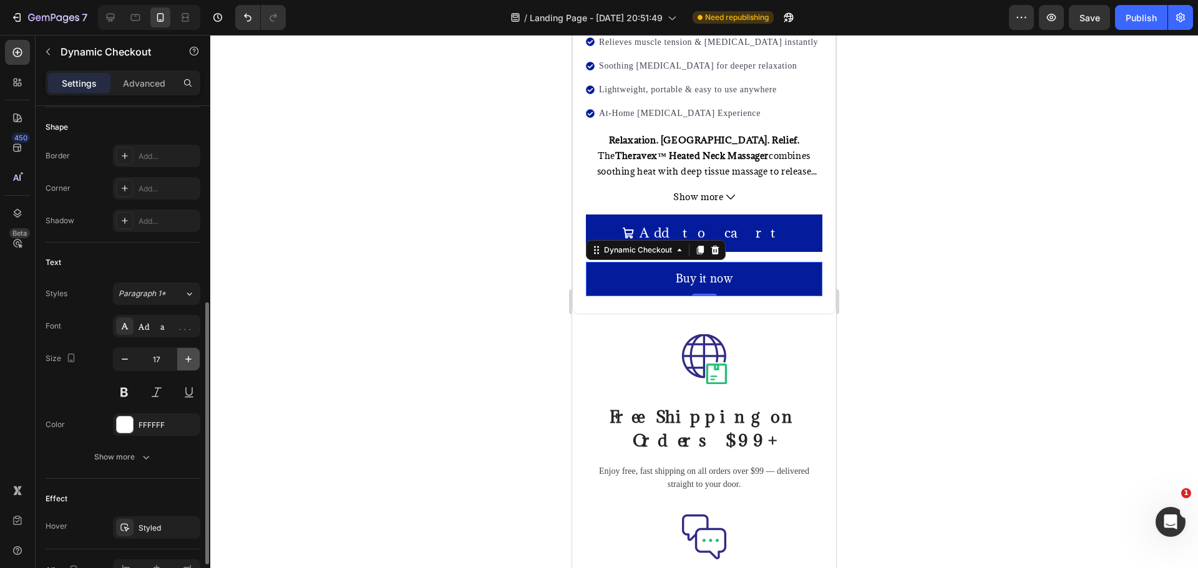
click at [188, 357] on icon "button" at bounding box center [188, 359] width 12 height 12
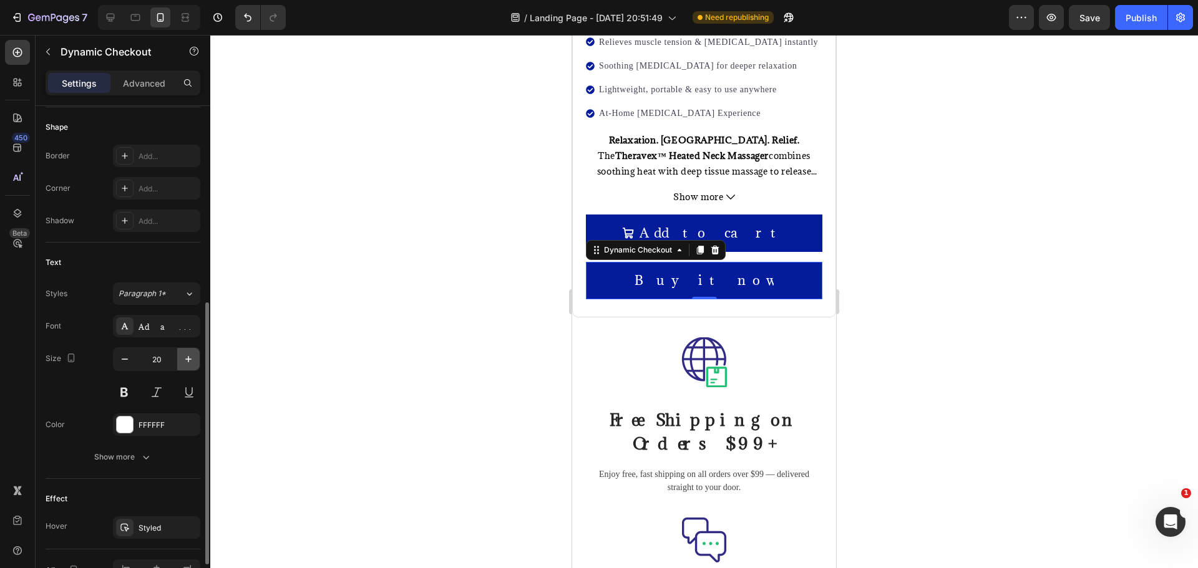
click at [188, 358] on icon "button" at bounding box center [188, 359] width 6 height 6
click at [122, 364] on icon "button" at bounding box center [125, 359] width 12 height 12
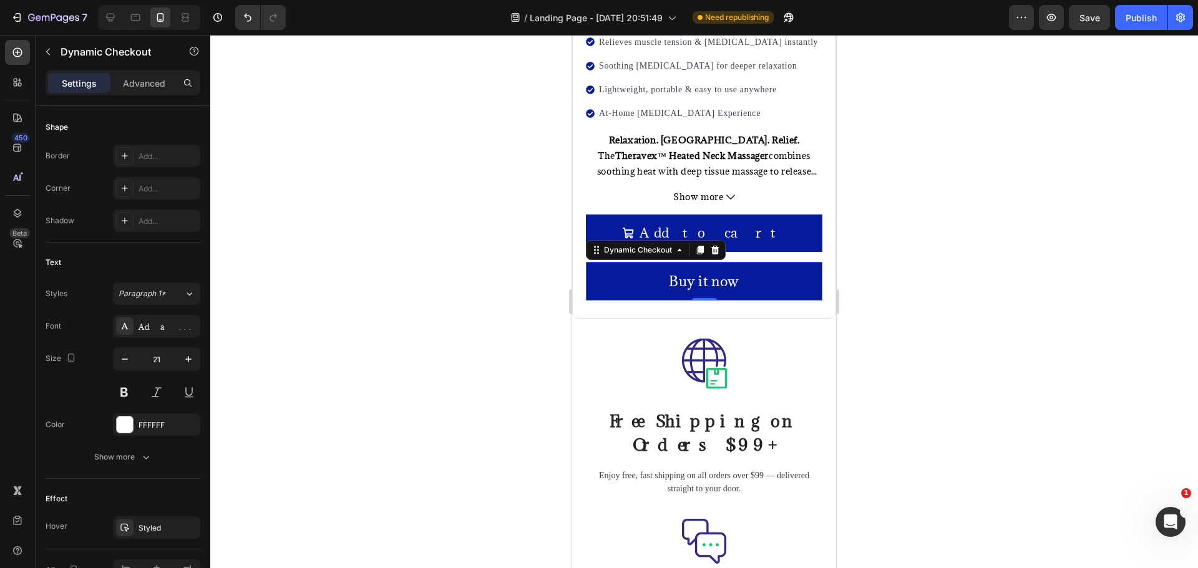
type input "20"
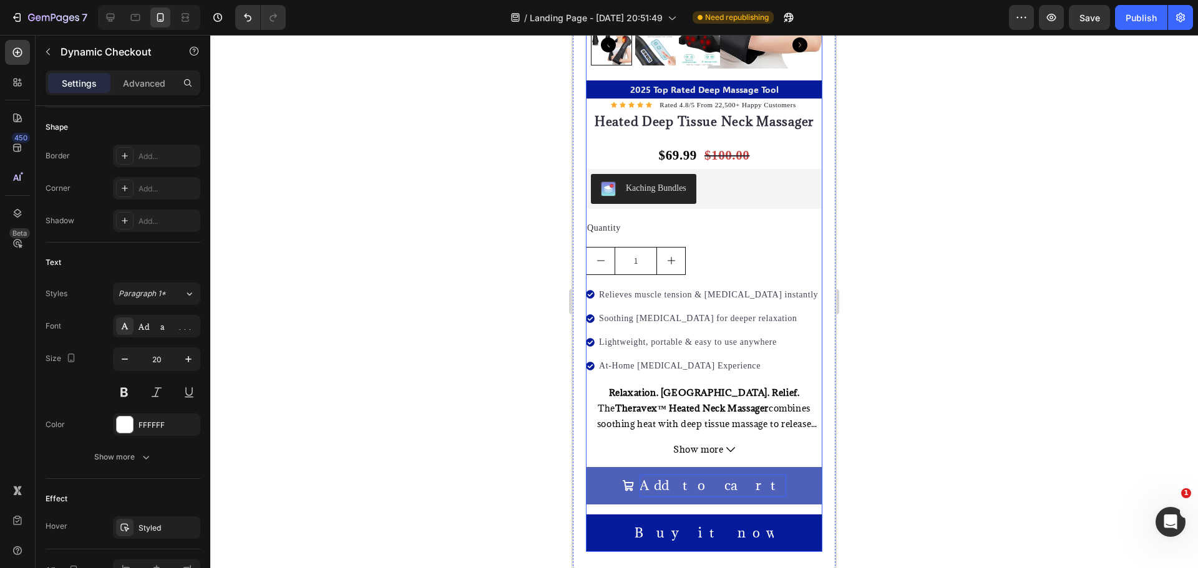
scroll to position [6394, 0]
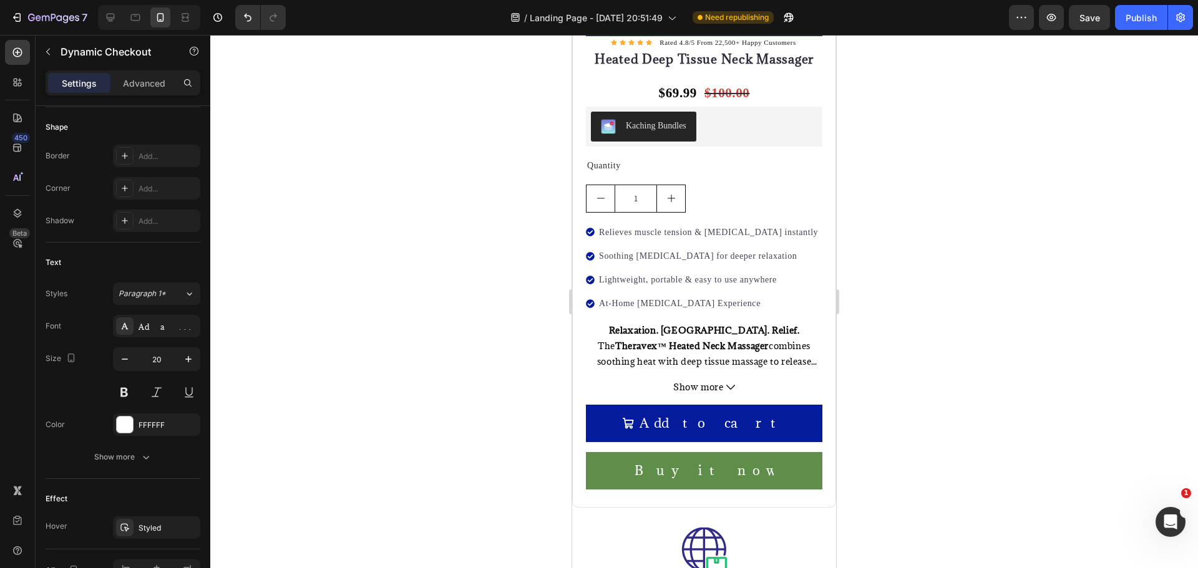
click at [727, 452] on button "Buy it now" at bounding box center [704, 470] width 236 height 37
drag, startPoint x: 743, startPoint y: 460, endPoint x: 725, endPoint y: 463, distance: 17.6
click at [740, 460] on button "Buy it now" at bounding box center [704, 470] width 236 height 37
click at [723, 463] on div "Buy it now" at bounding box center [703, 471] width 139 height 22
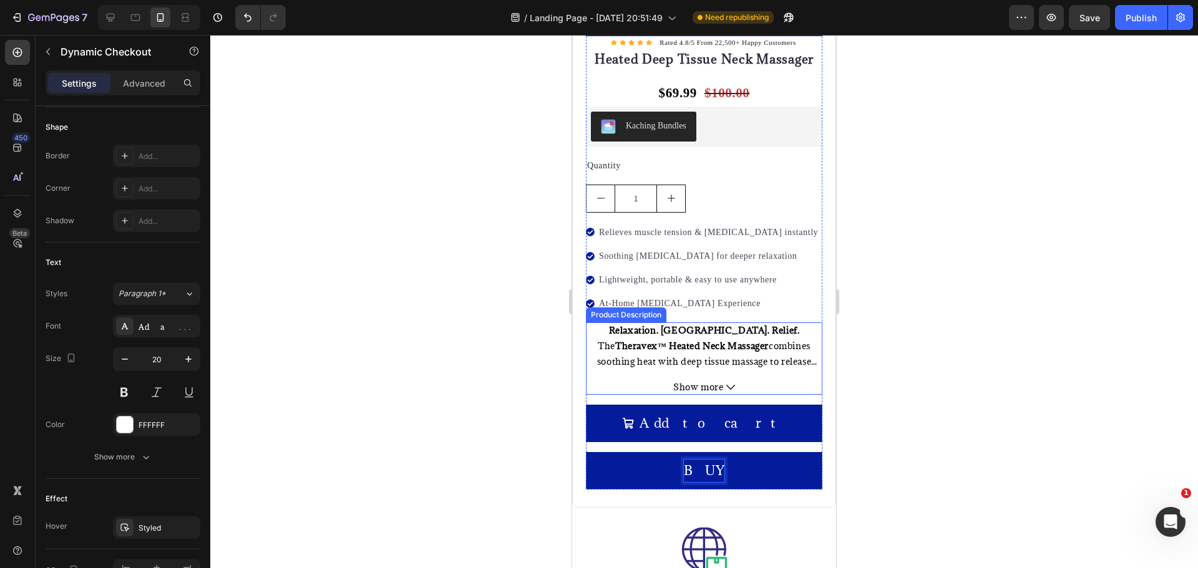
click at [586, 452] on button "BUY" at bounding box center [704, 470] width 236 height 37
click at [900, 343] on div at bounding box center [703, 301] width 987 height 533
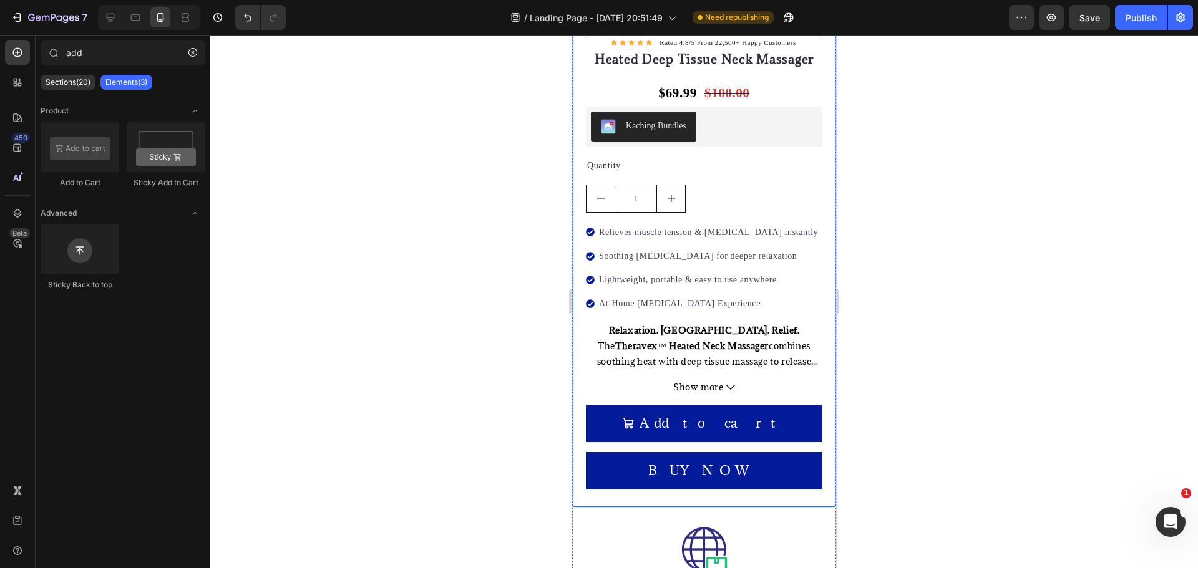
scroll to position [6269, 0]
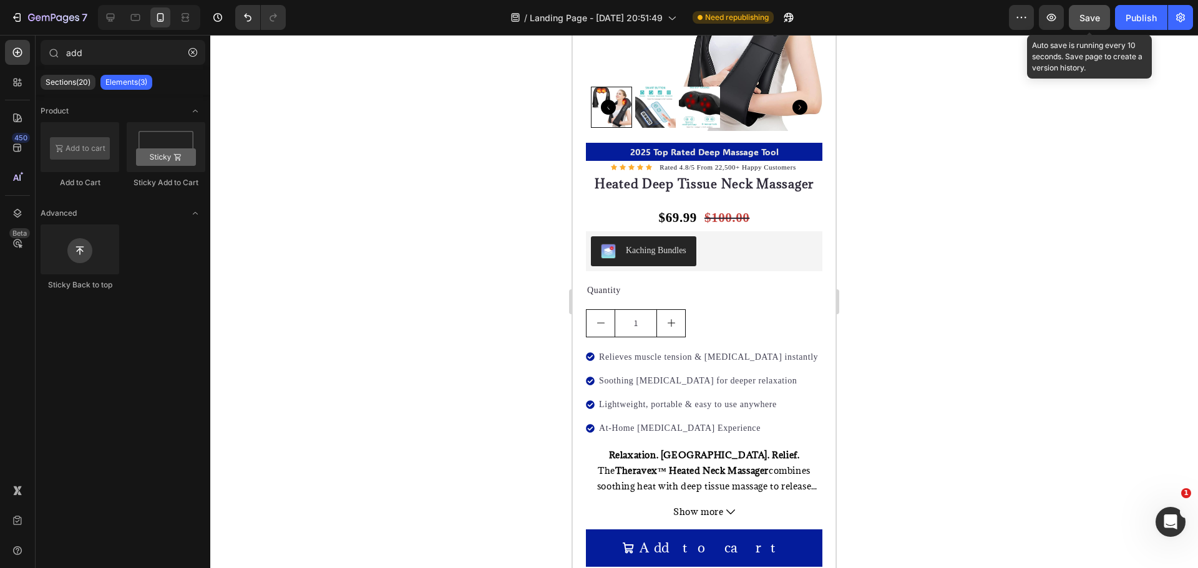
click at [1091, 17] on span "Save" at bounding box center [1089, 17] width 21 height 11
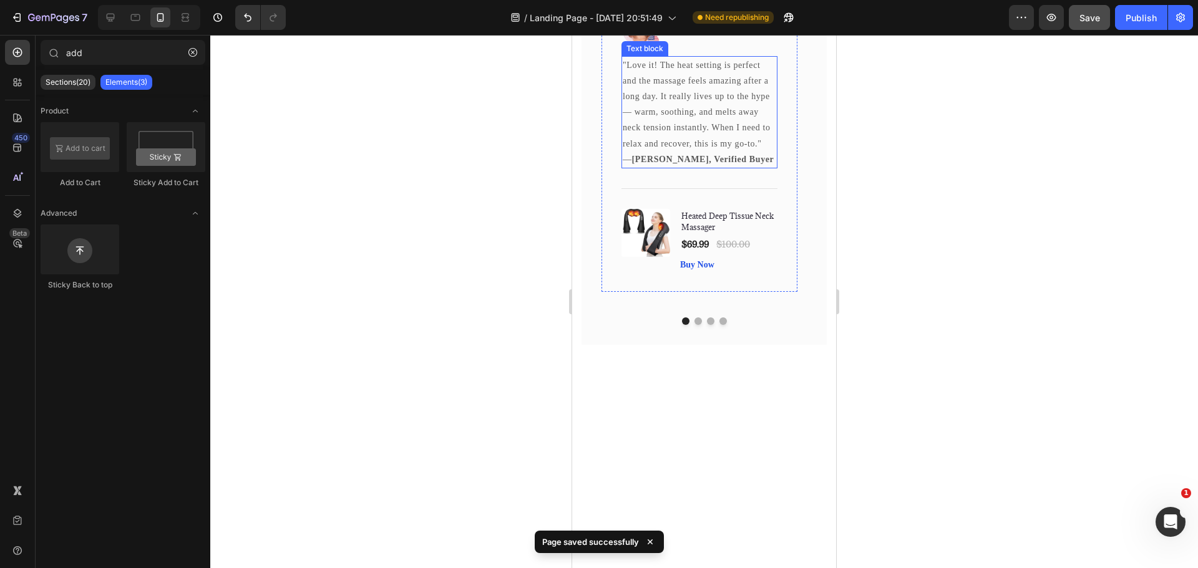
scroll to position [5147, 0]
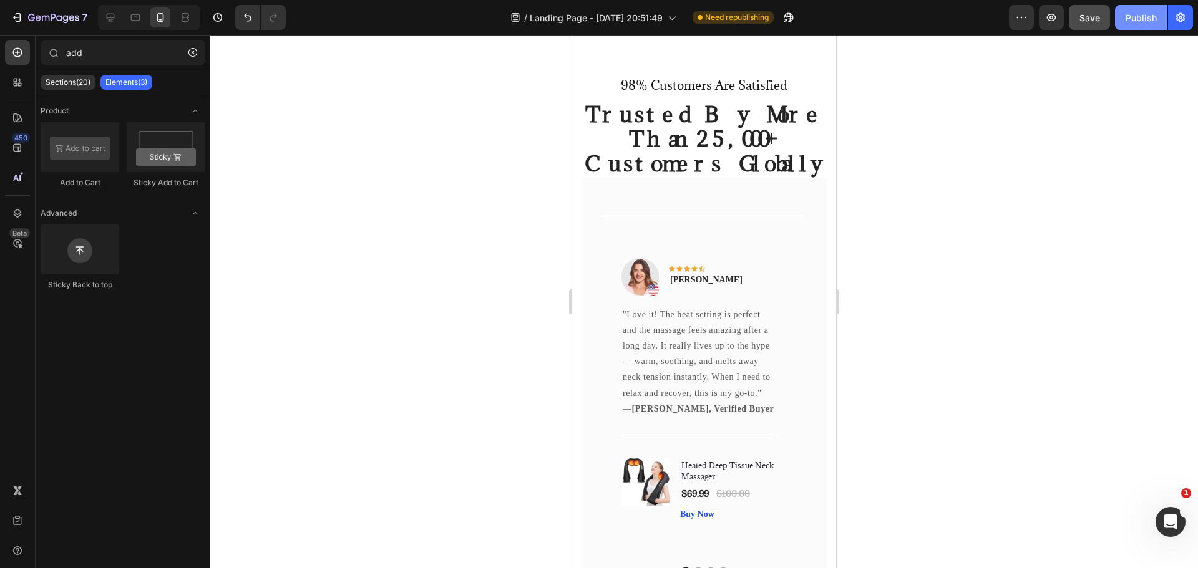
click at [1147, 18] on div "Publish" at bounding box center [1140, 17] width 31 height 13
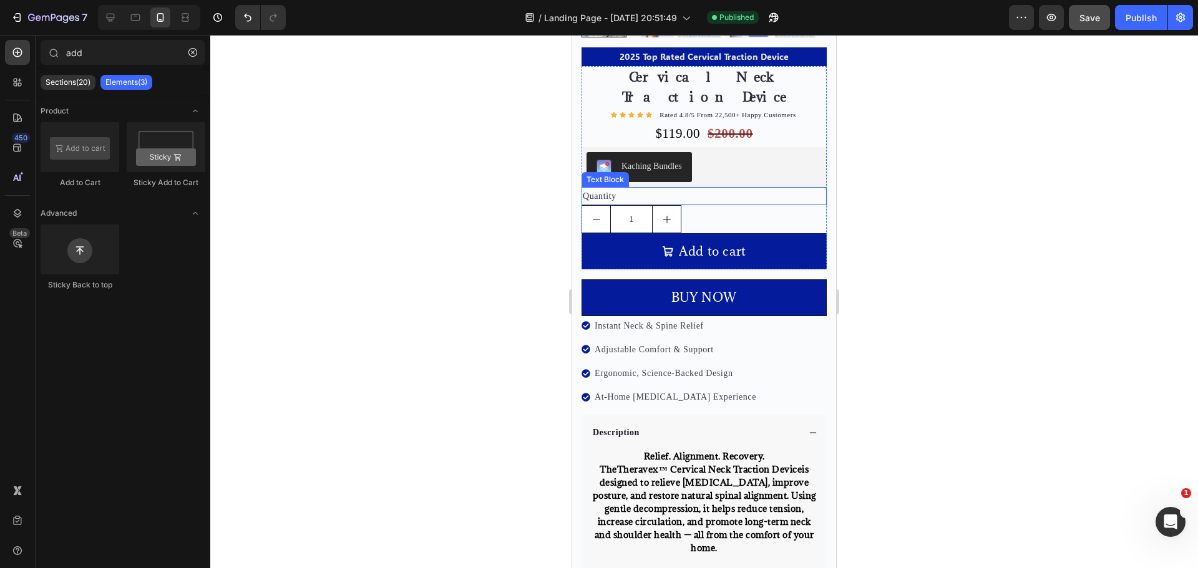
scroll to position [4585, 0]
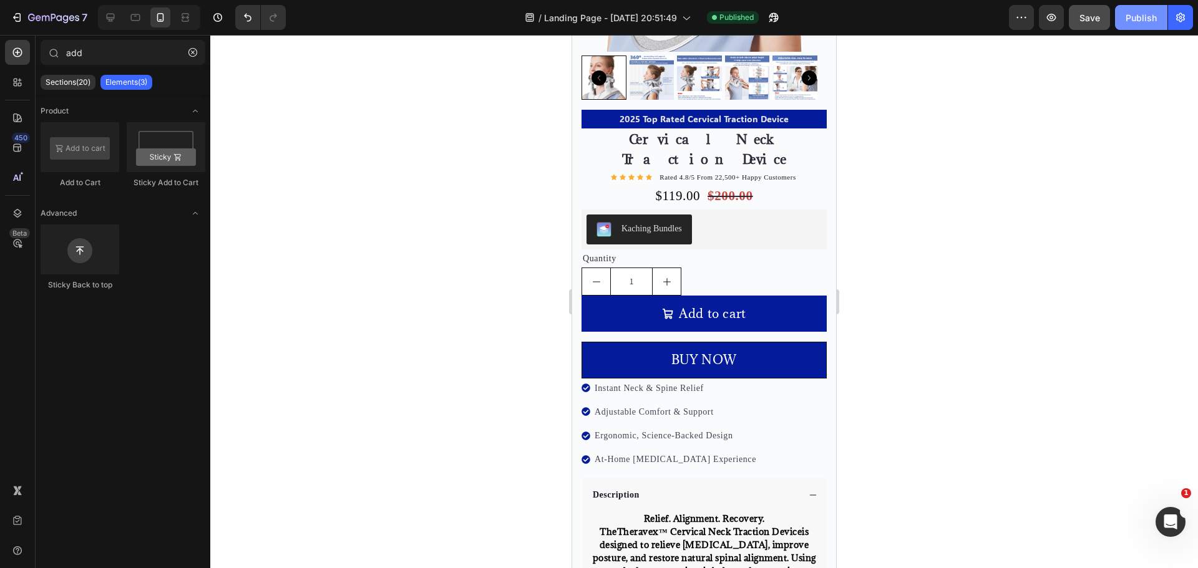
click at [1124, 19] on button "Publish" at bounding box center [1141, 17] width 52 height 25
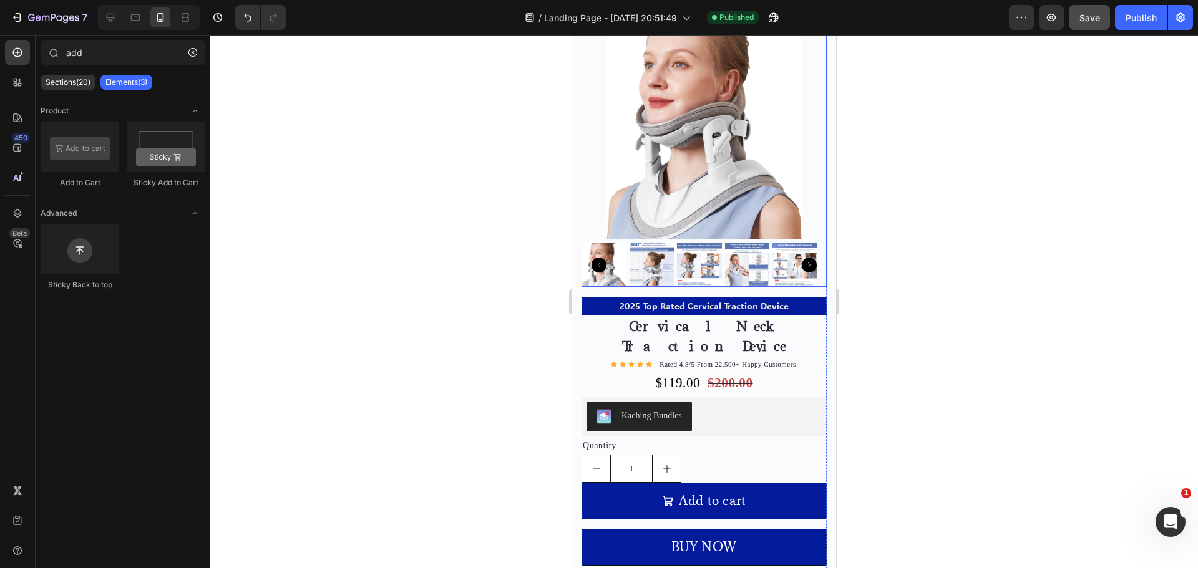
scroll to position [4273, 0]
